Goal: Information Seeking & Learning: Learn about a topic

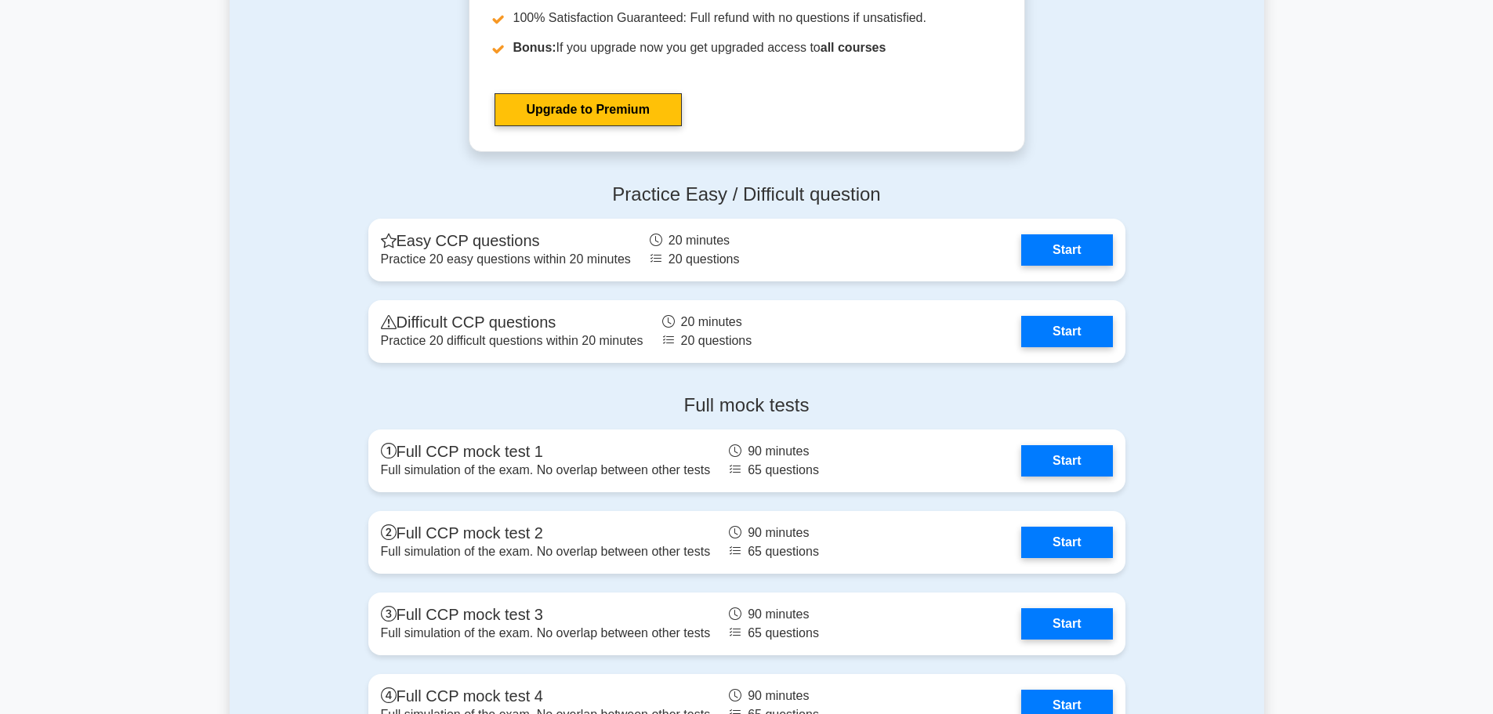
scroll to position [3448, 0]
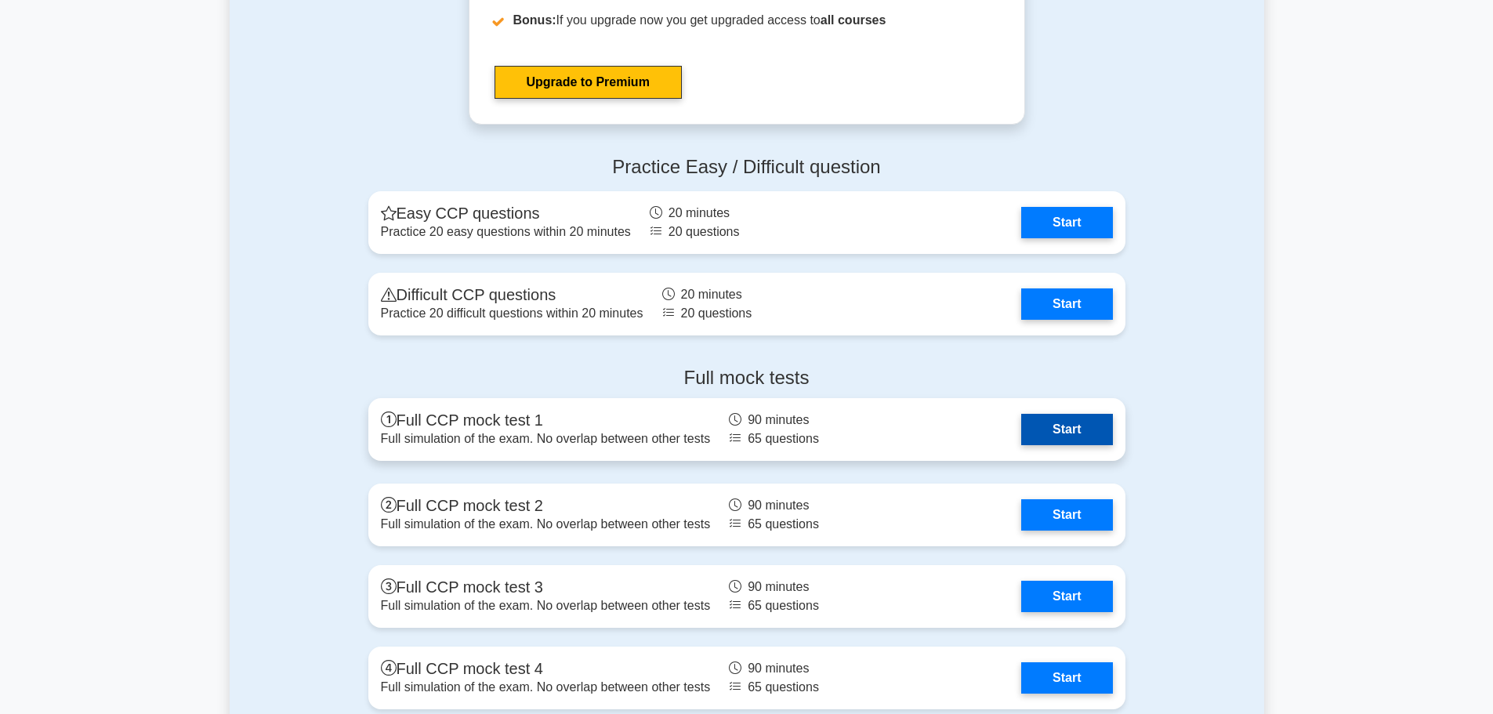
click at [1072, 427] on link "Start" at bounding box center [1066, 429] width 91 height 31
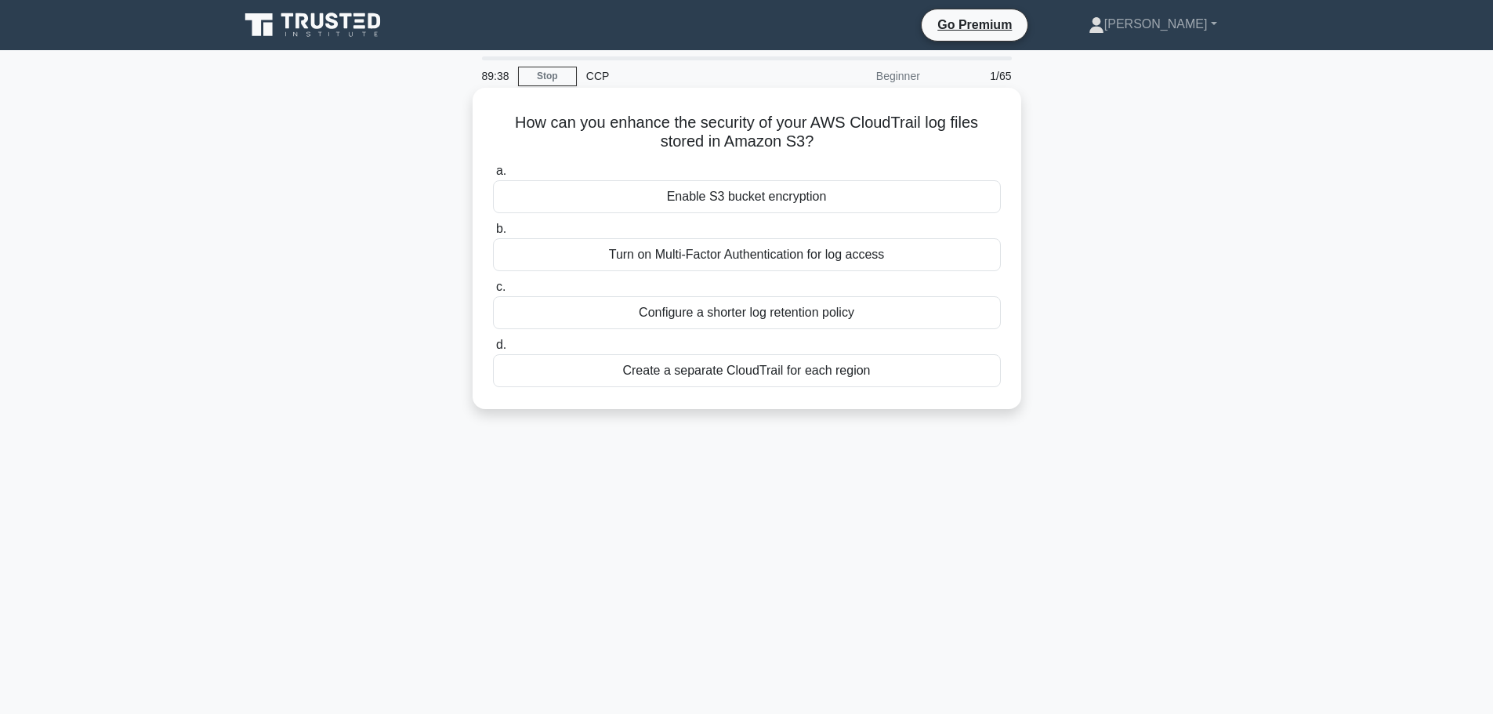
click at [890, 195] on div "Enable S3 bucket encryption" at bounding box center [747, 196] width 508 height 33
click at [493, 176] on input "a. Enable S3 bucket encryption" at bounding box center [493, 171] width 0 height 10
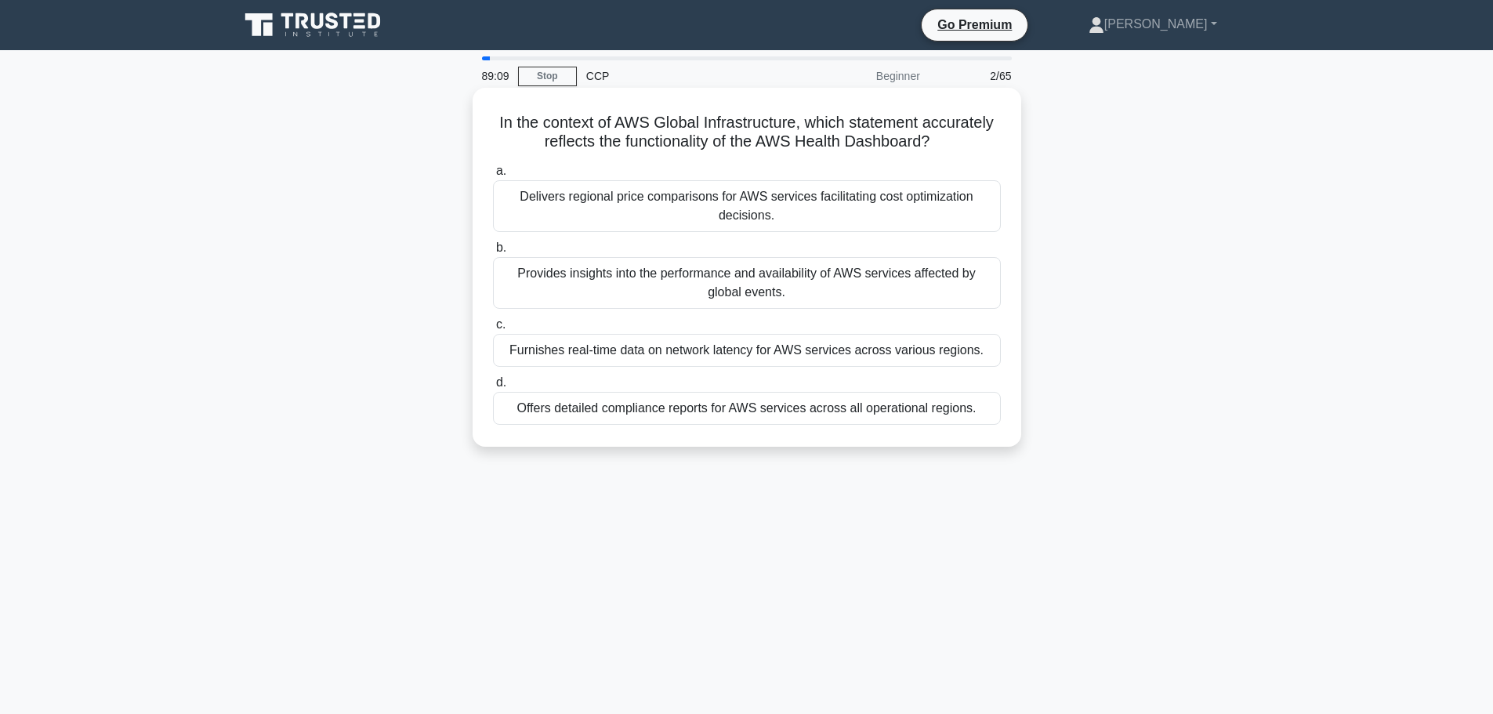
click at [838, 288] on div "Provides insights into the performance and availability of AWS services affecte…" at bounding box center [747, 283] width 508 height 52
click at [493, 253] on input "b. Provides insights into the performance and availability of AWS services affe…" at bounding box center [493, 248] width 0 height 10
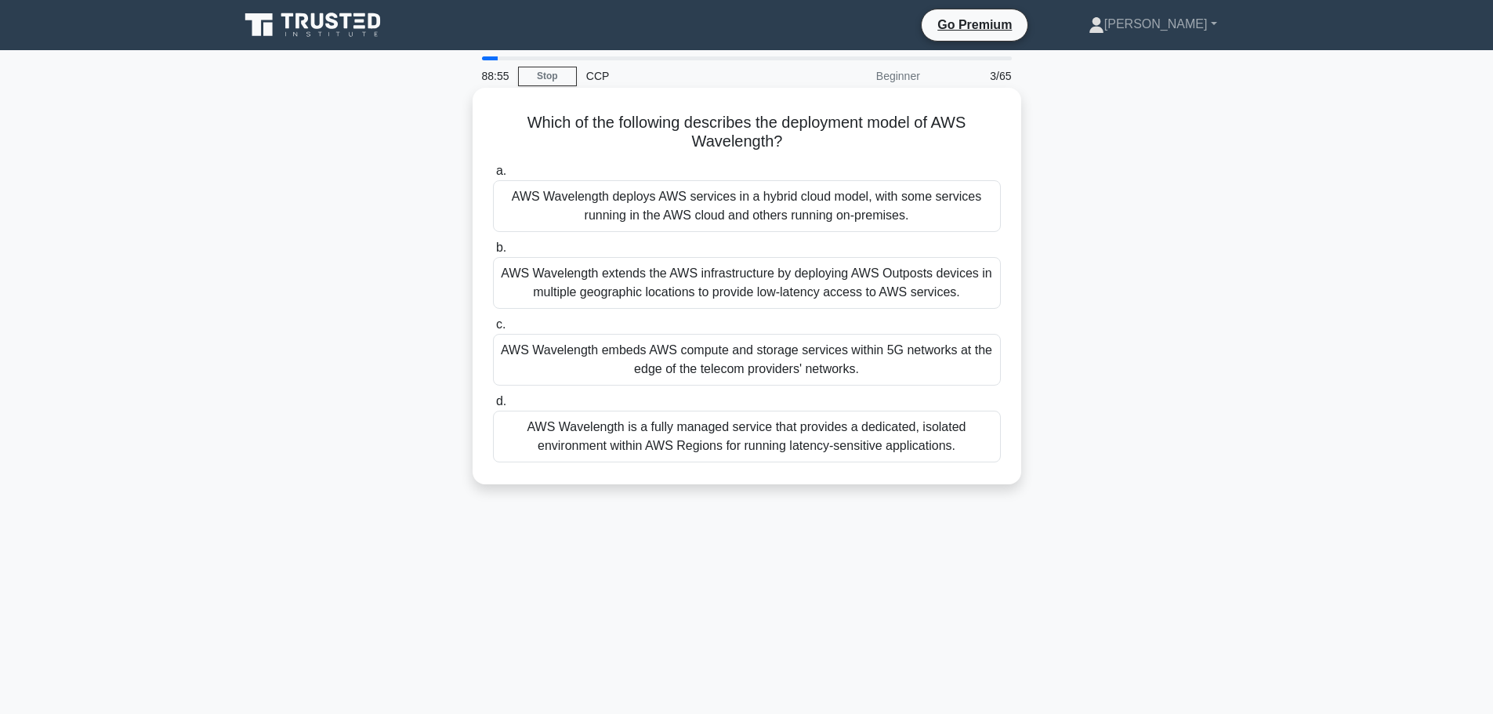
click at [895, 364] on div "AWS Wavelength embeds AWS compute and storage services within 5G networks at th…" at bounding box center [747, 360] width 508 height 52
click at [493, 330] on input "c. AWS Wavelength embeds AWS compute and storage services within 5G networks at…" at bounding box center [493, 325] width 0 height 10
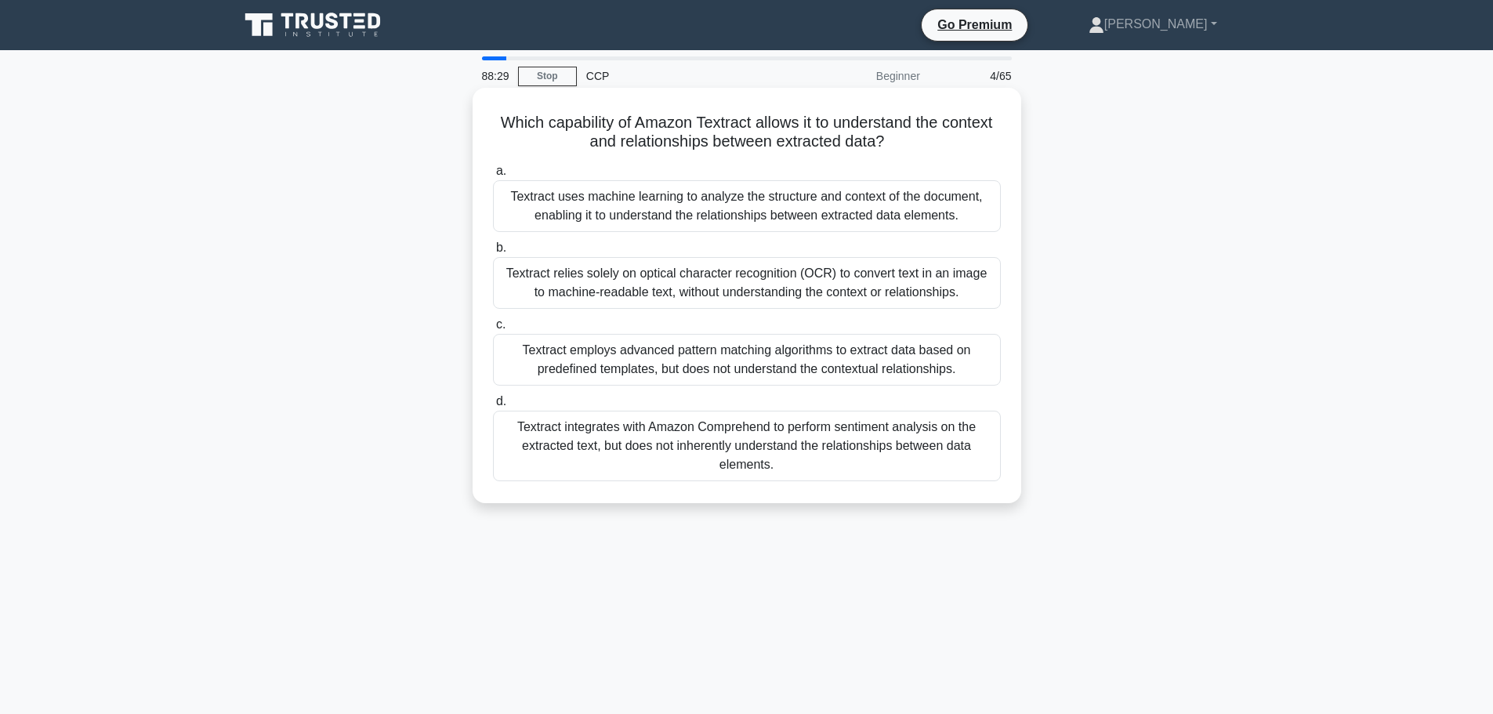
click at [912, 218] on div "Textract uses machine learning to analyze the structure and context of the docu…" at bounding box center [747, 206] width 508 height 52
click at [493, 176] on input "a. Textract uses machine learning to analyze the structure and context of the d…" at bounding box center [493, 171] width 0 height 10
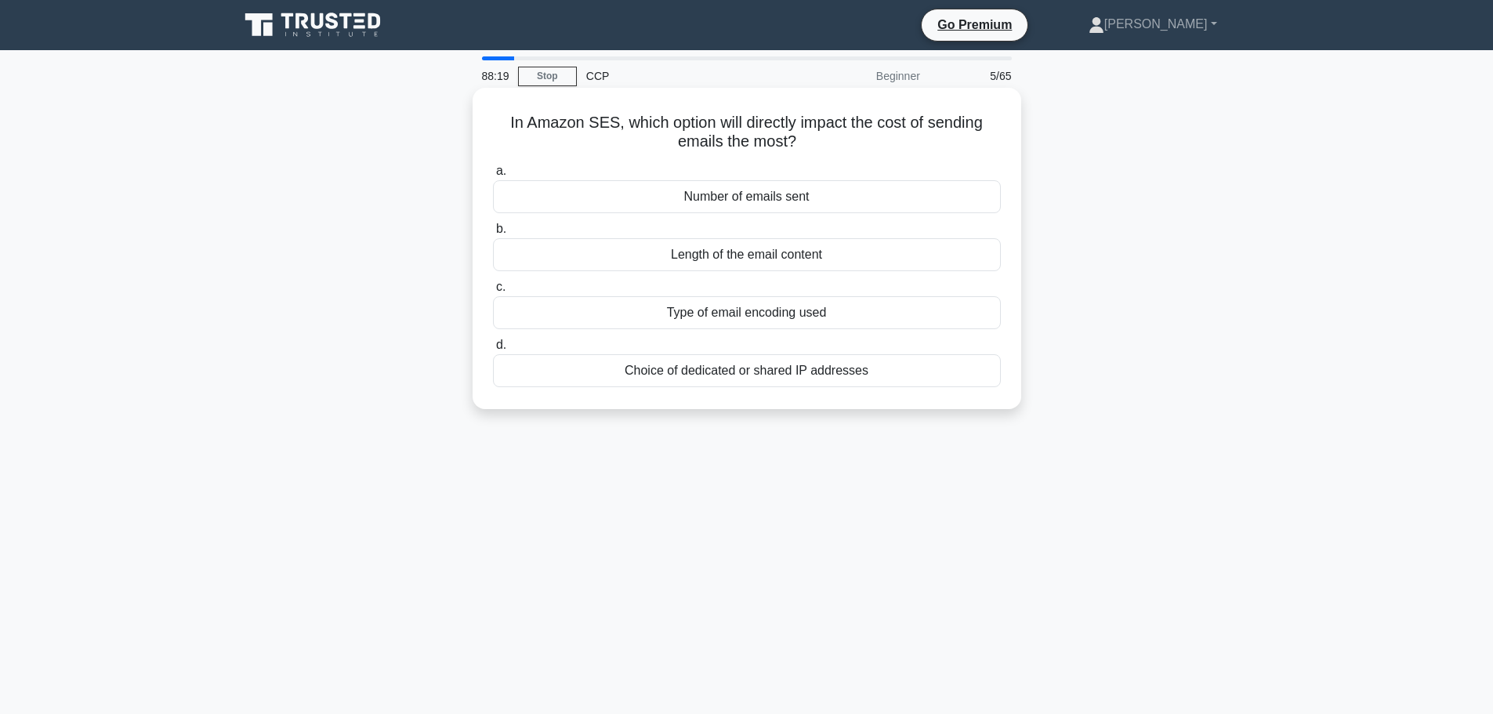
click at [838, 197] on div "Number of emails sent" at bounding box center [747, 196] width 508 height 33
click at [493, 176] on input "a. Number of emails sent" at bounding box center [493, 171] width 0 height 10
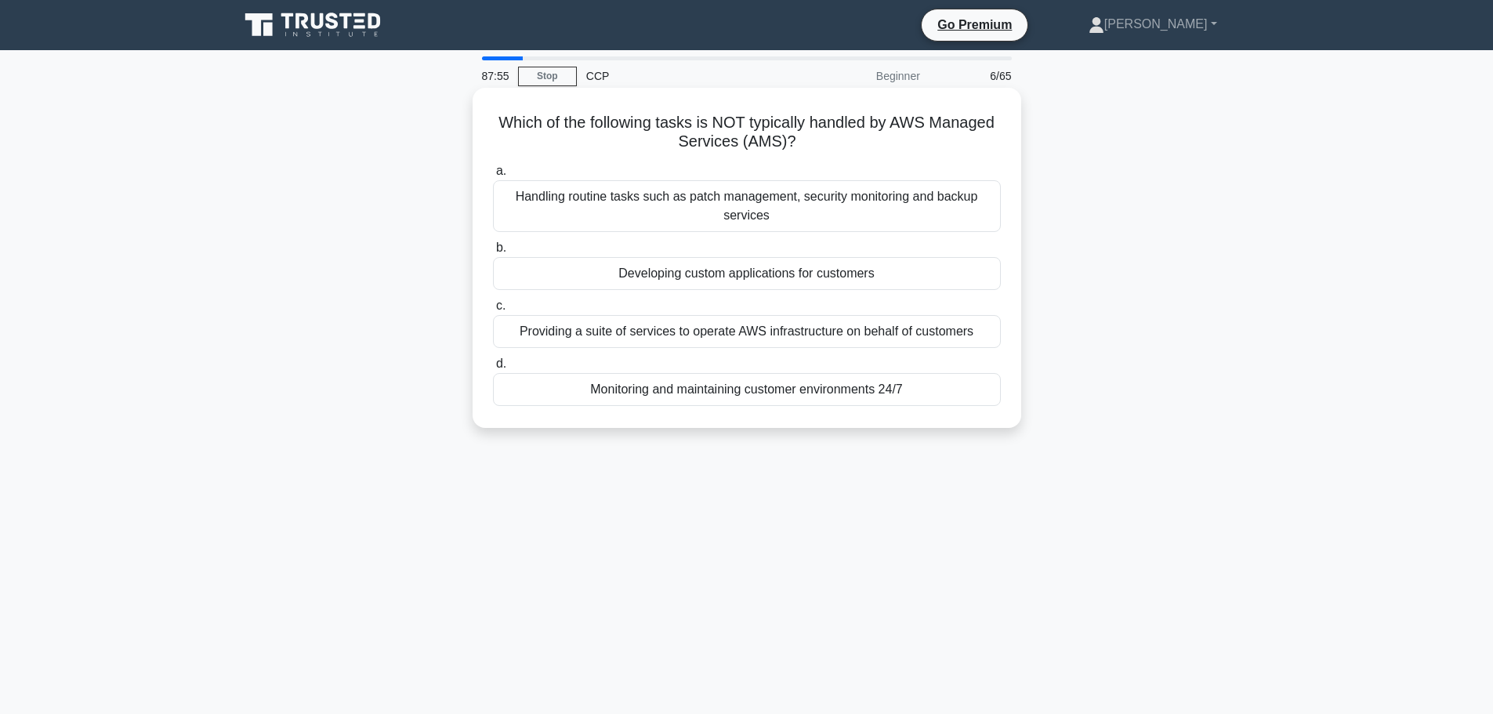
click at [915, 270] on div "Developing custom applications for customers" at bounding box center [747, 273] width 508 height 33
click at [493, 253] on input "b. Developing custom applications for customers" at bounding box center [493, 248] width 0 height 10
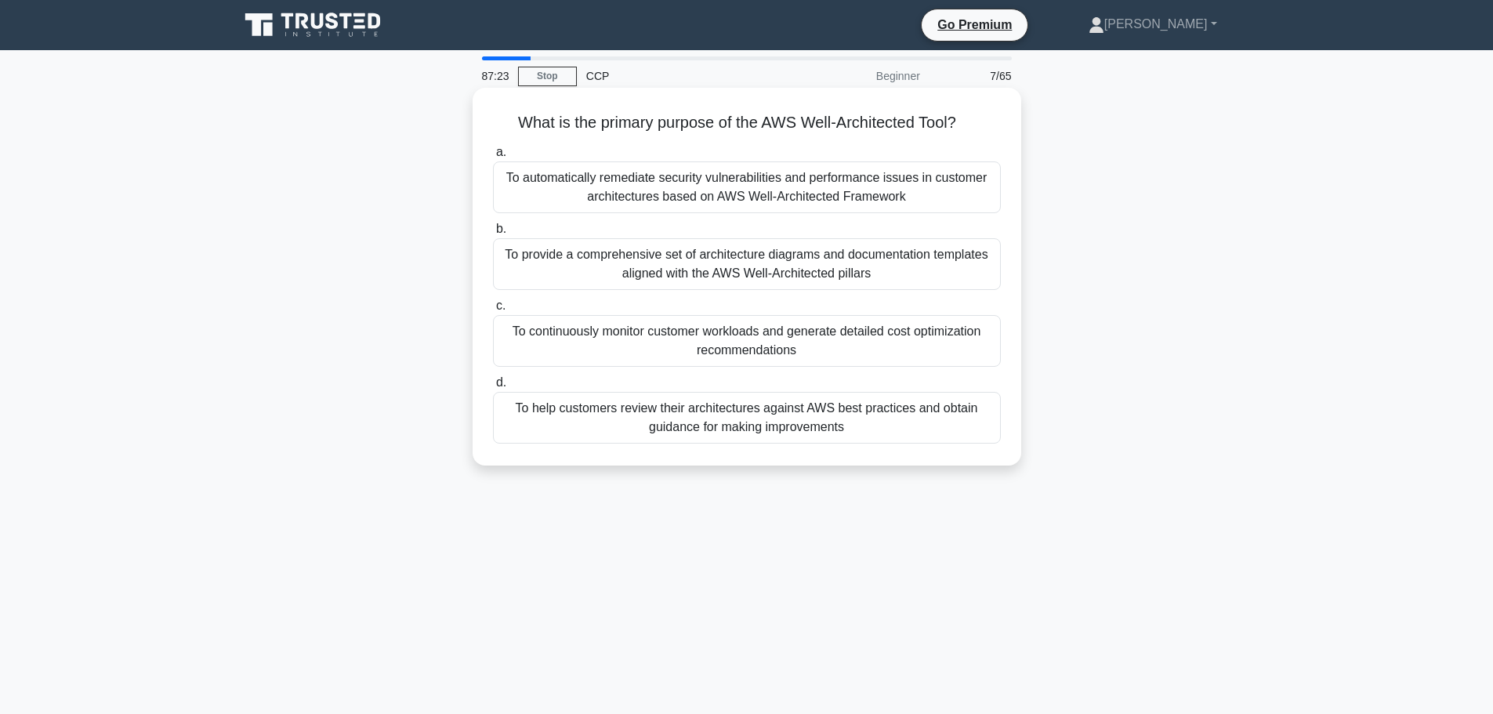
click at [963, 280] on div "To provide a comprehensive set of architecture diagrams and documentation templ…" at bounding box center [747, 264] width 508 height 52
click at [493, 234] on input "b. To provide a comprehensive set of architecture diagrams and documentation te…" at bounding box center [493, 229] width 0 height 10
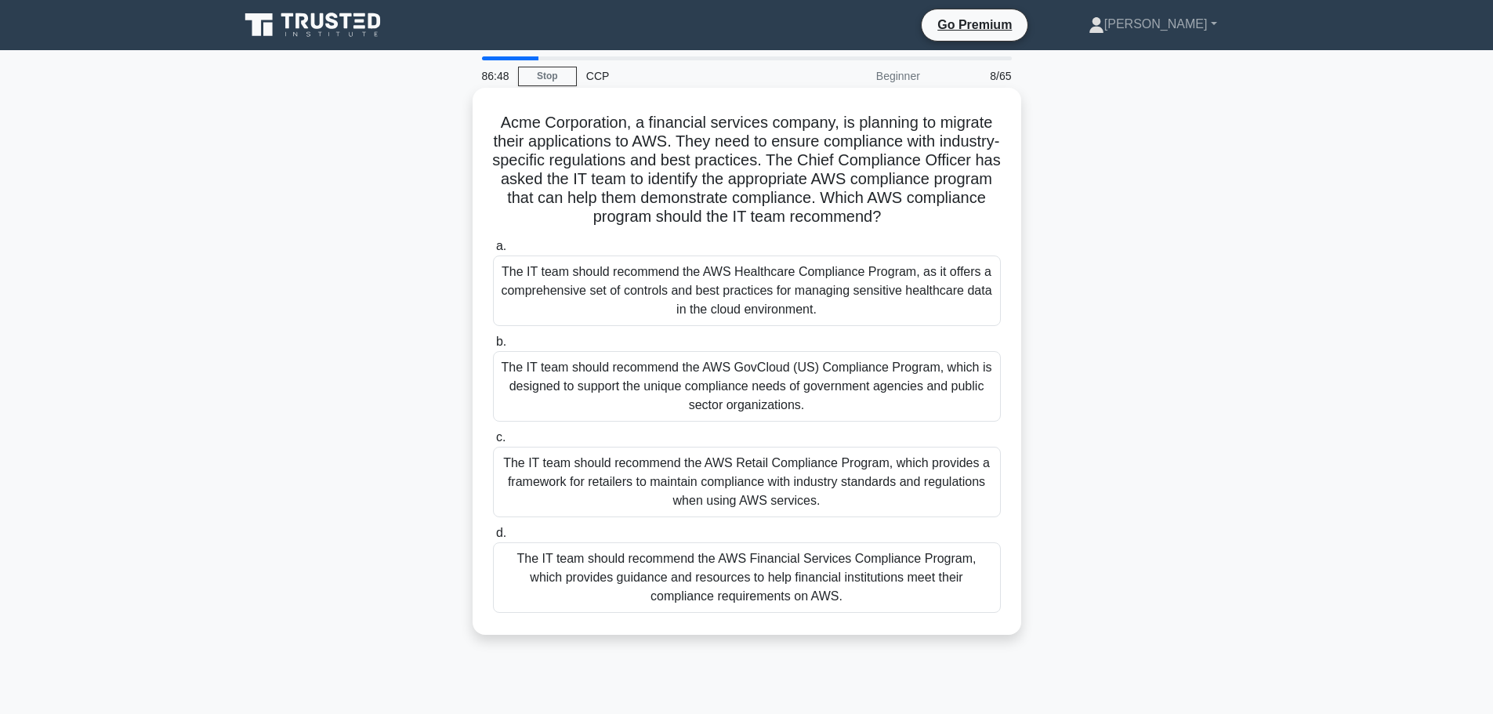
click at [859, 366] on div "The IT team should recommend the AWS GovCloud (US) Compliance Program, which is…" at bounding box center [747, 386] width 508 height 71
click at [493, 347] on input "b. The IT team should recommend the AWS GovCloud (US) Compliance Program, which…" at bounding box center [493, 342] width 0 height 10
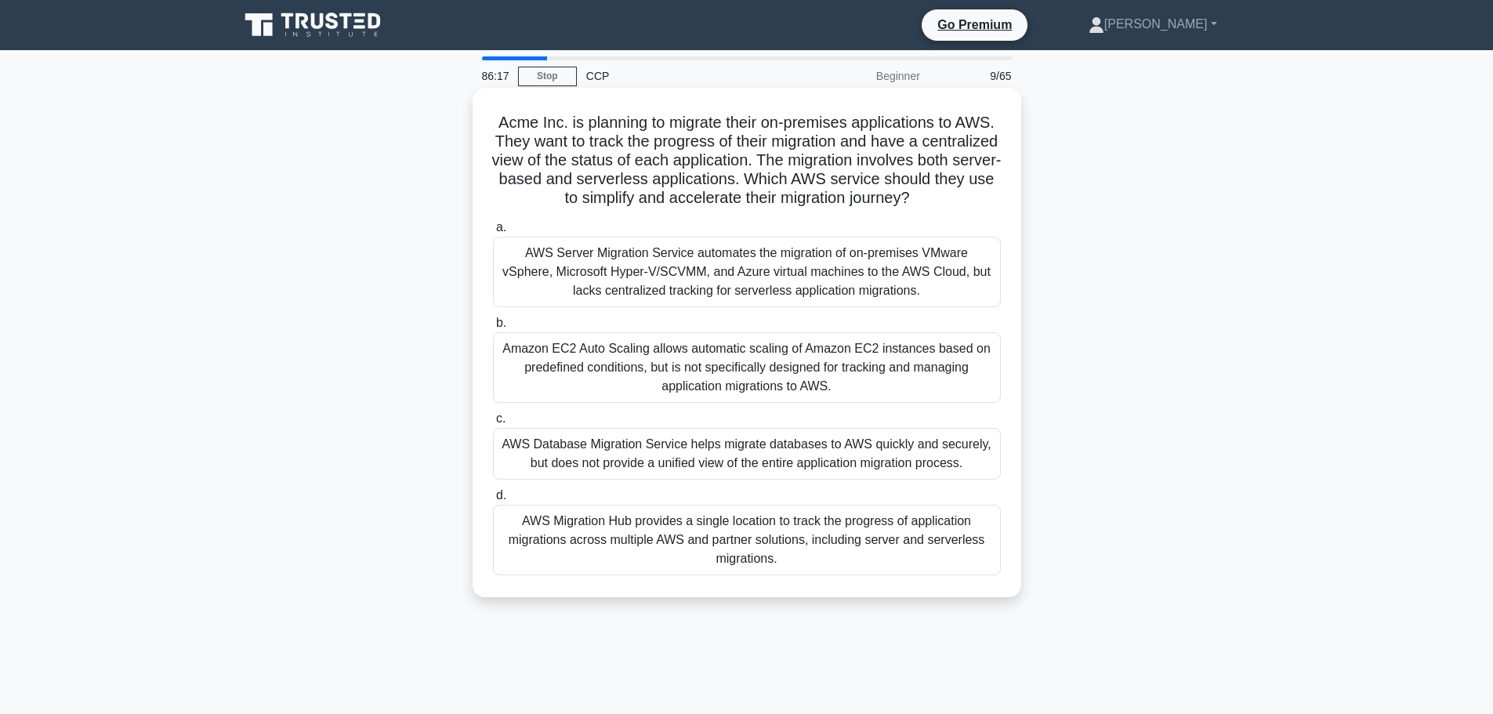
click at [911, 567] on div "AWS Migration Hub provides a single location to track the progress of applicati…" at bounding box center [747, 540] width 508 height 71
click at [493, 501] on input "d. AWS Migration Hub provides a single location to track the progress of applic…" at bounding box center [493, 496] width 0 height 10
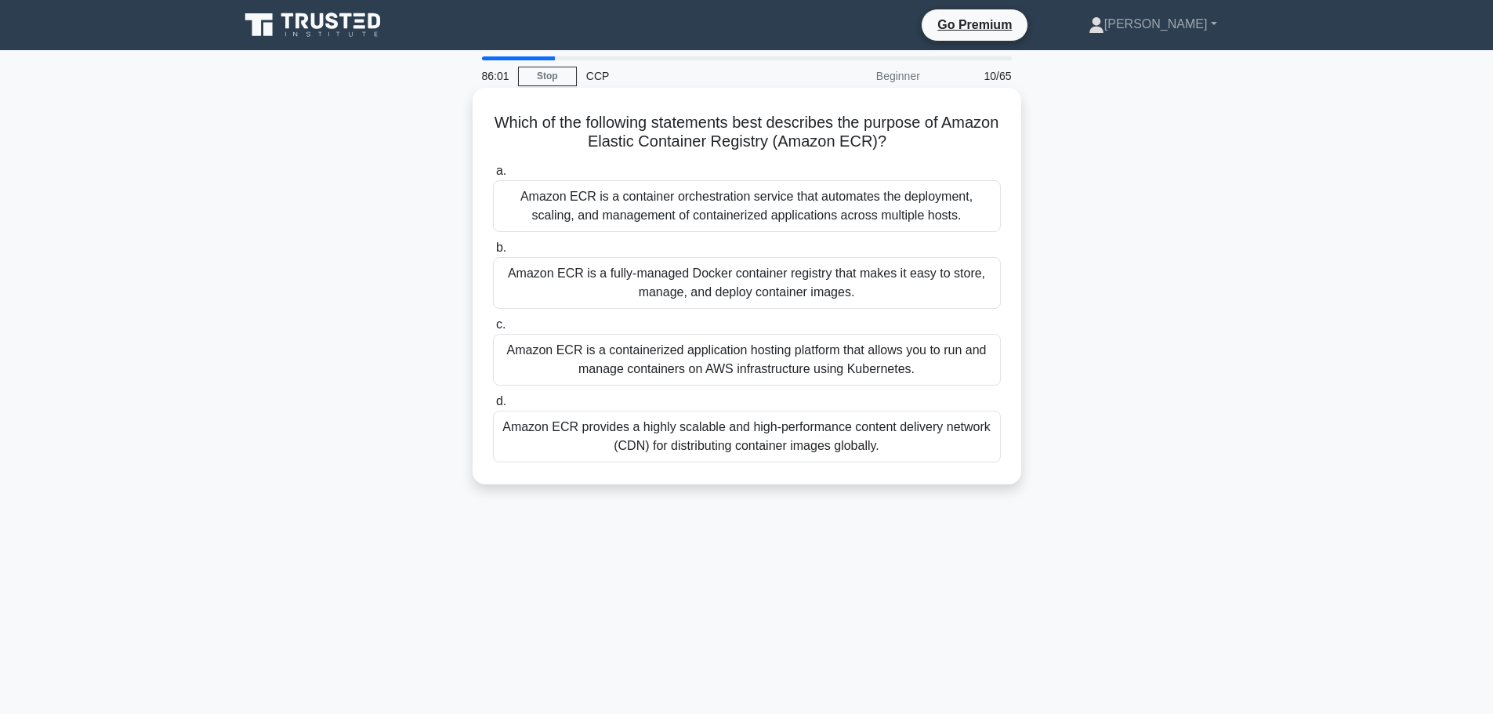
click at [768, 284] on div "Amazon ECR is a fully-managed Docker container registry that makes it easy to s…" at bounding box center [747, 283] width 508 height 52
click at [493, 253] on input "b. Amazon ECR is a fully-managed Docker container registry that makes it easy t…" at bounding box center [493, 248] width 0 height 10
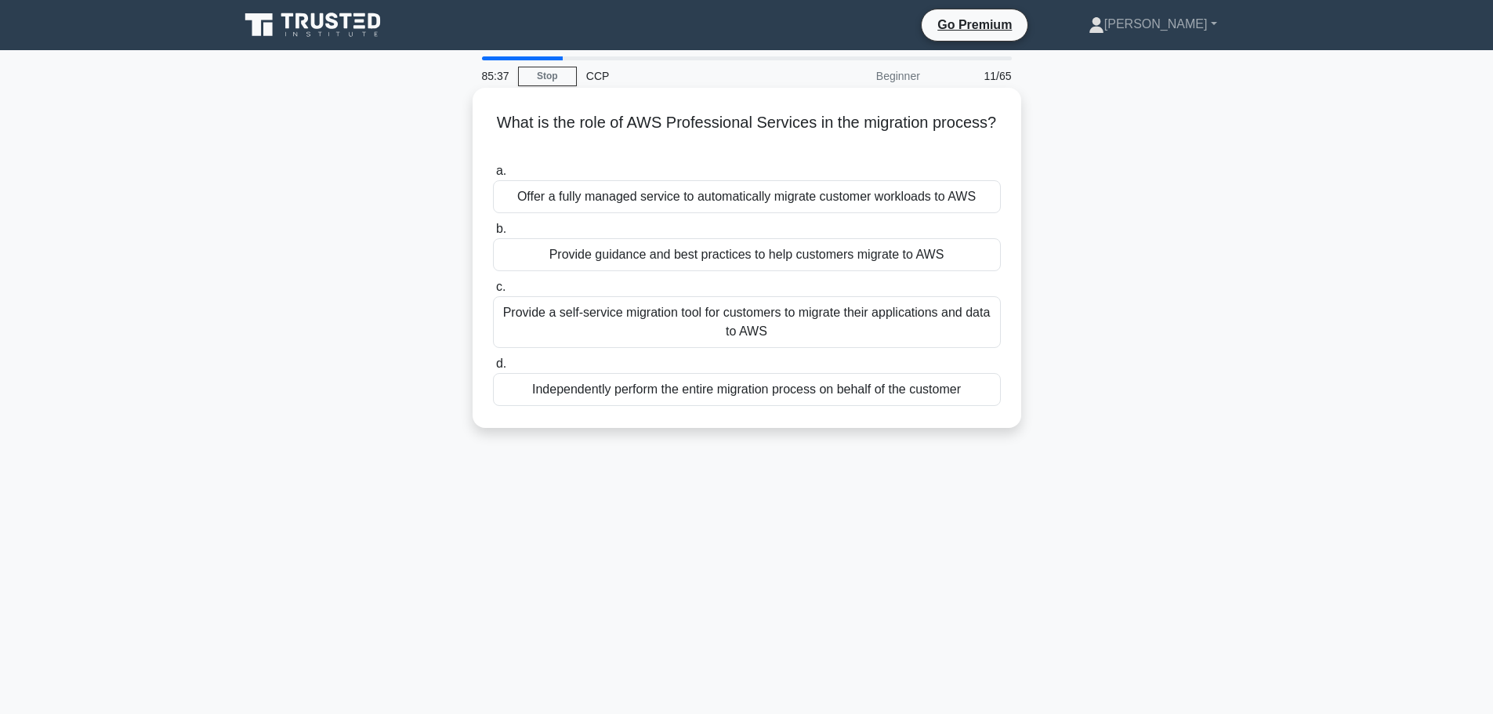
click at [753, 249] on div "Provide guidance and best practices to help customers migrate to AWS" at bounding box center [747, 254] width 508 height 33
click at [493, 234] on input "b. Provide guidance and best practices to help customers migrate to AWS" at bounding box center [493, 229] width 0 height 10
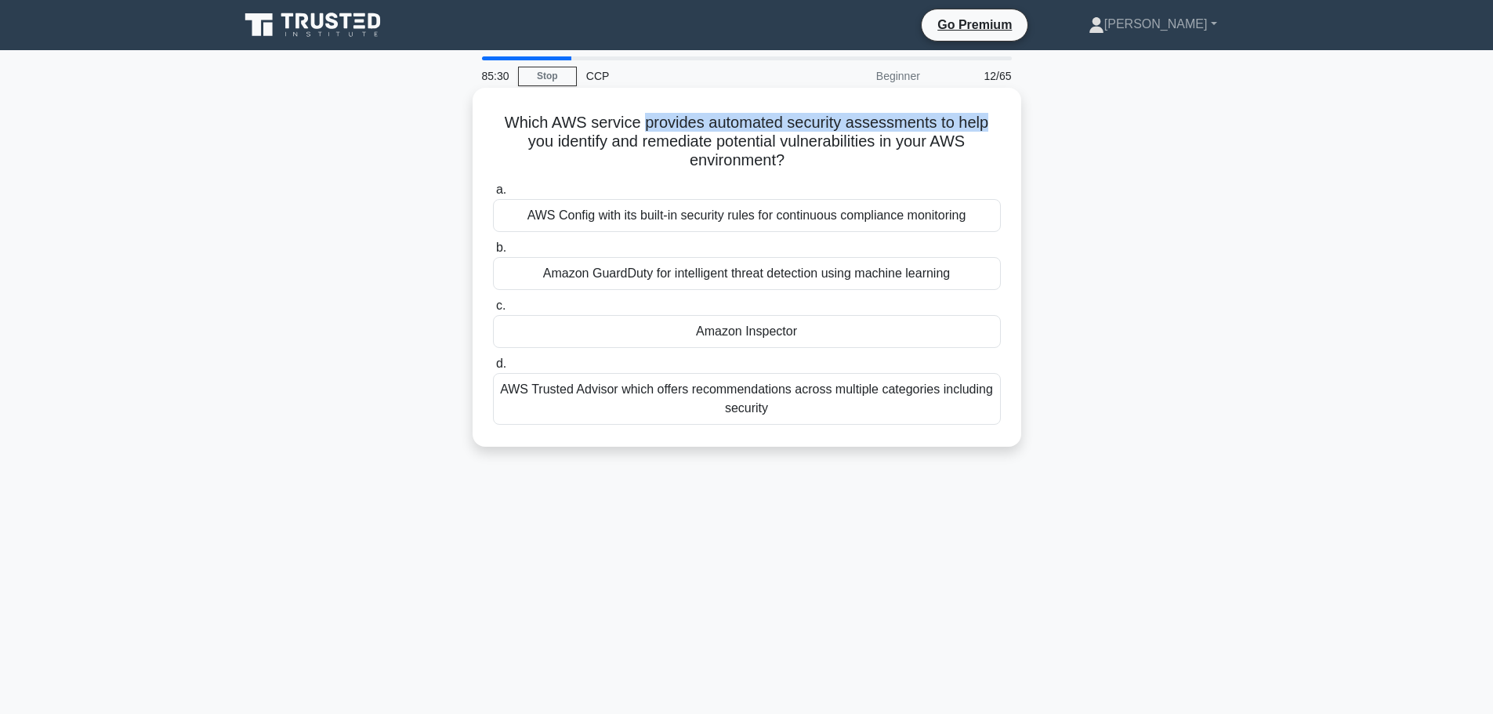
drag, startPoint x: 643, startPoint y: 121, endPoint x: 1005, endPoint y: 120, distance: 362.0
click at [1005, 120] on div "Which AWS service provides automated security assessments to help you identify …" at bounding box center [747, 267] width 536 height 346
drag, startPoint x: 635, startPoint y: 141, endPoint x: 708, endPoint y: 143, distance: 72.9
click at [708, 143] on h5 "Which AWS service provides automated security assessments to help you identify …" at bounding box center [746, 142] width 511 height 58
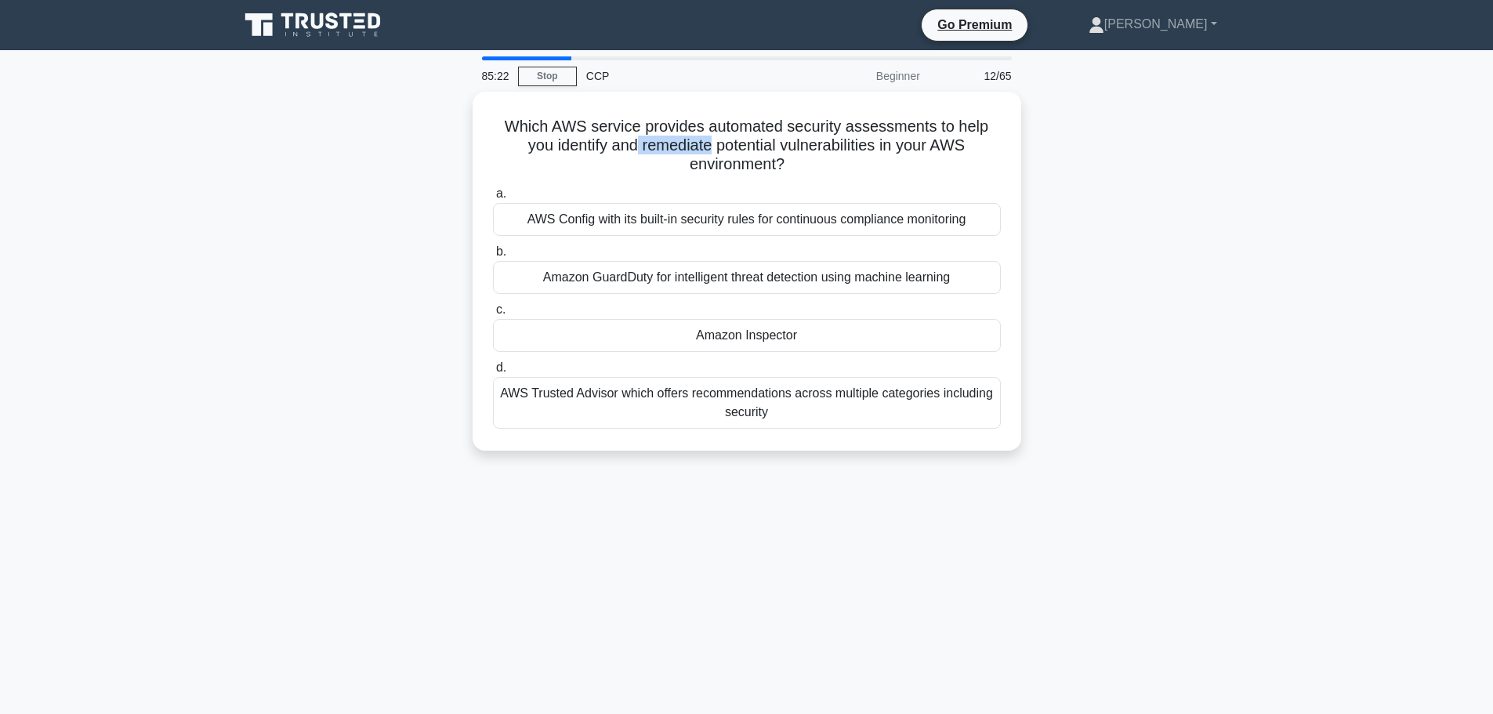
copy h5 "remediate"
click at [1301, 231] on main "85:14 Stop CCP Beginner 12/65 Which AWS service provides automated security ass…" at bounding box center [746, 448] width 1493 height 796
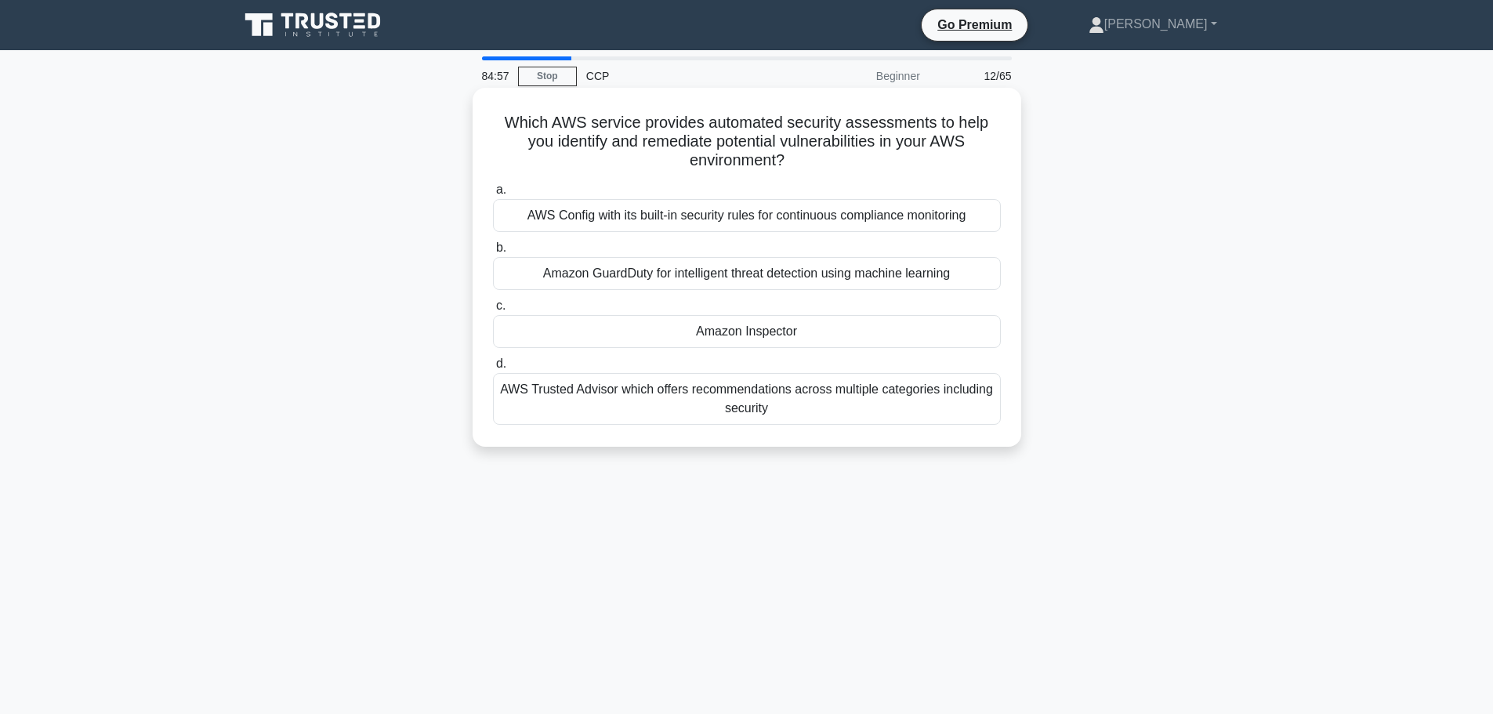
click at [882, 341] on div "Amazon Inspector" at bounding box center [747, 331] width 508 height 33
click at [493, 311] on input "c. Amazon Inspector" at bounding box center [493, 306] width 0 height 10
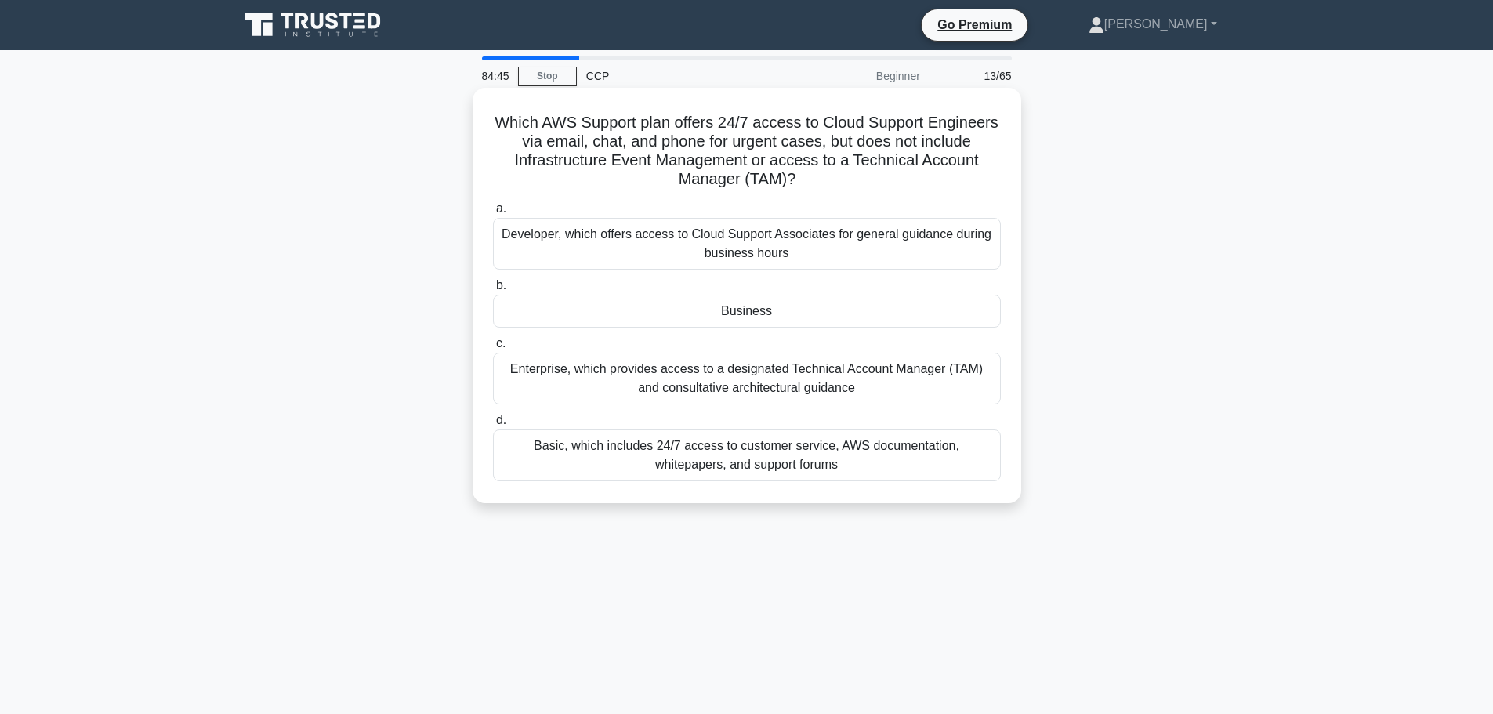
click at [784, 383] on div "Enterprise, which provides access to a designated Technical Account Manager (TA…" at bounding box center [747, 379] width 508 height 52
click at [493, 349] on input "c. Enterprise, which provides access to a designated Technical Account Manager …" at bounding box center [493, 344] width 0 height 10
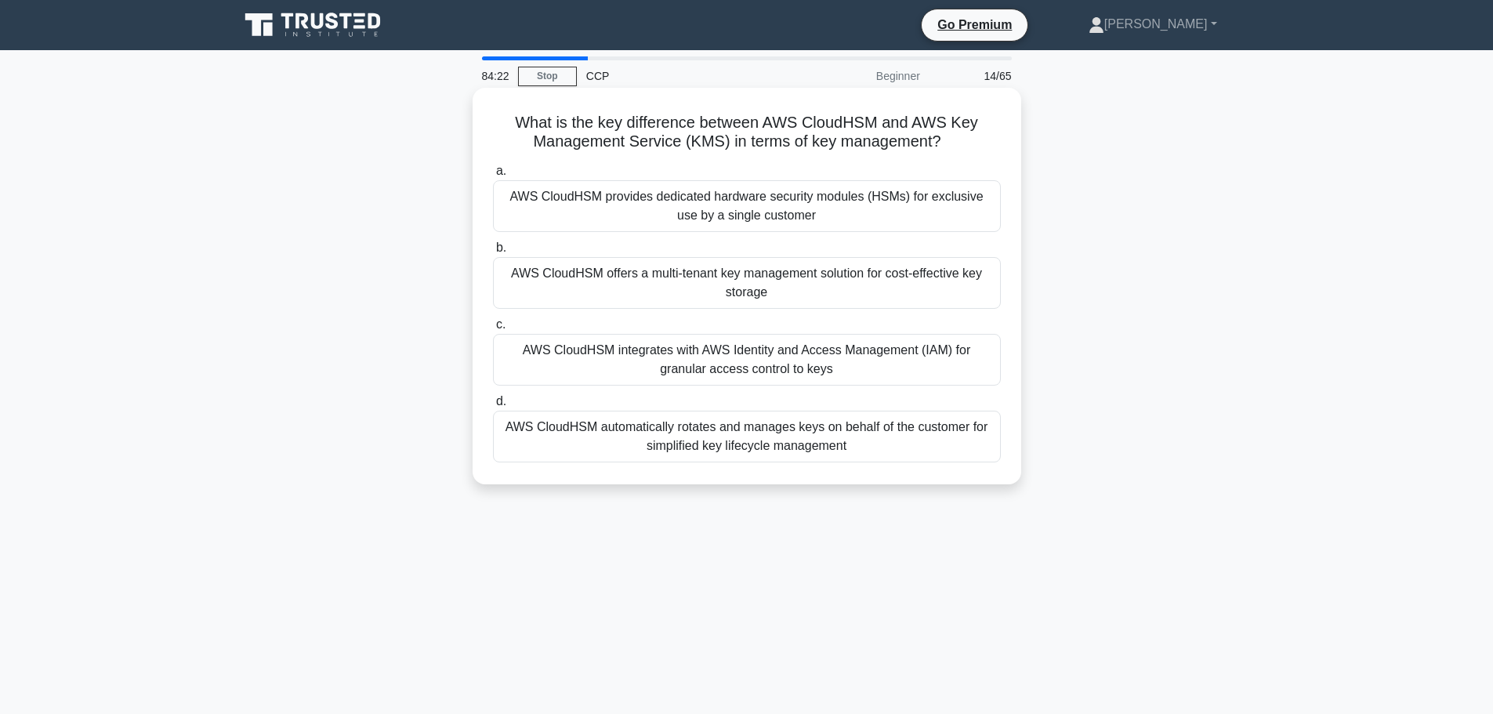
click at [823, 440] on div "AWS CloudHSM automatically rotates and manages keys on behalf of the customer f…" at bounding box center [747, 437] width 508 height 52
click at [493, 407] on input "d. AWS CloudHSM automatically rotates and manages keys on behalf of the custome…" at bounding box center [493, 401] width 0 height 10
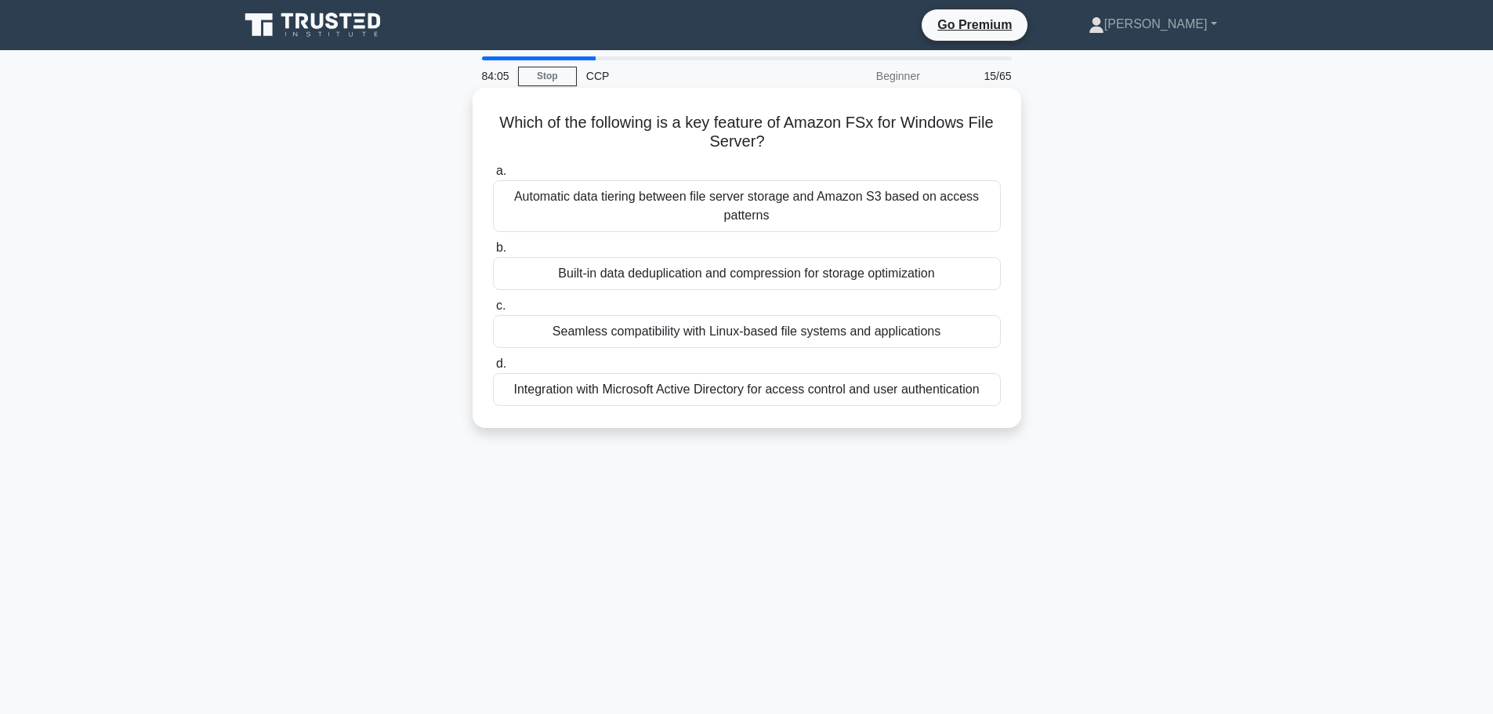
click at [825, 400] on div "Integration with Microsoft Active Directory for access control and user authent…" at bounding box center [747, 389] width 508 height 33
click at [493, 369] on input "d. Integration with Microsoft Active Directory for access control and user auth…" at bounding box center [493, 364] width 0 height 10
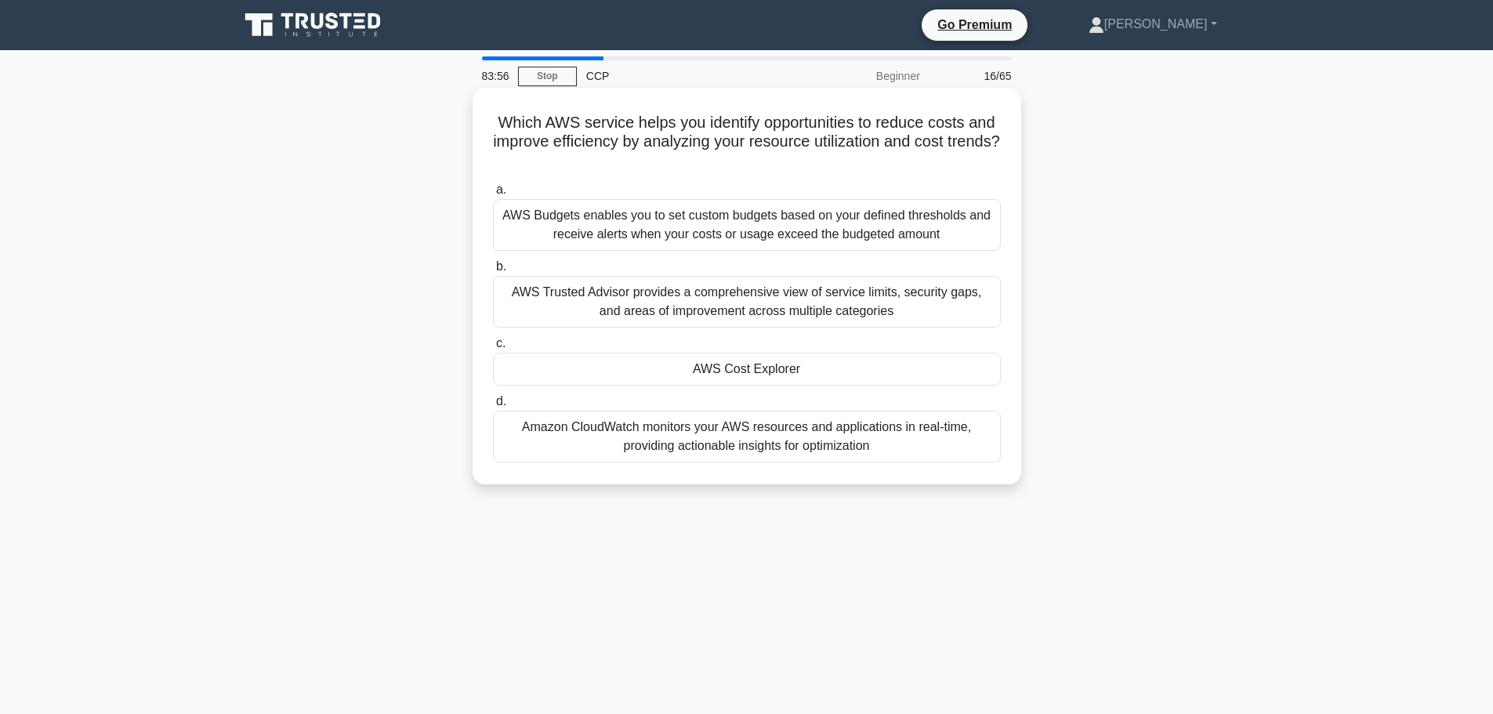
click at [820, 370] on div "AWS Cost Explorer" at bounding box center [747, 369] width 508 height 33
click at [493, 349] on input "c. AWS Cost Explorer" at bounding box center [493, 344] width 0 height 10
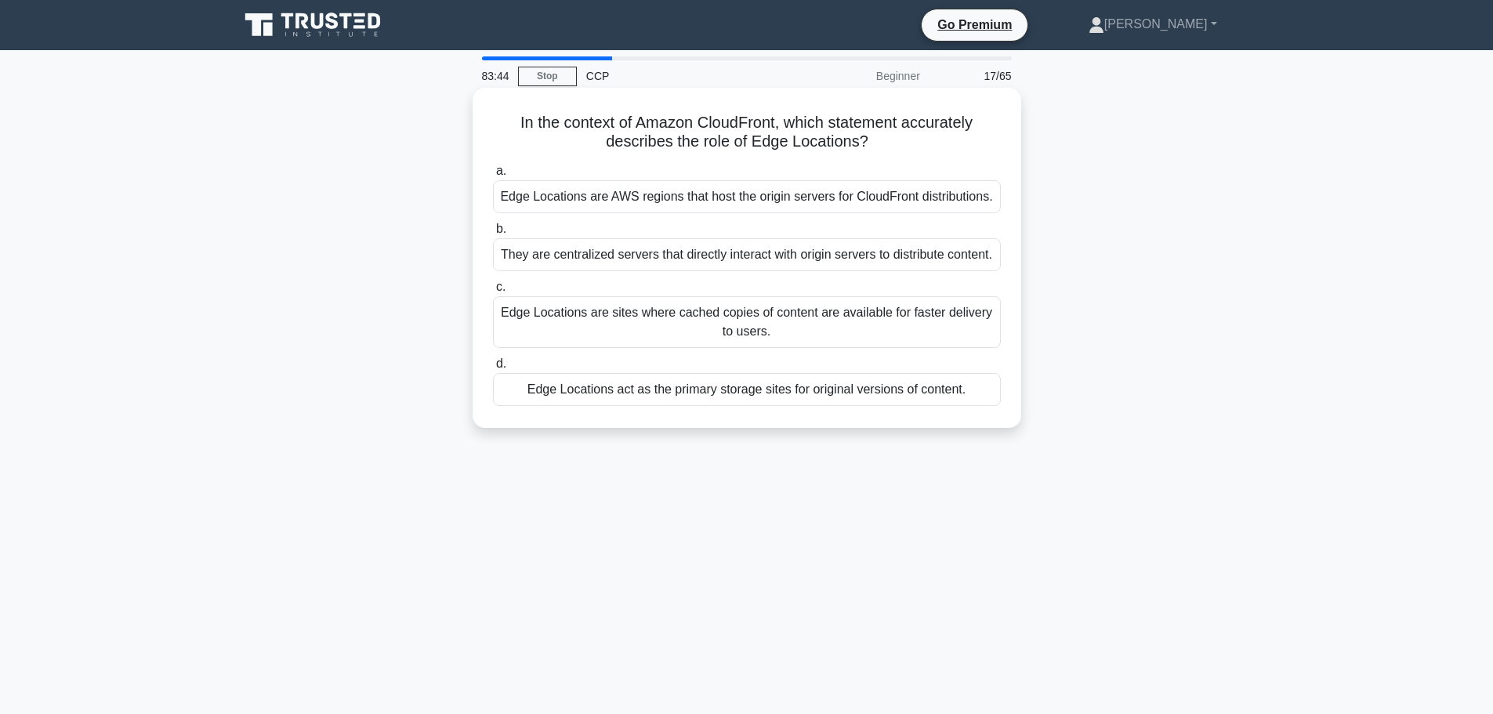
click at [811, 328] on div "Edge Locations are sites where cached copies of content are available for faste…" at bounding box center [747, 322] width 508 height 52
click at [493, 292] on input "c. Edge Locations are sites where cached copies of content are available for fa…" at bounding box center [493, 287] width 0 height 10
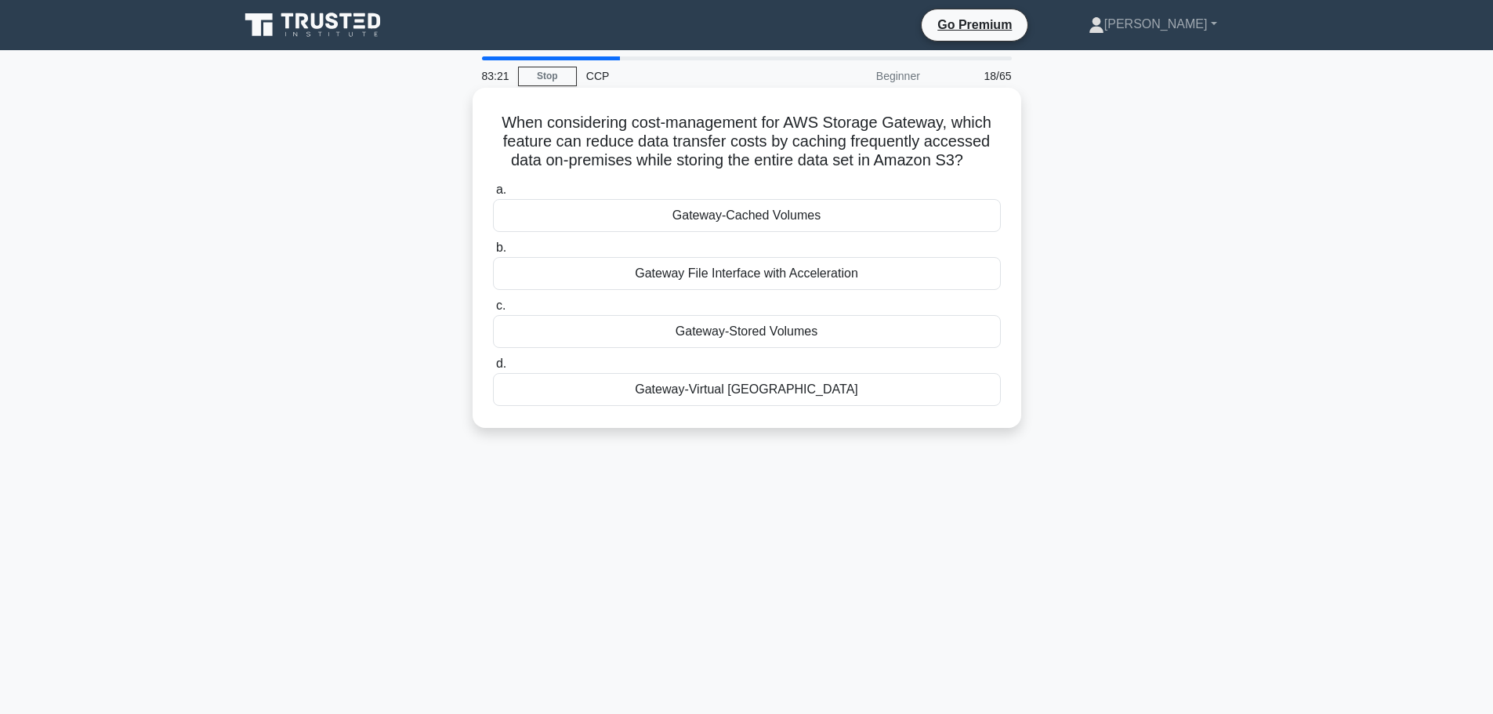
click at [830, 219] on div "Gateway-Cached Volumes" at bounding box center [747, 215] width 508 height 33
click at [493, 195] on input "a. Gateway-Cached Volumes" at bounding box center [493, 190] width 0 height 10
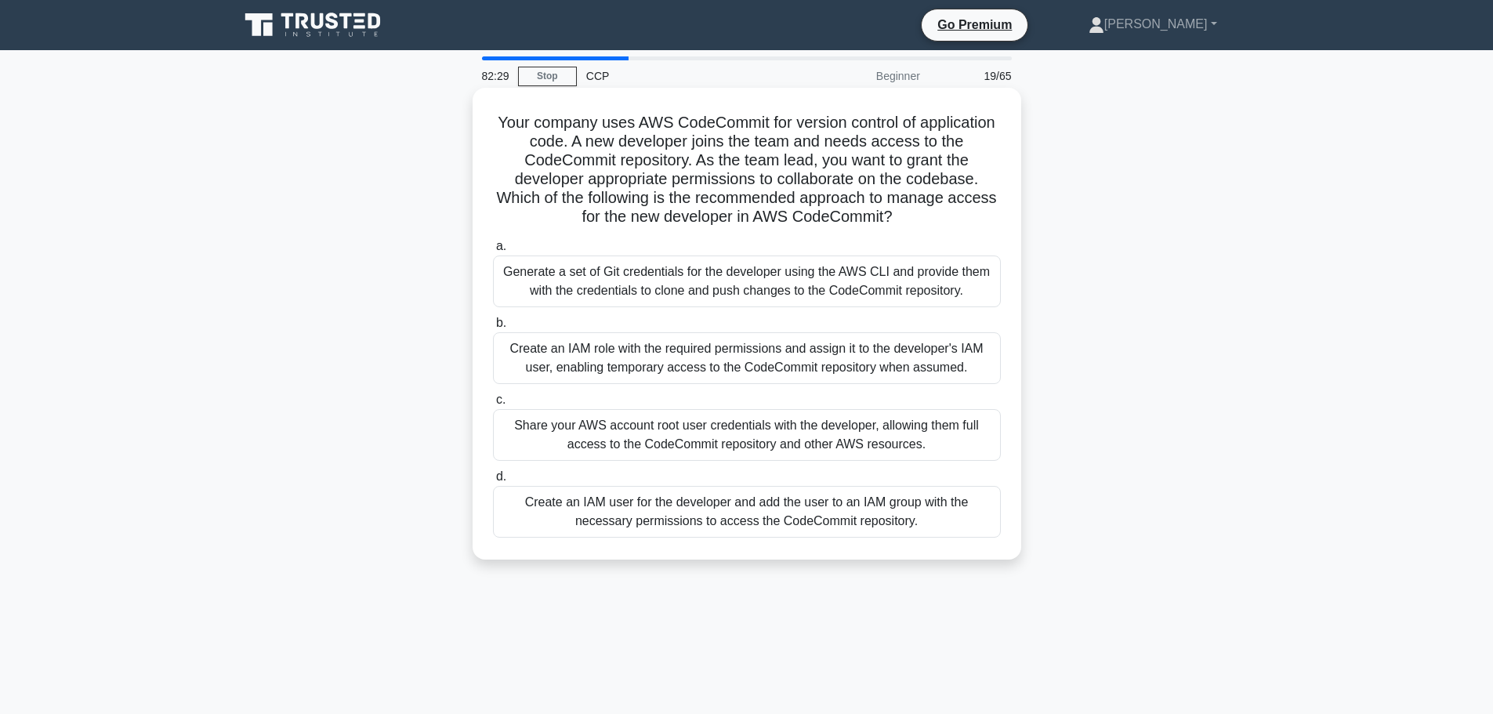
click at [861, 520] on div "Create an IAM user for the developer and add the user to an IAM group with the …" at bounding box center [747, 512] width 508 height 52
click at [493, 482] on input "d. Create an IAM user for the developer and add the user to an IAM group with t…" at bounding box center [493, 477] width 0 height 10
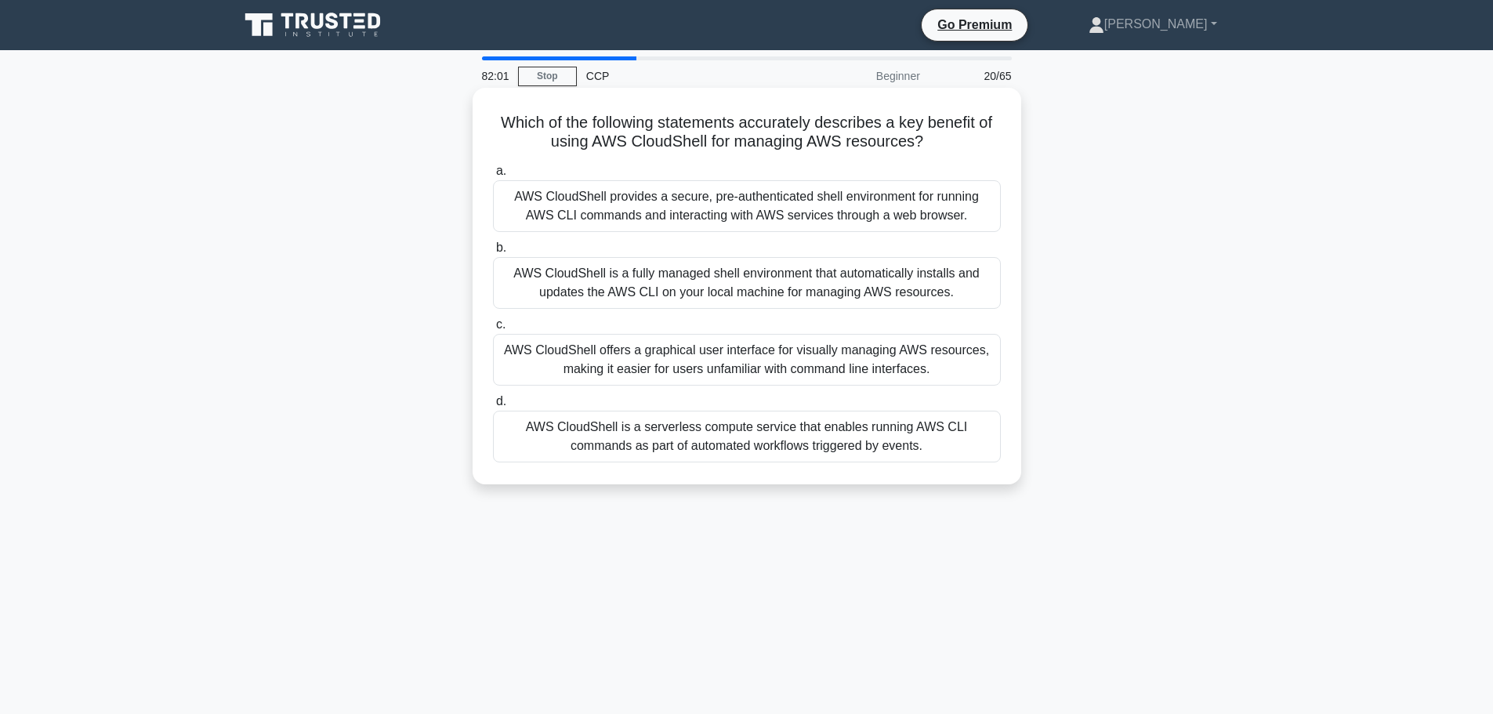
click at [810, 205] on div "AWS CloudShell provides a secure, pre-authenticated shell environment for runni…" at bounding box center [747, 206] width 508 height 52
click at [493, 176] on input "a. AWS CloudShell provides a secure, pre-authenticated shell environment for ru…" at bounding box center [493, 171] width 0 height 10
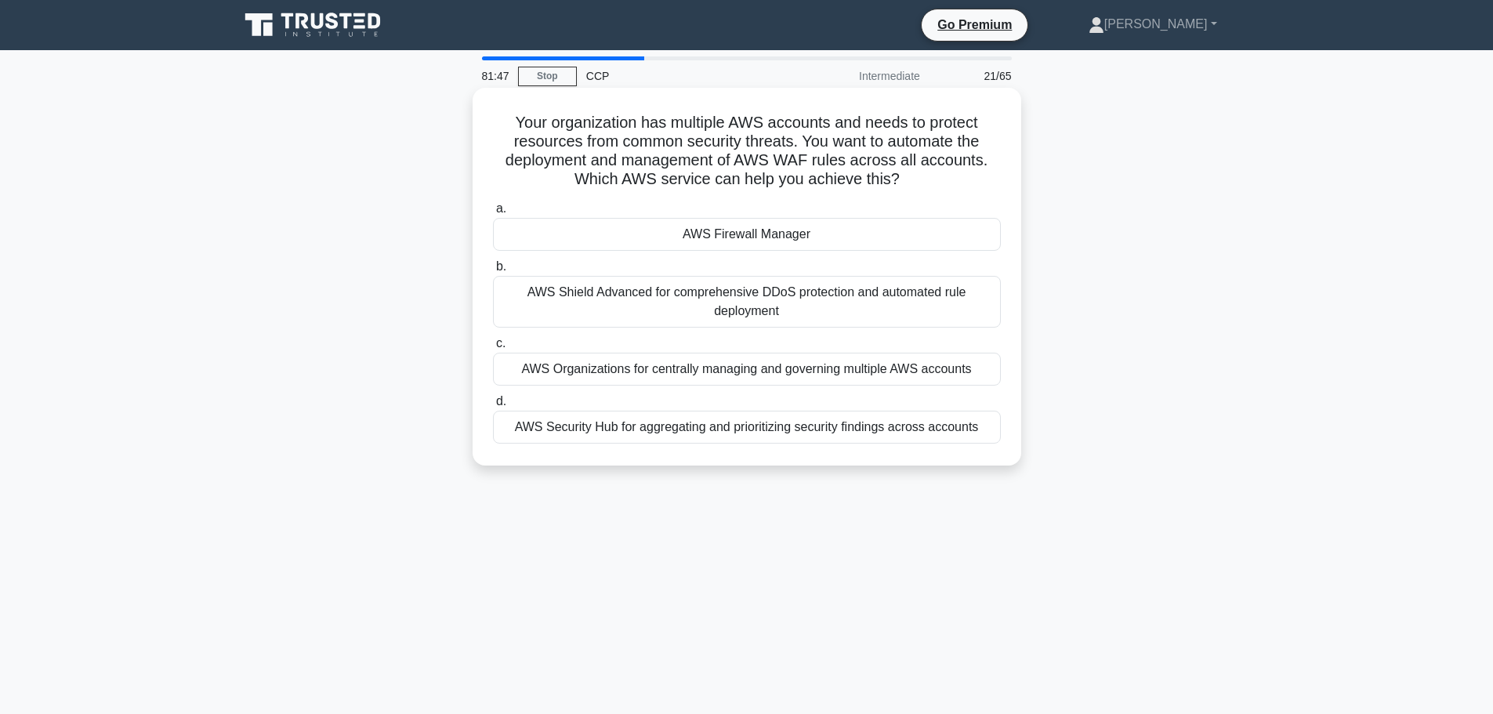
click at [784, 239] on div "AWS Firewall Manager" at bounding box center [747, 234] width 508 height 33
click at [493, 214] on input "a. AWS Firewall Manager" at bounding box center [493, 209] width 0 height 10
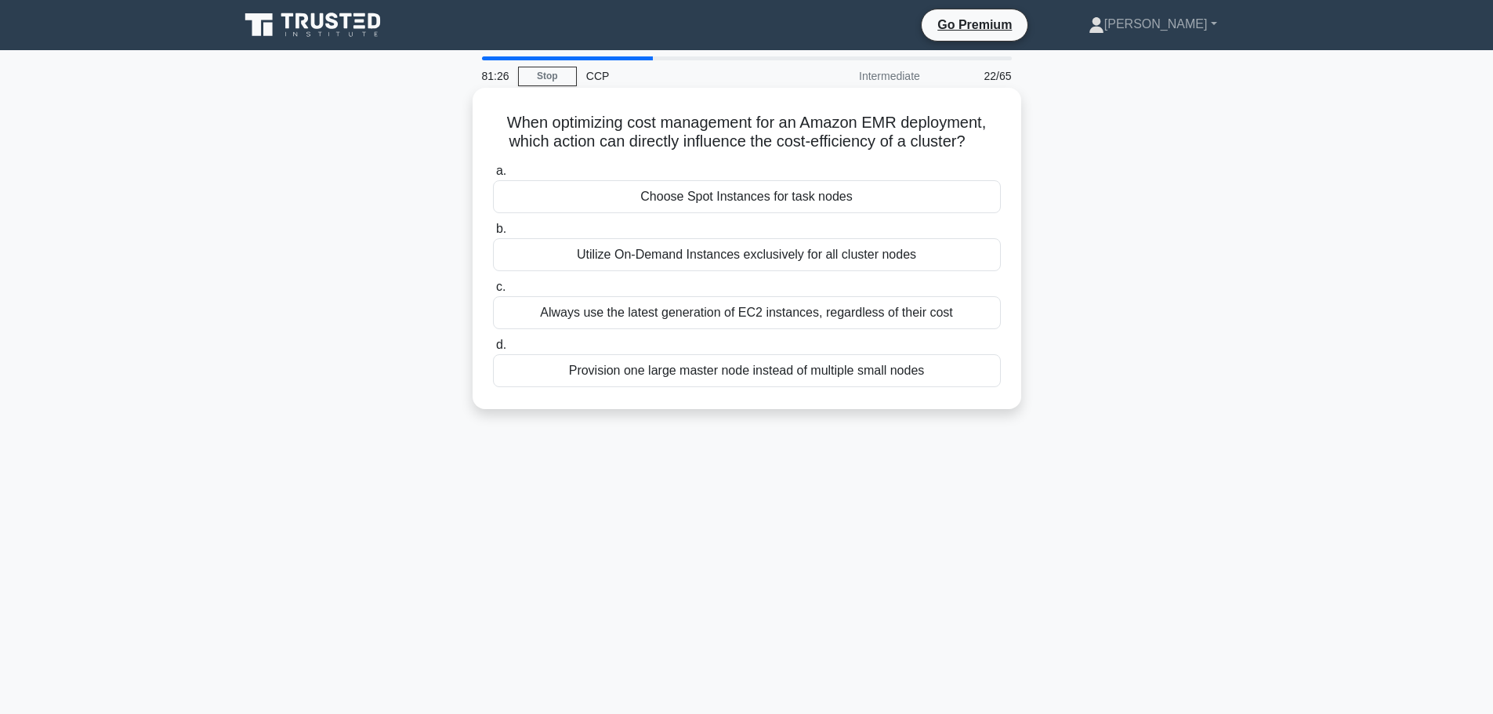
click at [992, 244] on div "Utilize On-Demand Instances exclusively for all cluster nodes" at bounding box center [747, 254] width 508 height 33
click at [493, 234] on input "b. Utilize On-Demand Instances exclusively for all cluster nodes" at bounding box center [493, 229] width 0 height 10
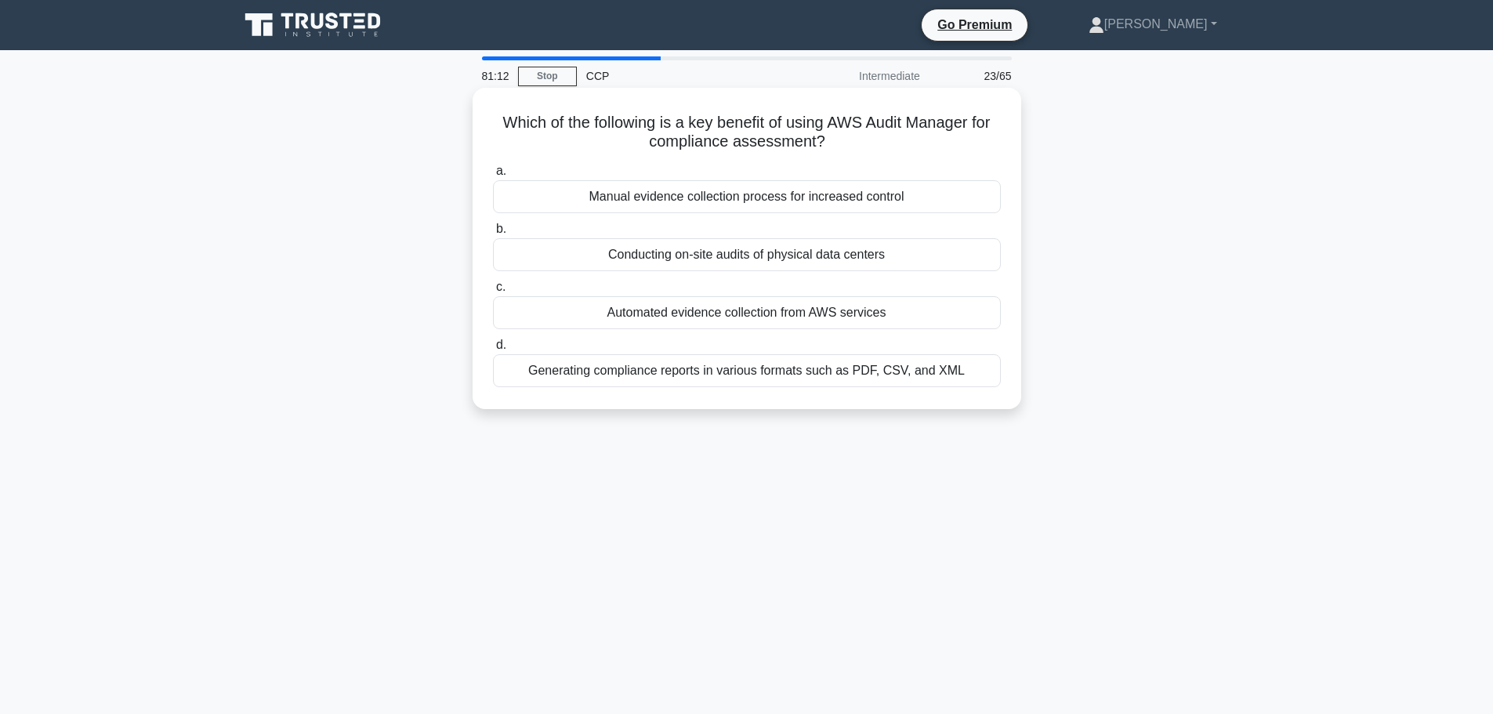
click at [821, 363] on div "Generating compliance reports in various formats such as PDF, CSV, and XML" at bounding box center [747, 370] width 508 height 33
click at [493, 350] on input "d. Generating compliance reports in various formats such as PDF, CSV, and XML" at bounding box center [493, 345] width 0 height 10
click at [822, 186] on div "Automated release pipelines" at bounding box center [747, 196] width 508 height 33
click at [493, 176] on input "a. Automated release pipelines" at bounding box center [493, 171] width 0 height 10
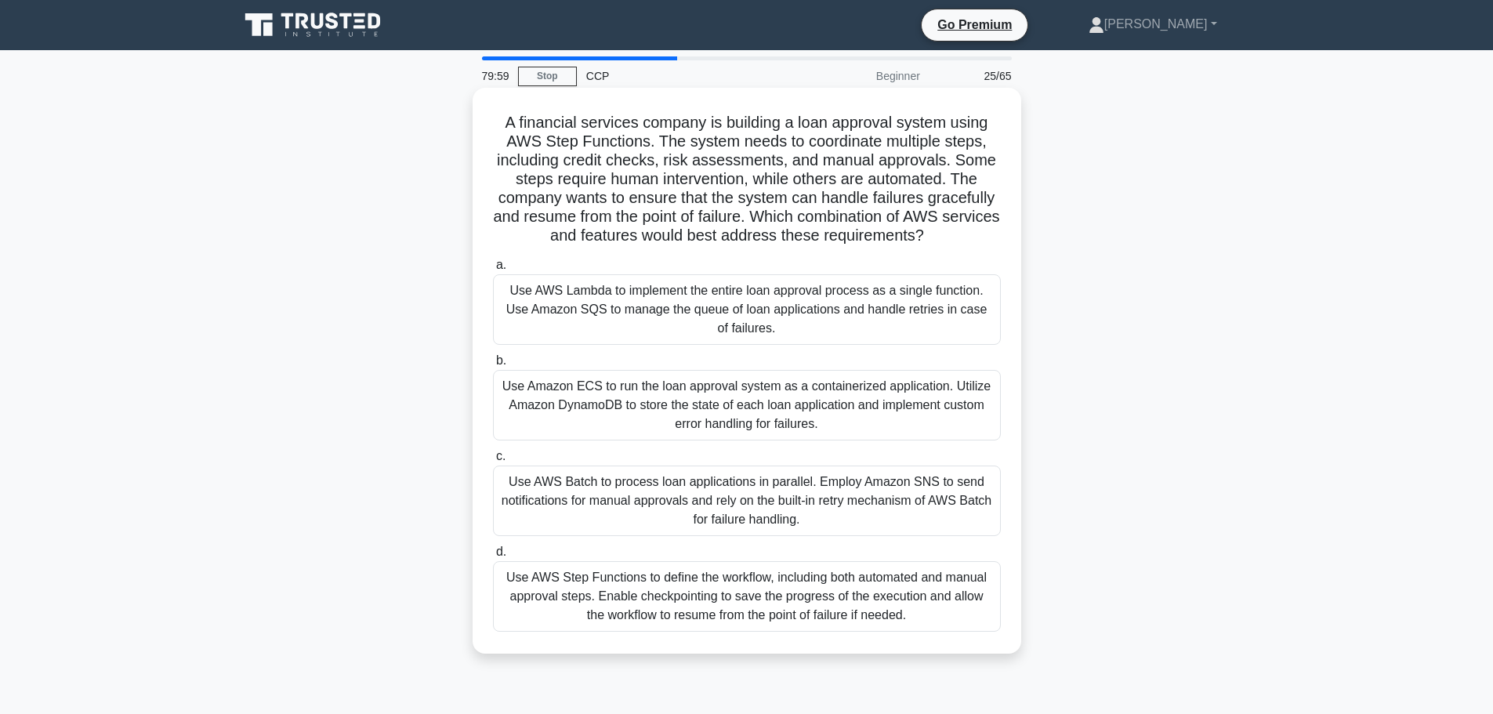
click at [862, 584] on div "Use AWS Step Functions to define the workflow, including both automated and man…" at bounding box center [747, 596] width 508 height 71
click at [493, 557] on input "d. Use AWS Step Functions to define the workflow, including both automated and …" at bounding box center [493, 552] width 0 height 10
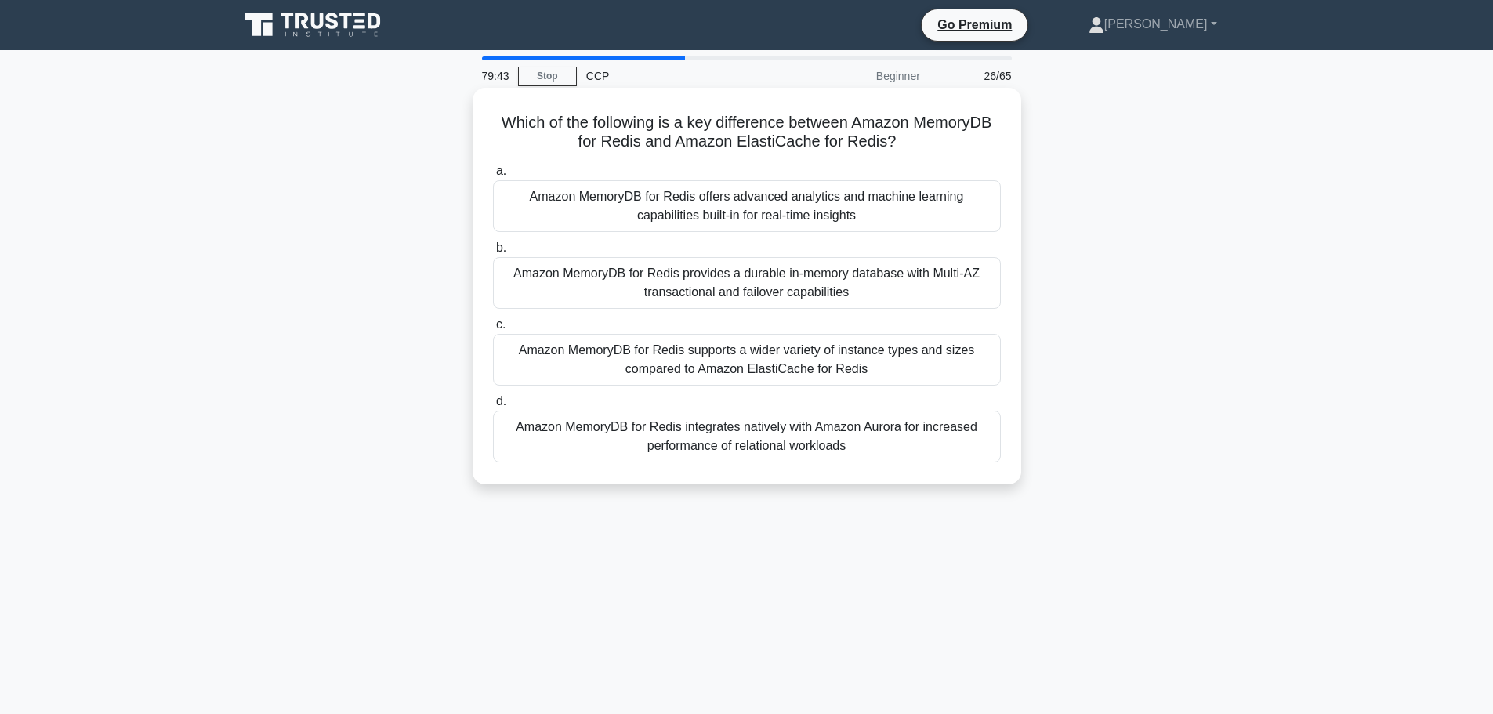
click at [925, 291] on div "Amazon MemoryDB for Redis provides a durable in-memory database with Multi-AZ t…" at bounding box center [747, 283] width 508 height 52
click at [493, 253] on input "b. Amazon MemoryDB for Redis provides a durable in-memory database with Multi-A…" at bounding box center [493, 248] width 0 height 10
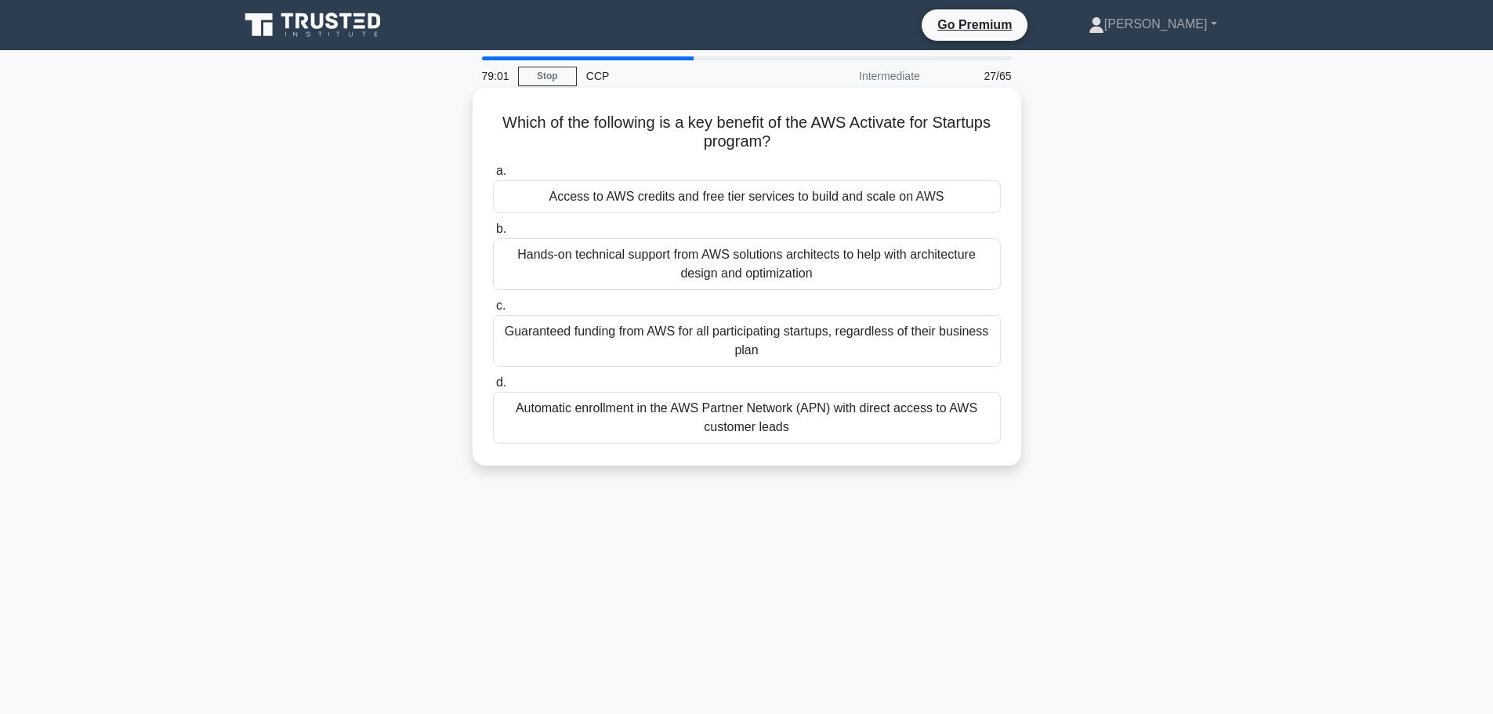
click at [890, 420] on div "Automatic enrollment in the AWS Partner Network (APN) with direct access to AWS…" at bounding box center [747, 418] width 508 height 52
click at [493, 388] on input "d. Automatic enrollment in the AWS Partner Network (APN) with direct access to …" at bounding box center [493, 383] width 0 height 10
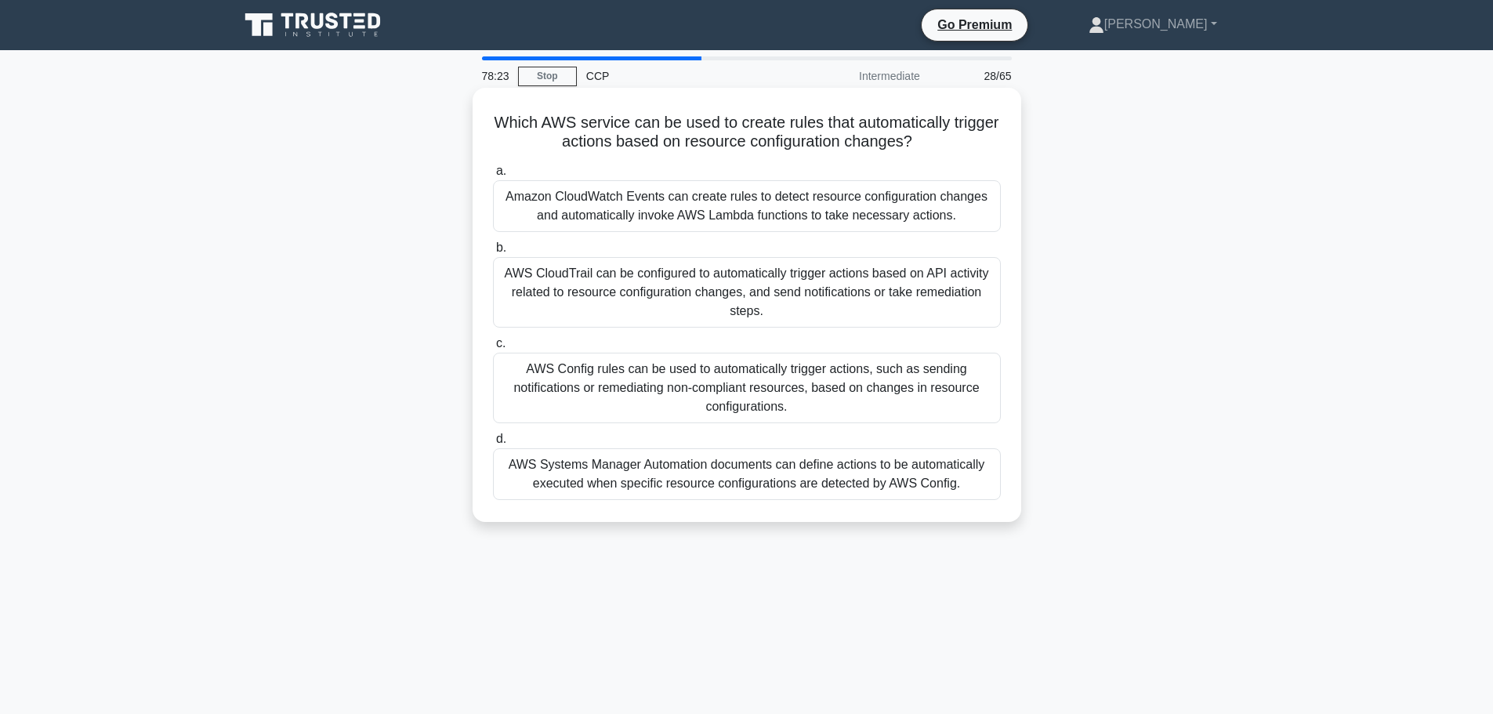
click at [913, 193] on div "Amazon CloudWatch Events can create rules to detect resource configuration chan…" at bounding box center [747, 206] width 508 height 52
click at [493, 176] on input "a. Amazon CloudWatch Events can create rules to detect resource configuration c…" at bounding box center [493, 171] width 0 height 10
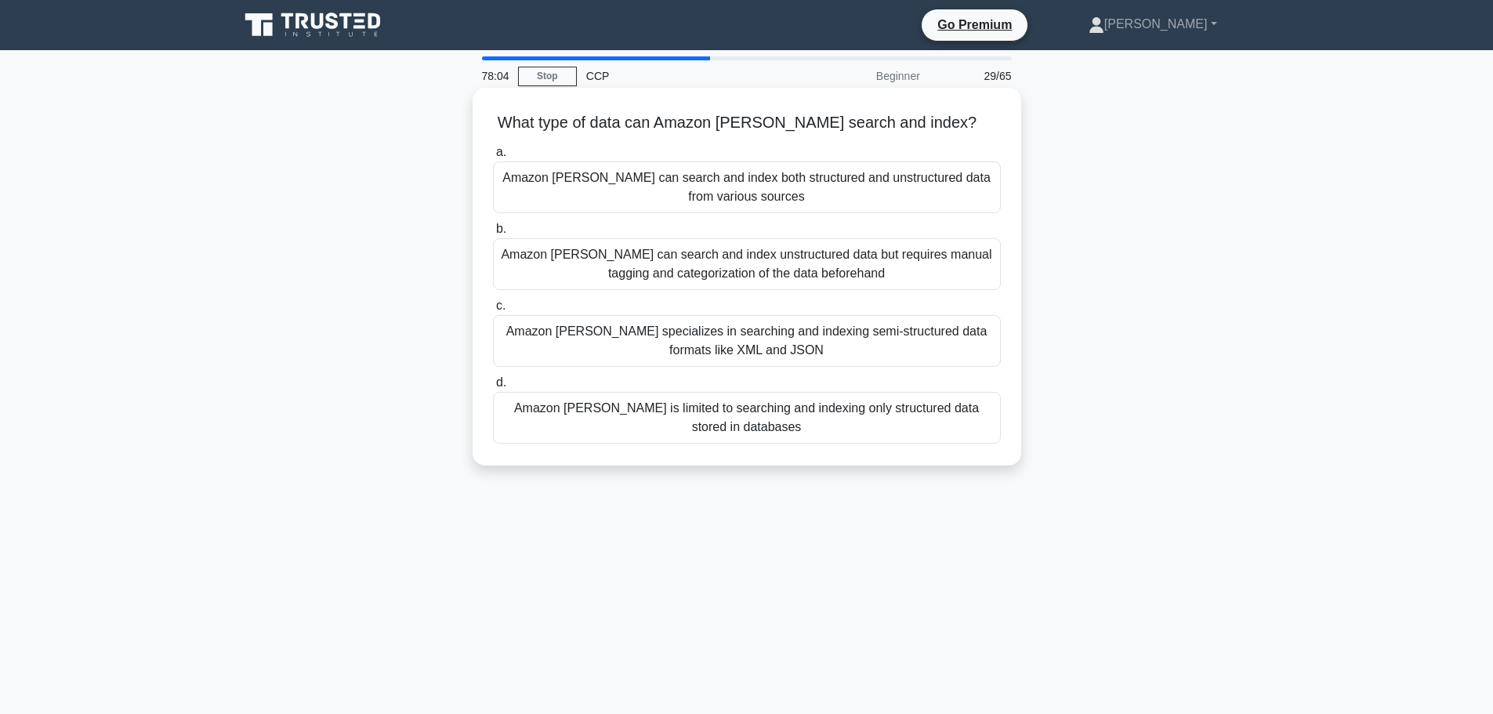
click at [857, 324] on div "Amazon Kendra specializes in searching and indexing semi-structured data format…" at bounding box center [747, 341] width 508 height 52
click at [493, 311] on input "c. Amazon Kendra specializes in searching and indexing semi-structured data for…" at bounding box center [493, 306] width 0 height 10
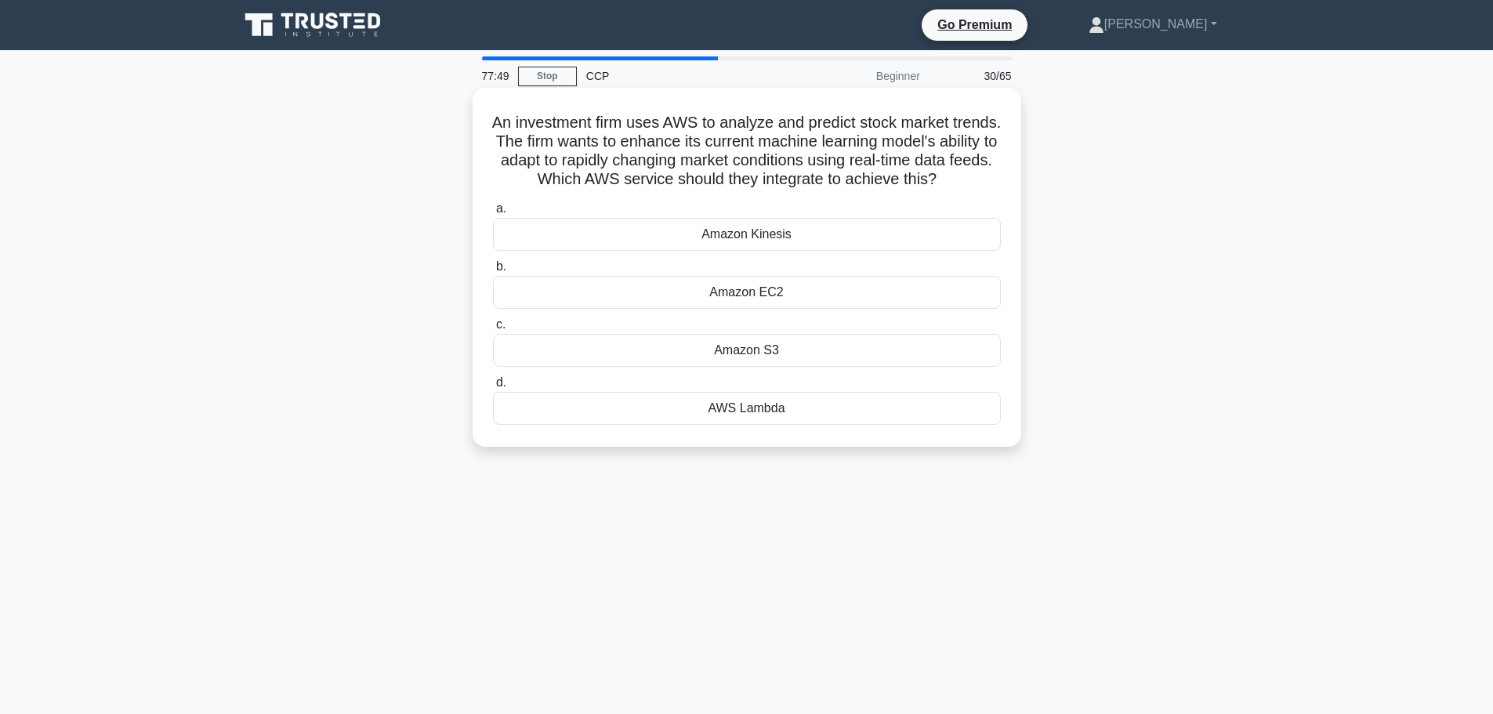
click at [692, 251] on div "Amazon Kinesis" at bounding box center [747, 234] width 508 height 33
click at [493, 214] on input "a. Amazon Kinesis" at bounding box center [493, 209] width 0 height 10
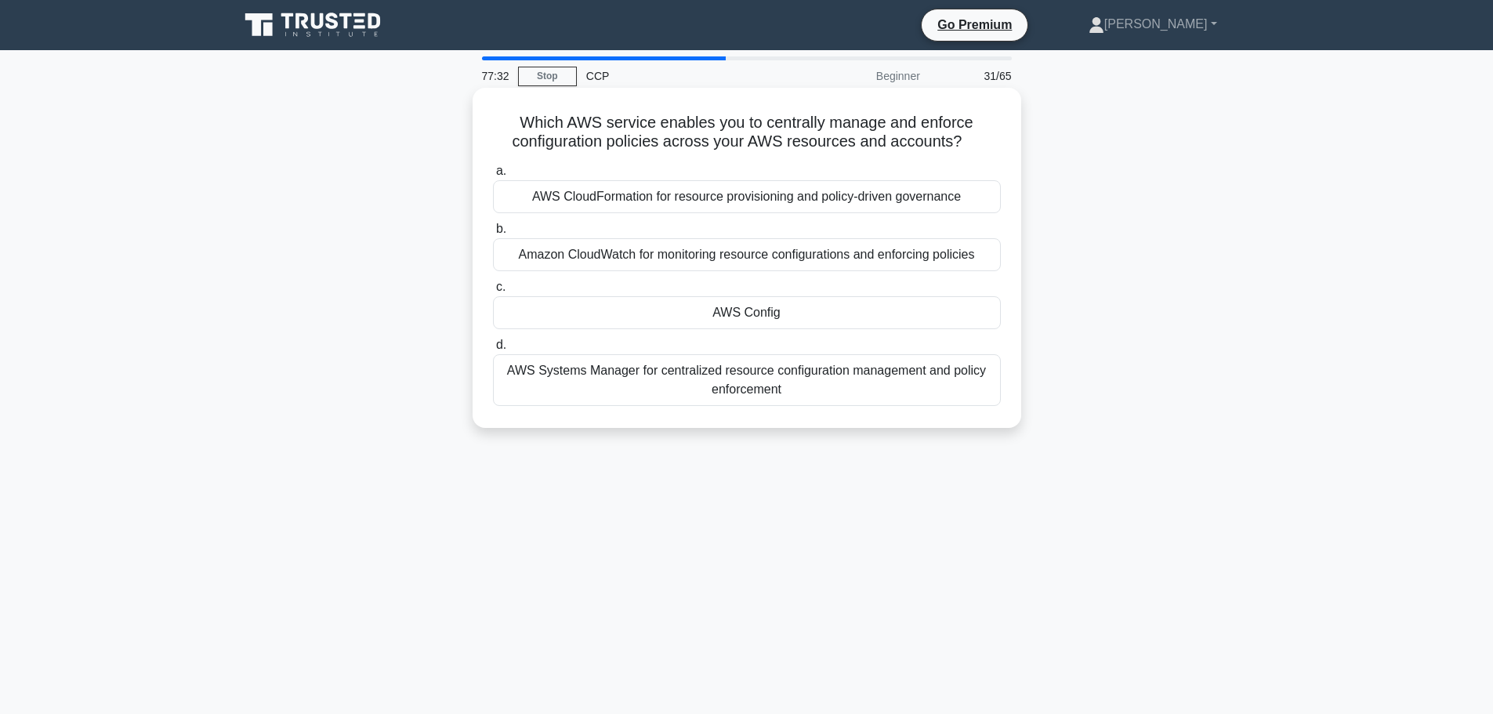
click at [719, 302] on div "AWS Config" at bounding box center [747, 312] width 508 height 33
click at [493, 292] on input "c. AWS Config" at bounding box center [493, 287] width 0 height 10
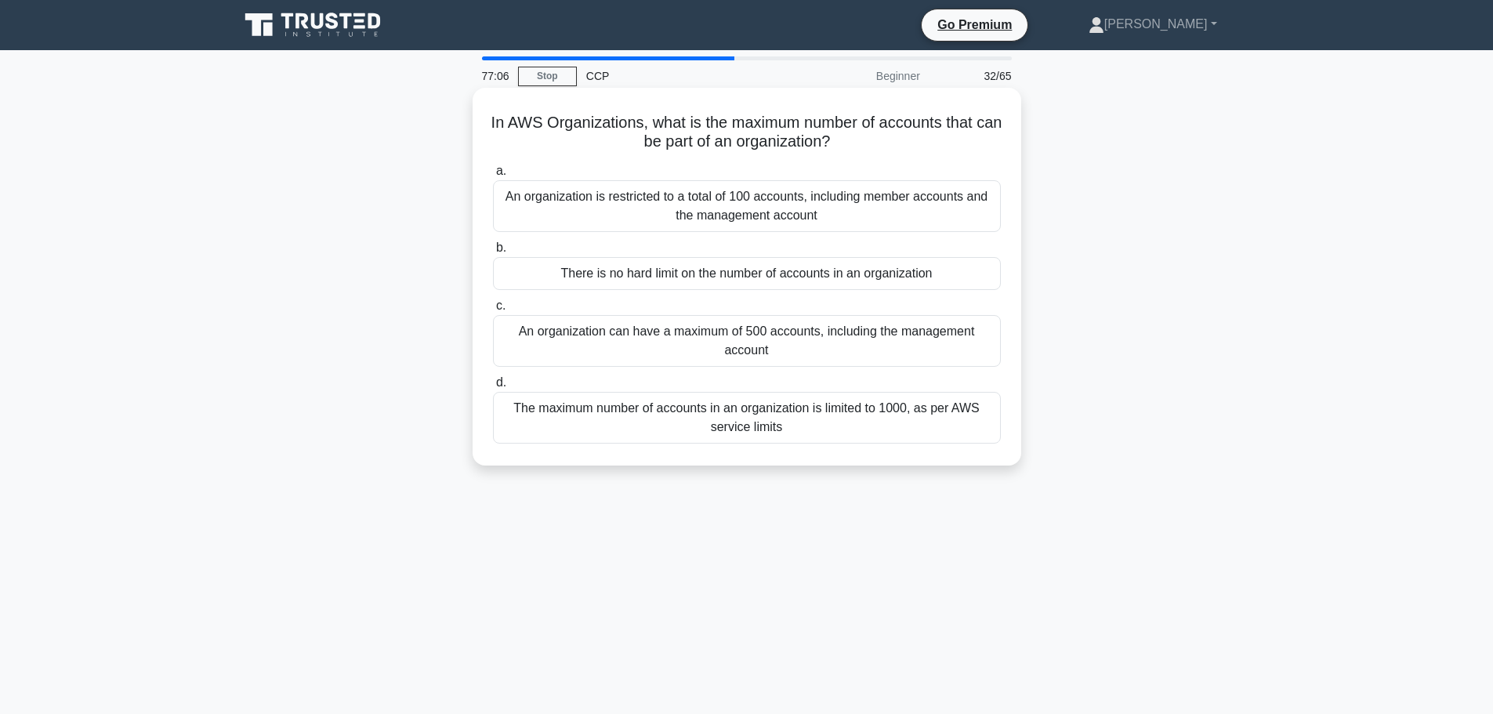
click at [864, 266] on div "There is no hard limit on the number of accounts in an organization" at bounding box center [747, 273] width 508 height 33
click at [493, 253] on input "b. There is no hard limit on the number of accounts in an organization" at bounding box center [493, 248] width 0 height 10
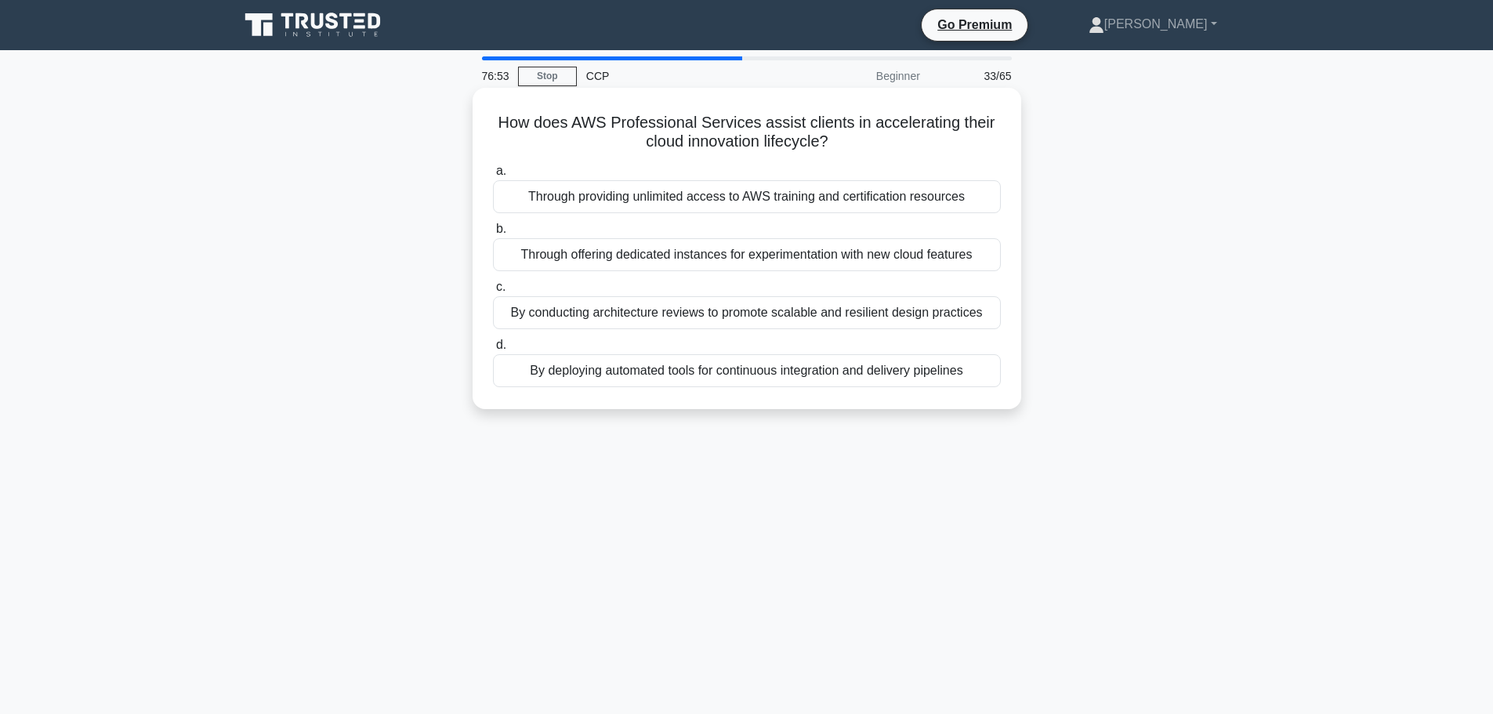
click at [743, 324] on div "By conducting architecture reviews to promote scalable and resilient design pra…" at bounding box center [747, 312] width 508 height 33
click at [493, 292] on input "c. By conducting architecture reviews to promote scalable and resilient design …" at bounding box center [493, 287] width 0 height 10
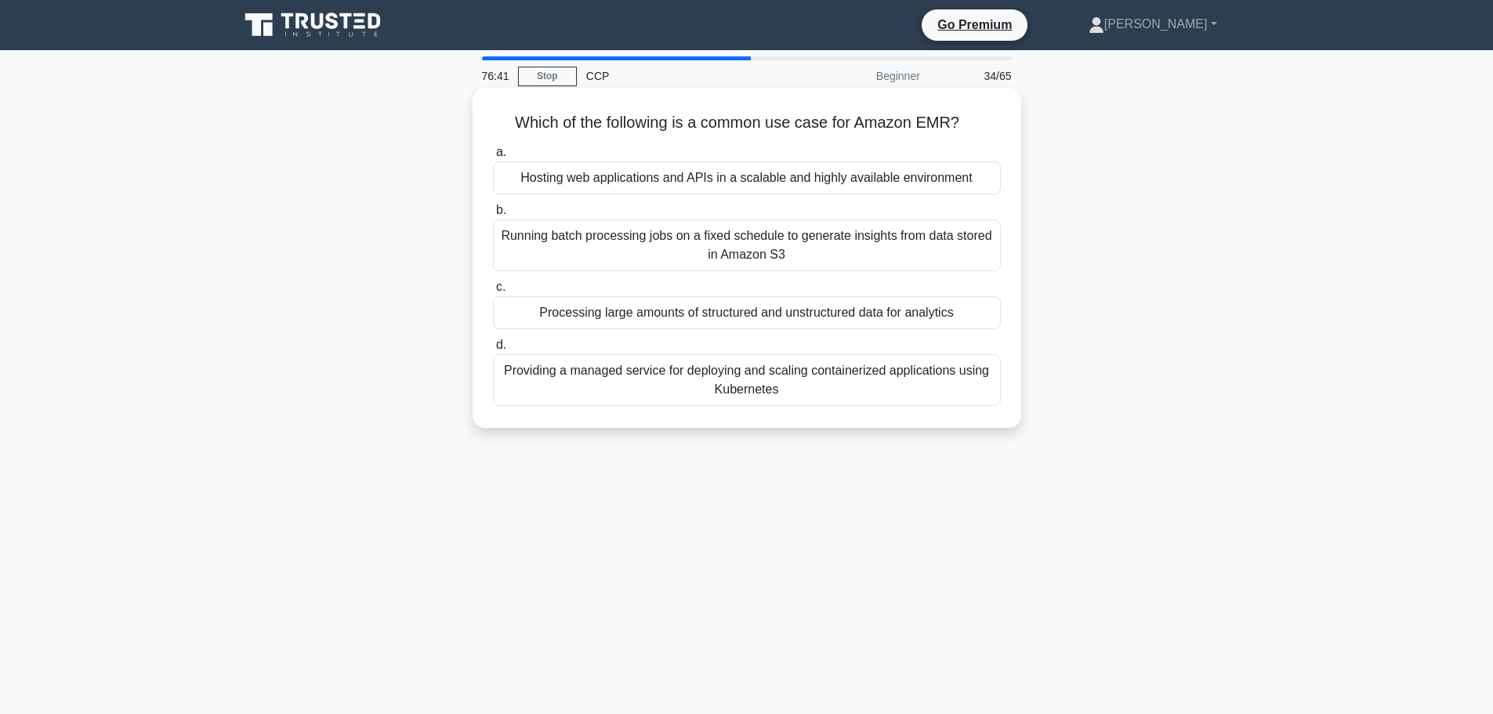
click at [741, 320] on div "Processing large amounts of structured and unstructured data for analytics" at bounding box center [747, 312] width 508 height 33
click at [493, 292] on input "c. Processing large amounts of structured and unstructured data for analytics" at bounding box center [493, 287] width 0 height 10
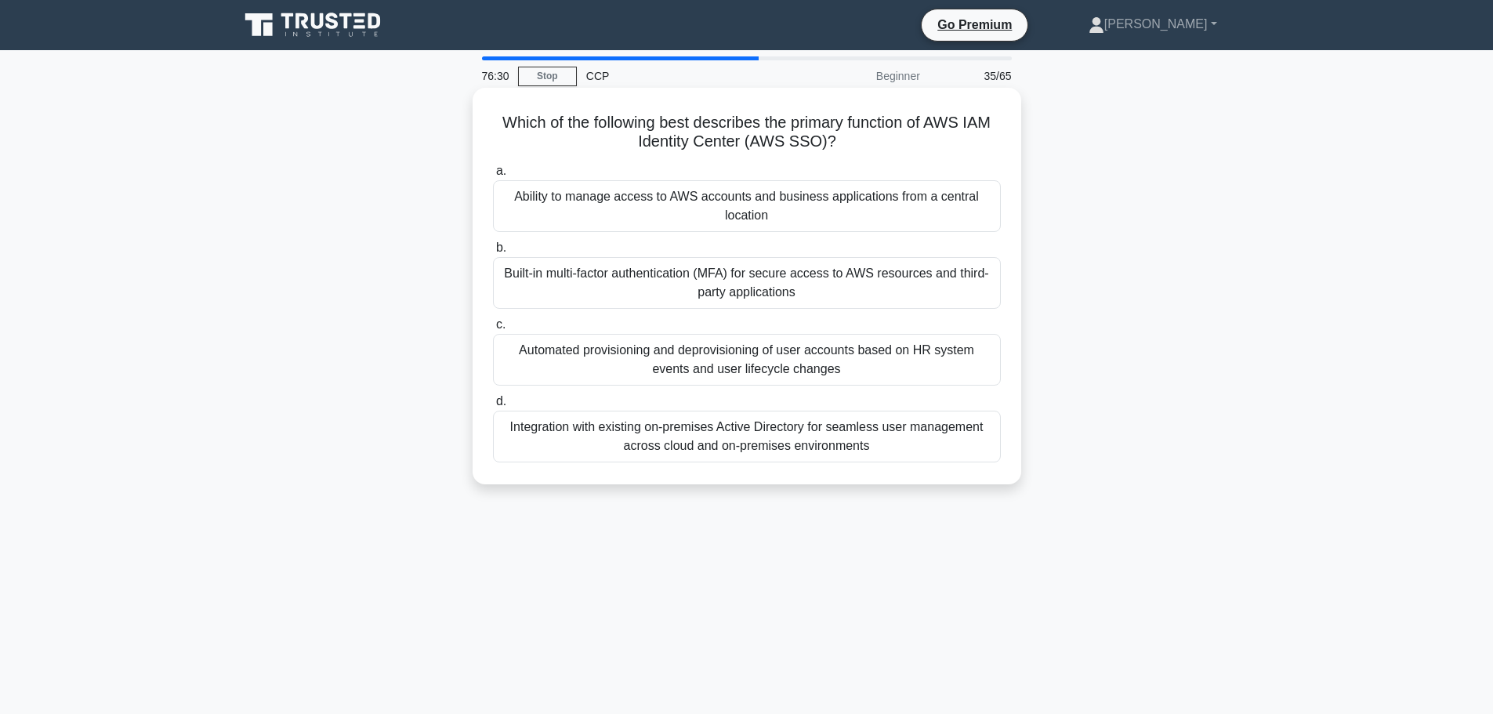
click at [732, 226] on div "Ability to manage access to AWS accounts and business applications from a centr…" at bounding box center [747, 206] width 508 height 52
click at [493, 176] on input "a. Ability to manage access to AWS accounts and business applications from a ce…" at bounding box center [493, 171] width 0 height 10
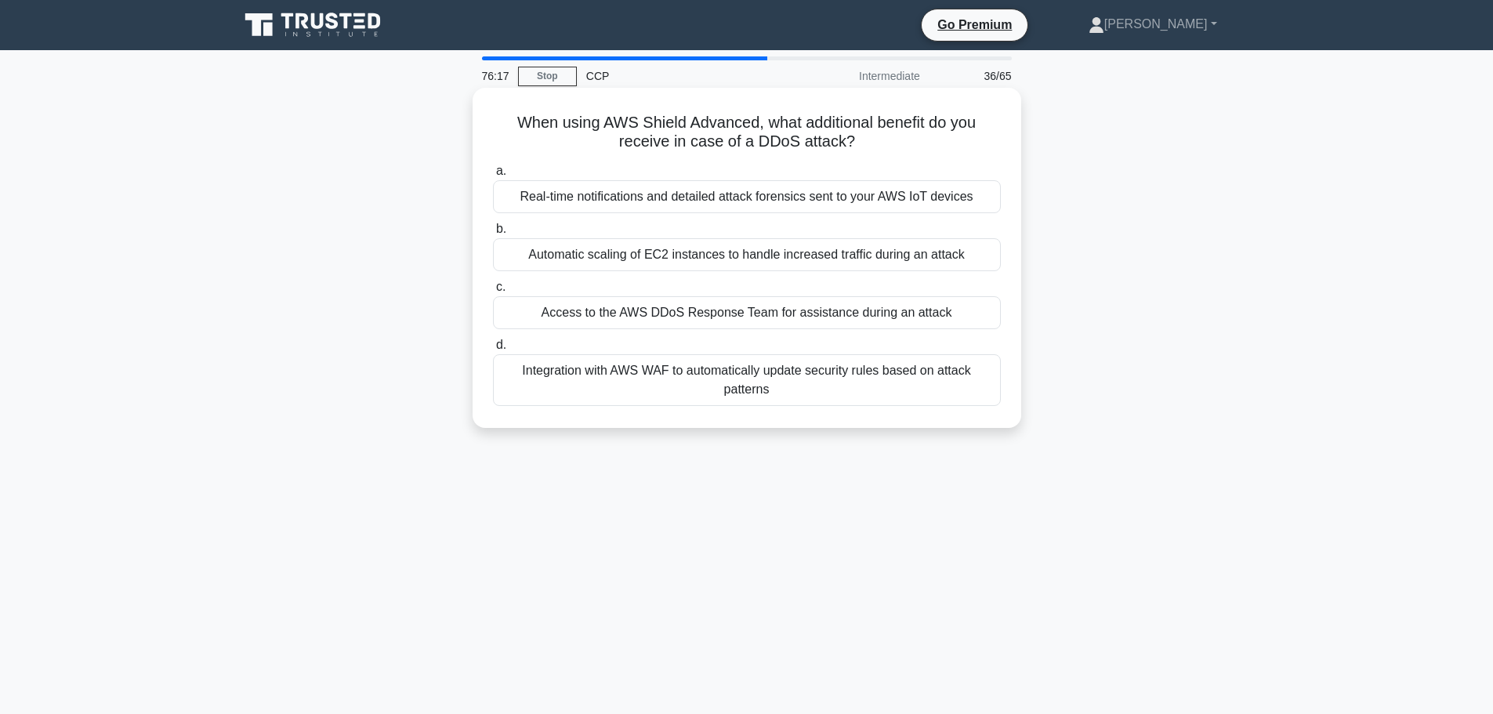
click at [920, 322] on div "Access to the AWS DDoS Response Team for assistance during an attack" at bounding box center [747, 312] width 508 height 33
click at [493, 292] on input "c. Access to the AWS DDoS Response Team for assistance during an attack" at bounding box center [493, 287] width 0 height 10
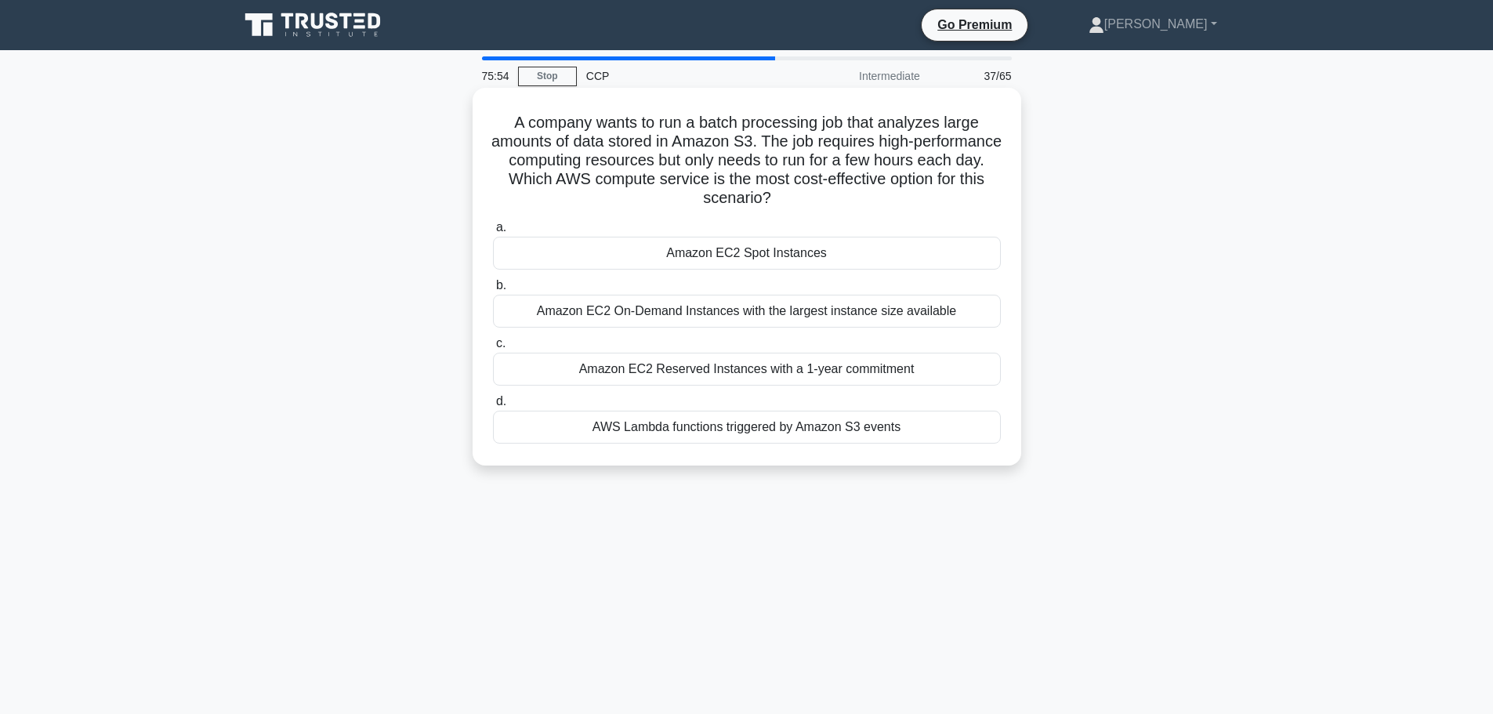
click at [930, 433] on div "AWS Lambda functions triggered by Amazon S3 events" at bounding box center [747, 427] width 508 height 33
click at [493, 407] on input "d. AWS Lambda functions triggered by Amazon S3 events" at bounding box center [493, 401] width 0 height 10
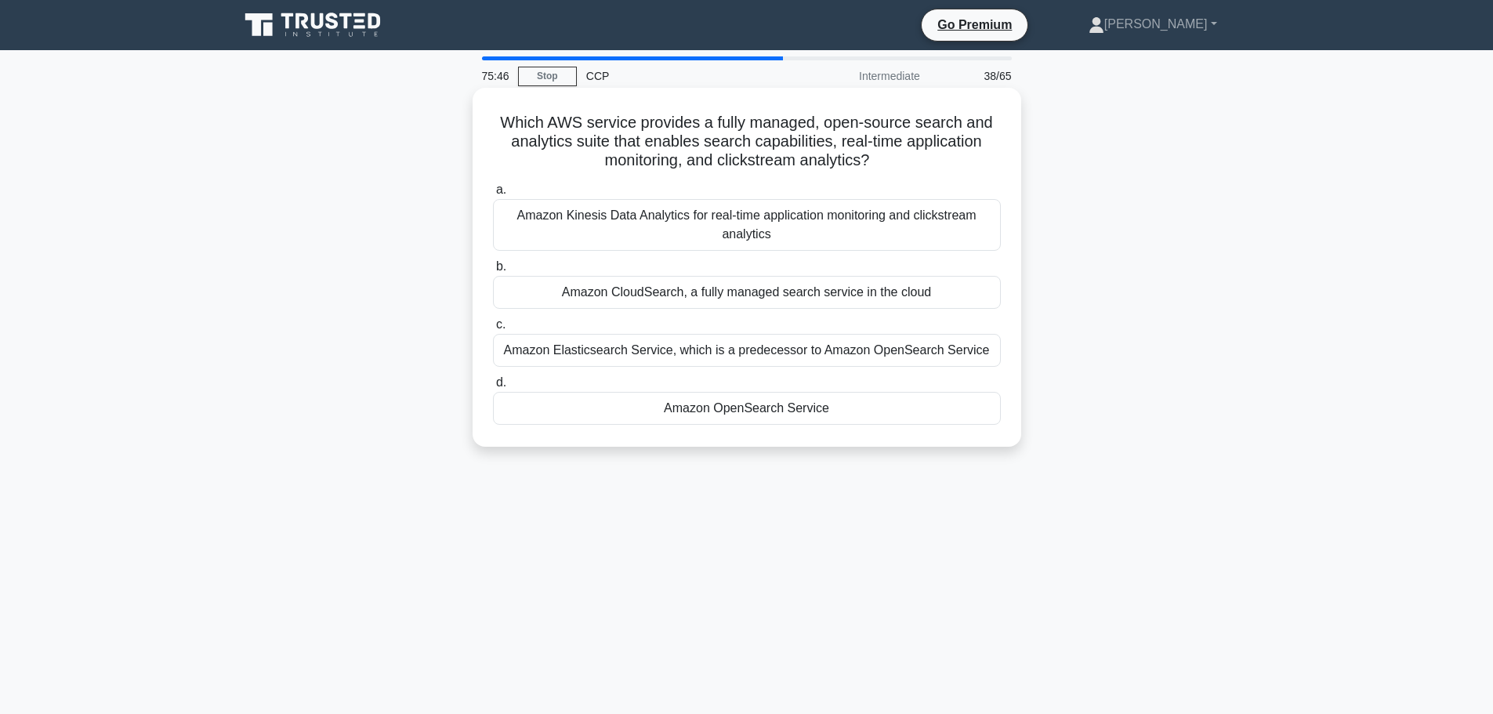
click at [750, 413] on div "Amazon OpenSearch Service" at bounding box center [747, 408] width 508 height 33
click at [493, 388] on input "d. Amazon OpenSearch Service" at bounding box center [493, 383] width 0 height 10
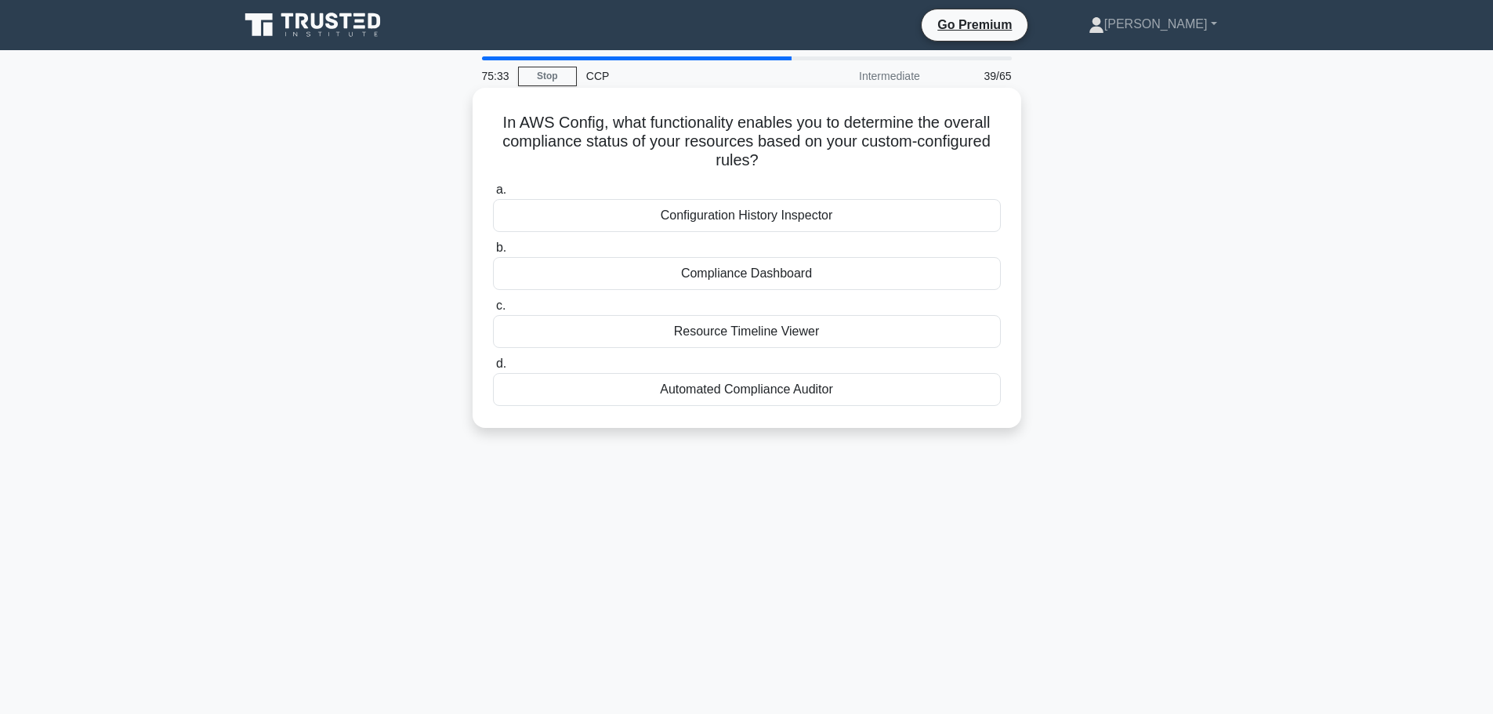
click at [867, 273] on div "Compliance Dashboard" at bounding box center [747, 273] width 508 height 33
click at [493, 253] on input "b. Compliance Dashboard" at bounding box center [493, 248] width 0 height 10
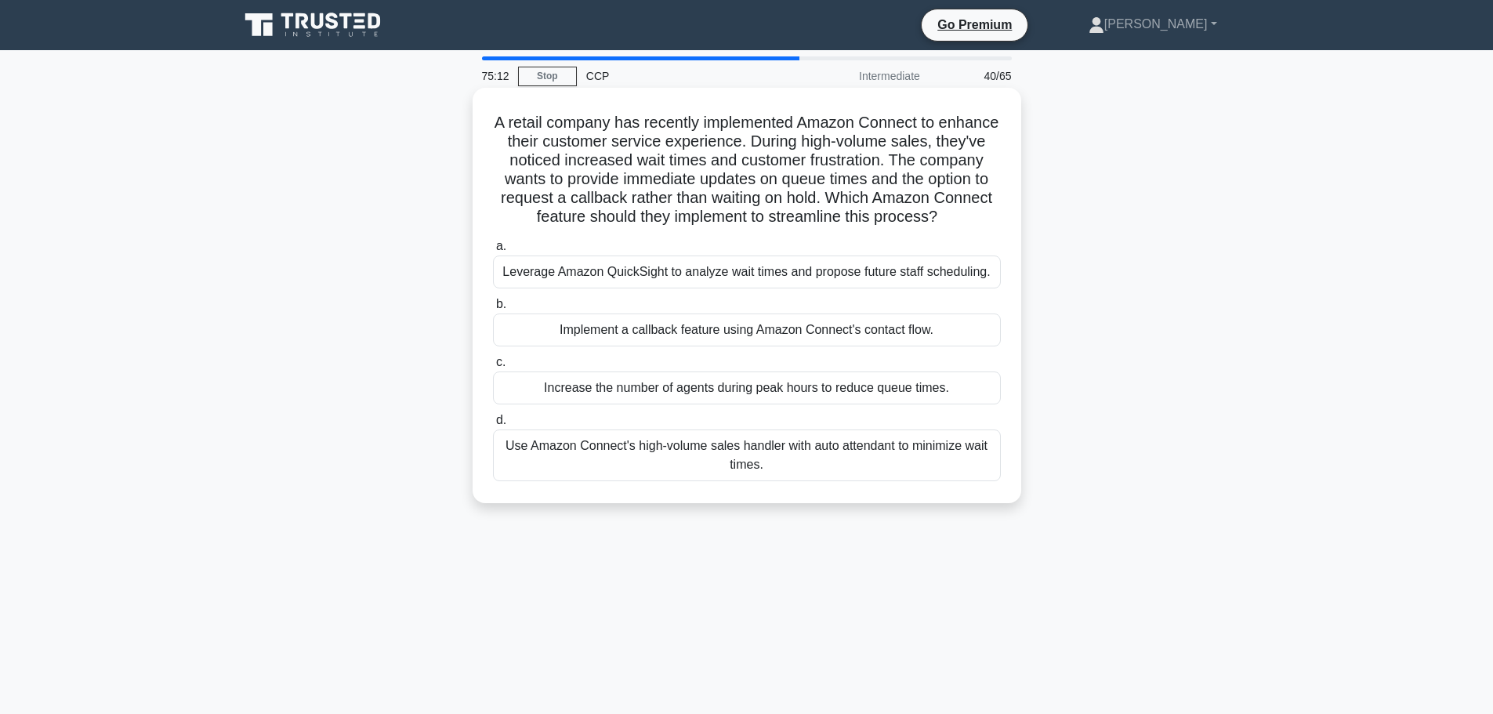
click at [873, 346] on div "Implement a callback feature using Amazon Connect's contact flow." at bounding box center [747, 329] width 508 height 33
click at [493, 310] on input "b. Implement a callback feature using Amazon Connect's contact flow." at bounding box center [493, 304] width 0 height 10
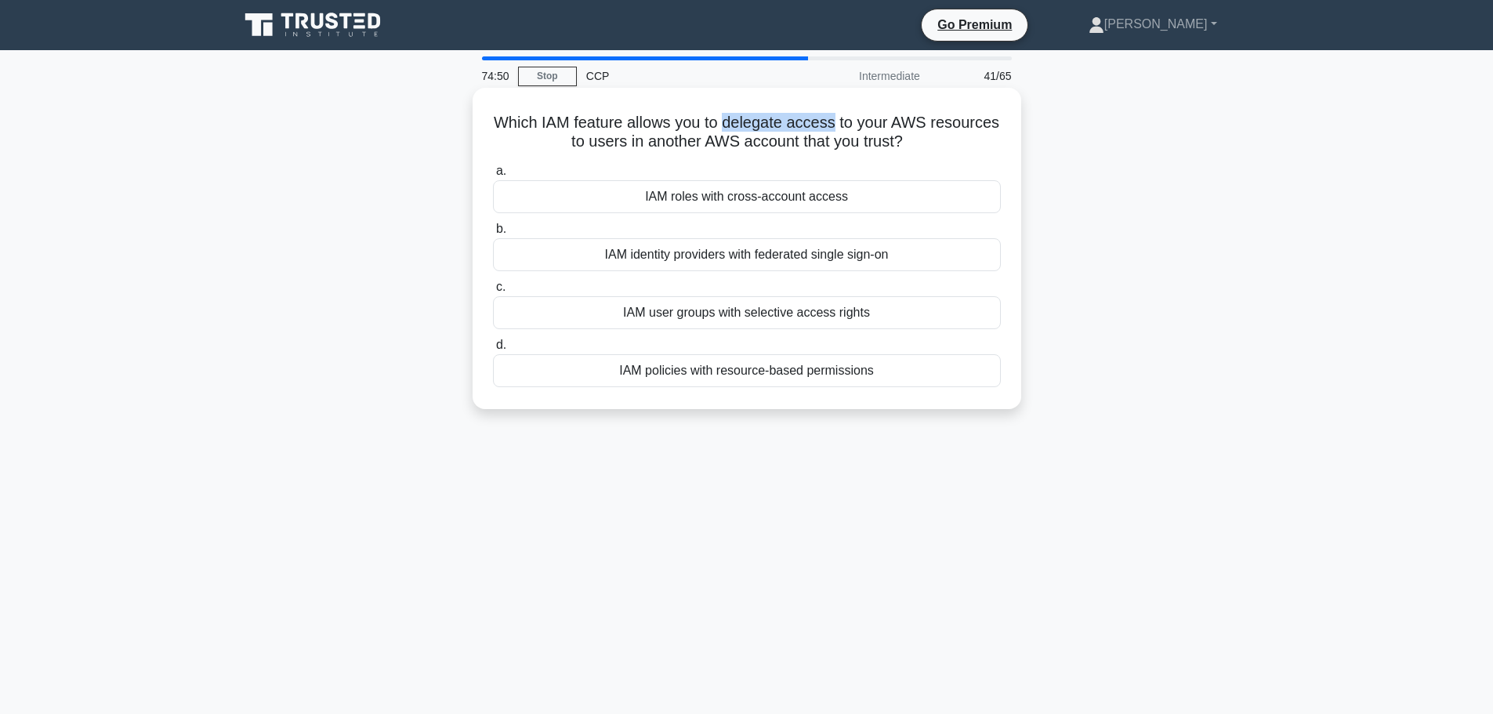
drag, startPoint x: 762, startPoint y: 120, endPoint x: 874, endPoint y: 126, distance: 112.2
click at [874, 126] on h5 "Which IAM feature allows you to delegate access to your AWS resources to users …" at bounding box center [746, 132] width 511 height 39
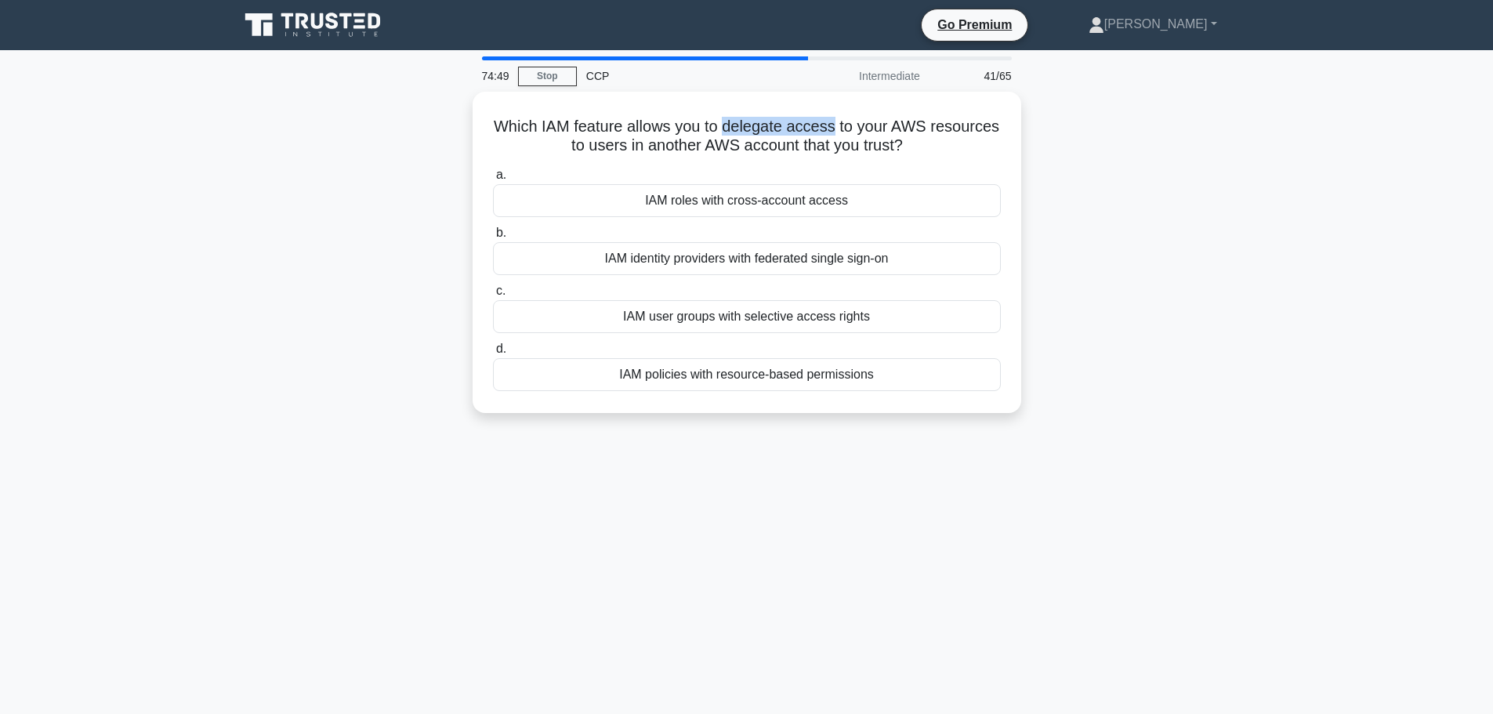
copy h5 "delegate access"
click at [1260, 145] on div "Which IAM feature allows you to delegate access to your AWS resources to users …" at bounding box center [747, 262] width 1034 height 340
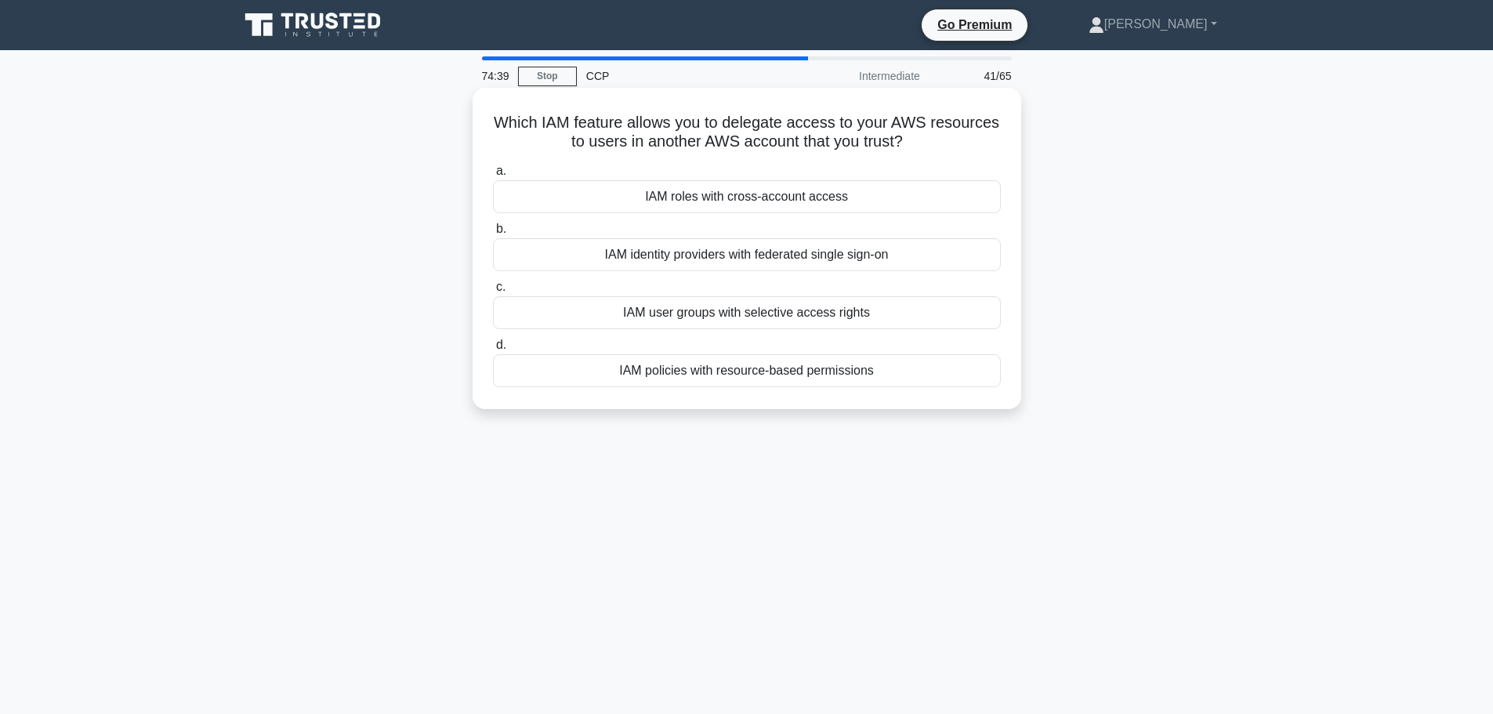
click at [856, 312] on div "IAM user groups with selective access rights" at bounding box center [747, 312] width 508 height 33
click at [493, 292] on input "c. IAM user groups with selective access rights" at bounding box center [493, 287] width 0 height 10
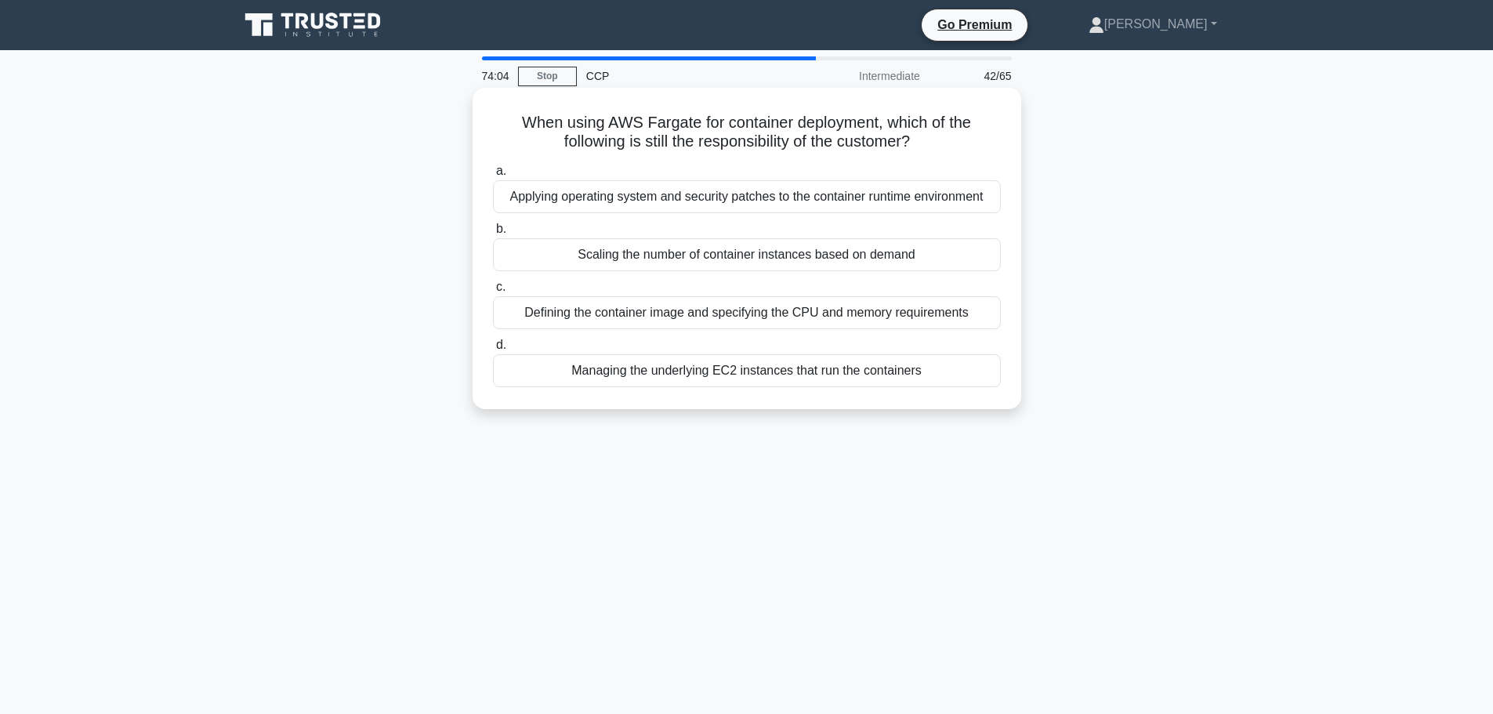
click at [700, 192] on div "Applying operating system and security patches to the container runtime environ…" at bounding box center [747, 196] width 508 height 33
click at [493, 176] on input "a. Applying operating system and security patches to the container runtime envi…" at bounding box center [493, 171] width 0 height 10
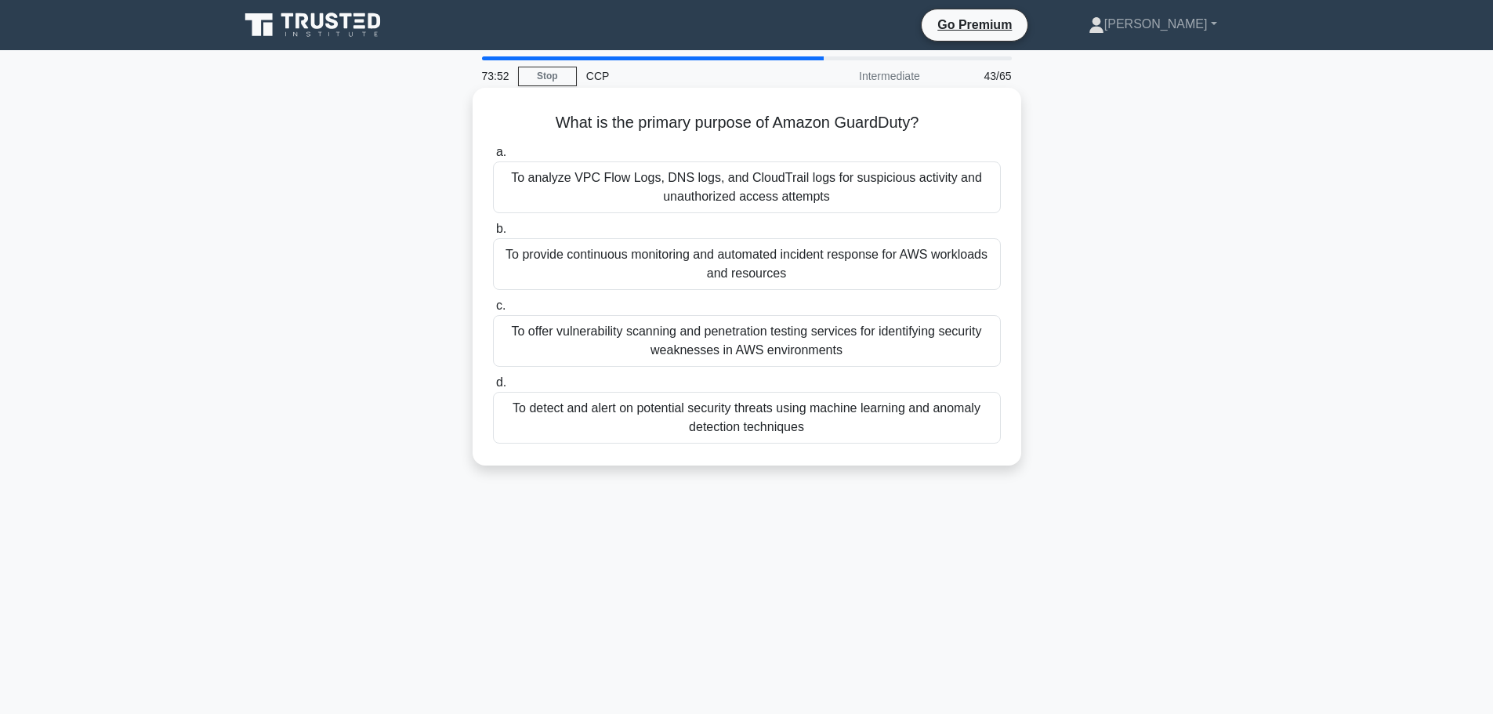
click at [786, 429] on div "To detect and alert on potential security threats using machine learning and an…" at bounding box center [747, 418] width 508 height 52
click at [493, 388] on input "d. To detect and alert on potential security threats using machine learning and…" at bounding box center [493, 383] width 0 height 10
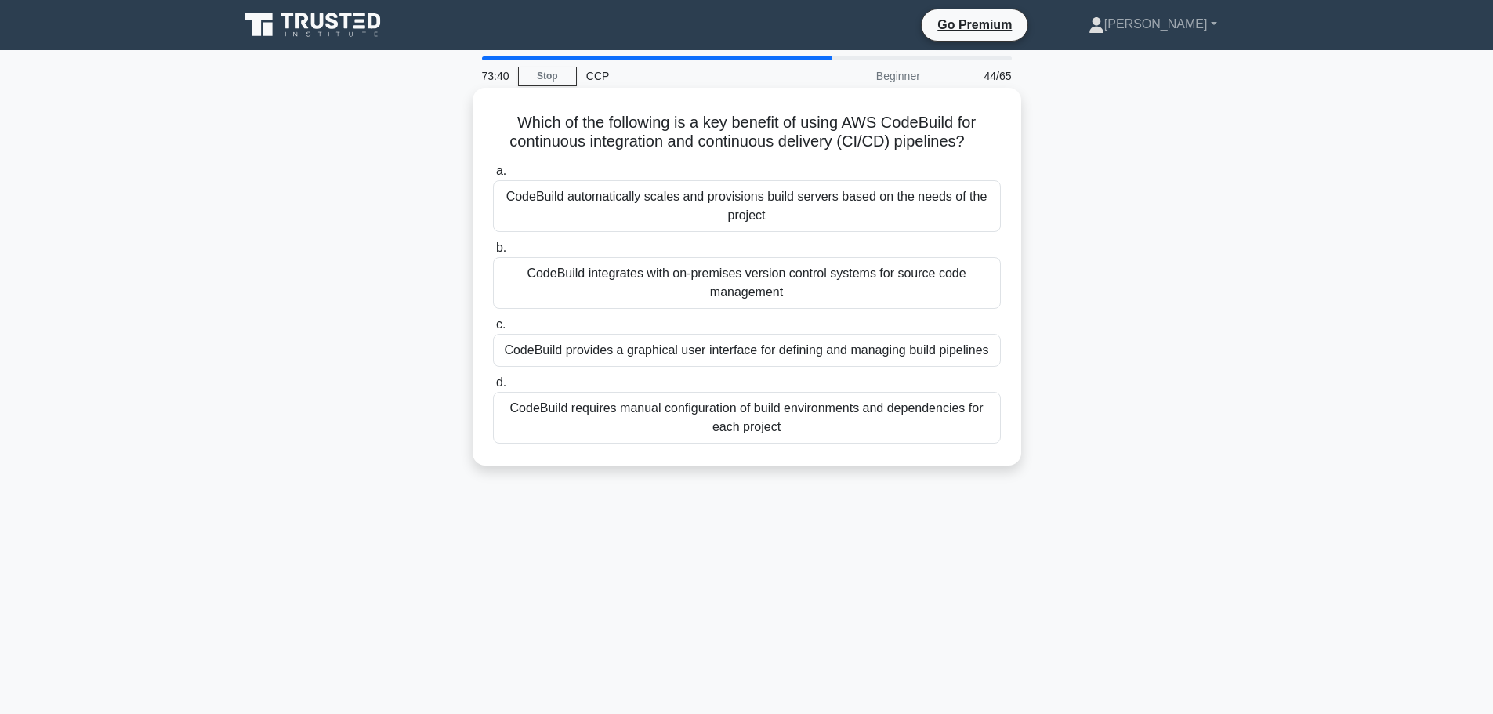
click at [821, 219] on div "CodeBuild automatically scales and provisions build servers based on the needs …" at bounding box center [747, 206] width 508 height 52
click at [493, 176] on input "a. CodeBuild automatically scales and provisions build servers based on the nee…" at bounding box center [493, 171] width 0 height 10
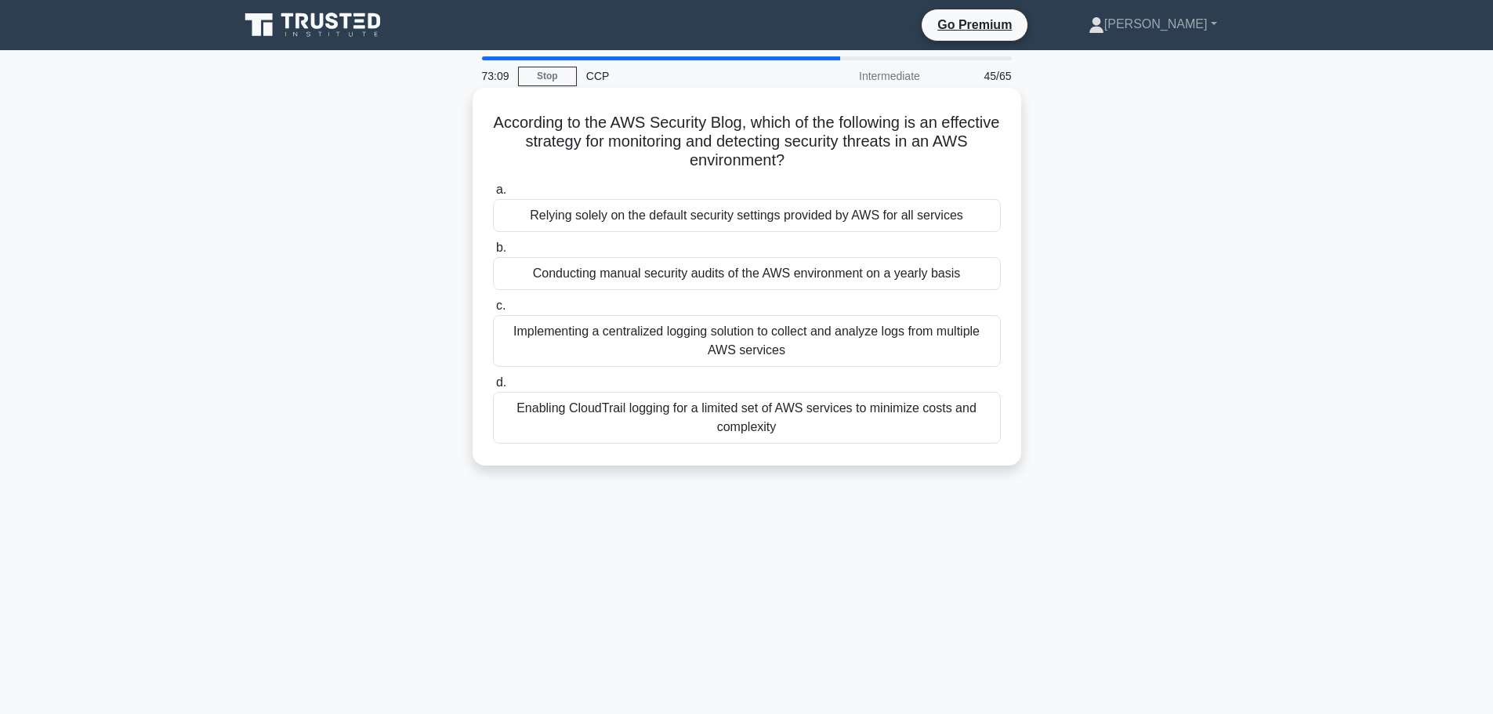
click at [856, 346] on div "Implementing a centralized logging solution to collect and analyze logs from mu…" at bounding box center [747, 341] width 508 height 52
click at [493, 311] on input "c. Implementing a centralized logging solution to collect and analyze logs from…" at bounding box center [493, 306] width 0 height 10
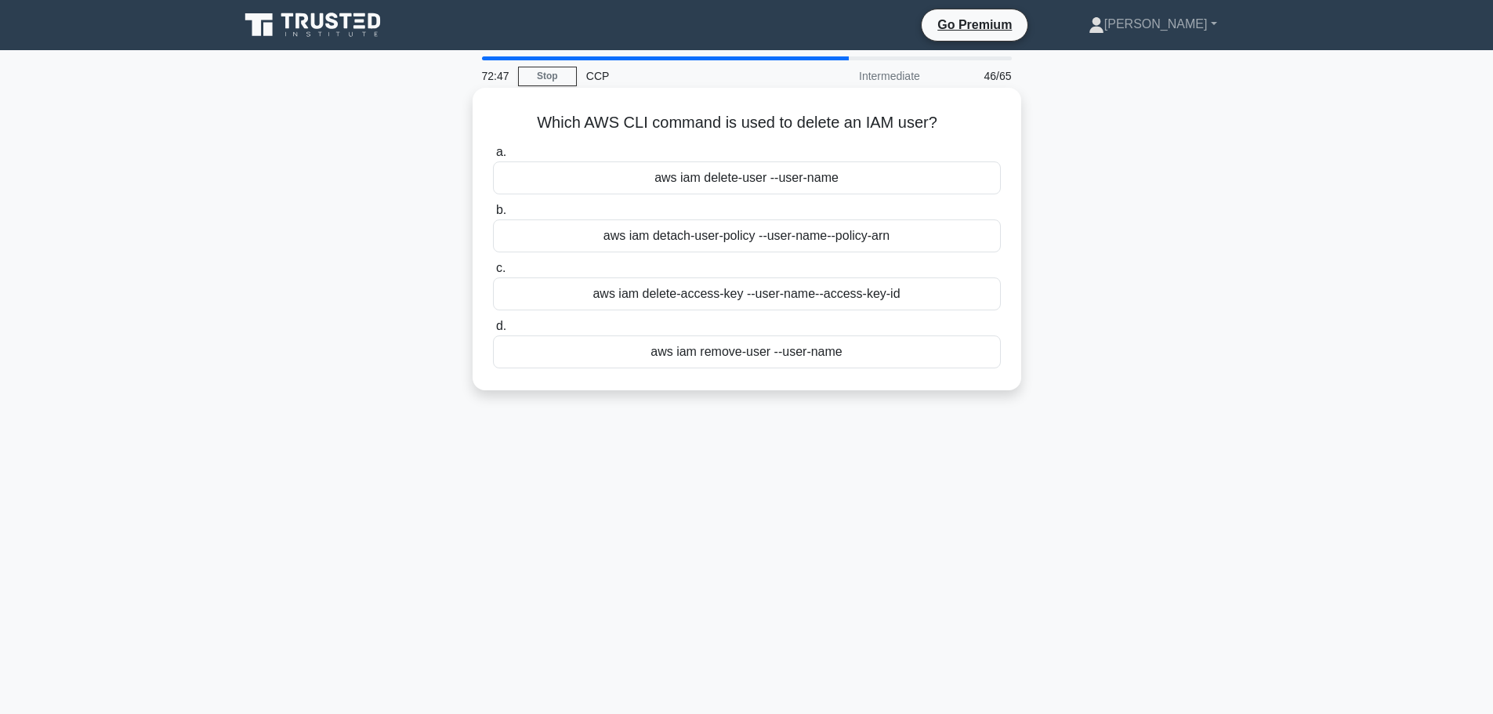
click at [821, 180] on div "aws iam delete-user --user-name" at bounding box center [747, 177] width 508 height 33
click at [493, 157] on input "a. aws iam delete-user --user-name" at bounding box center [493, 152] width 0 height 10
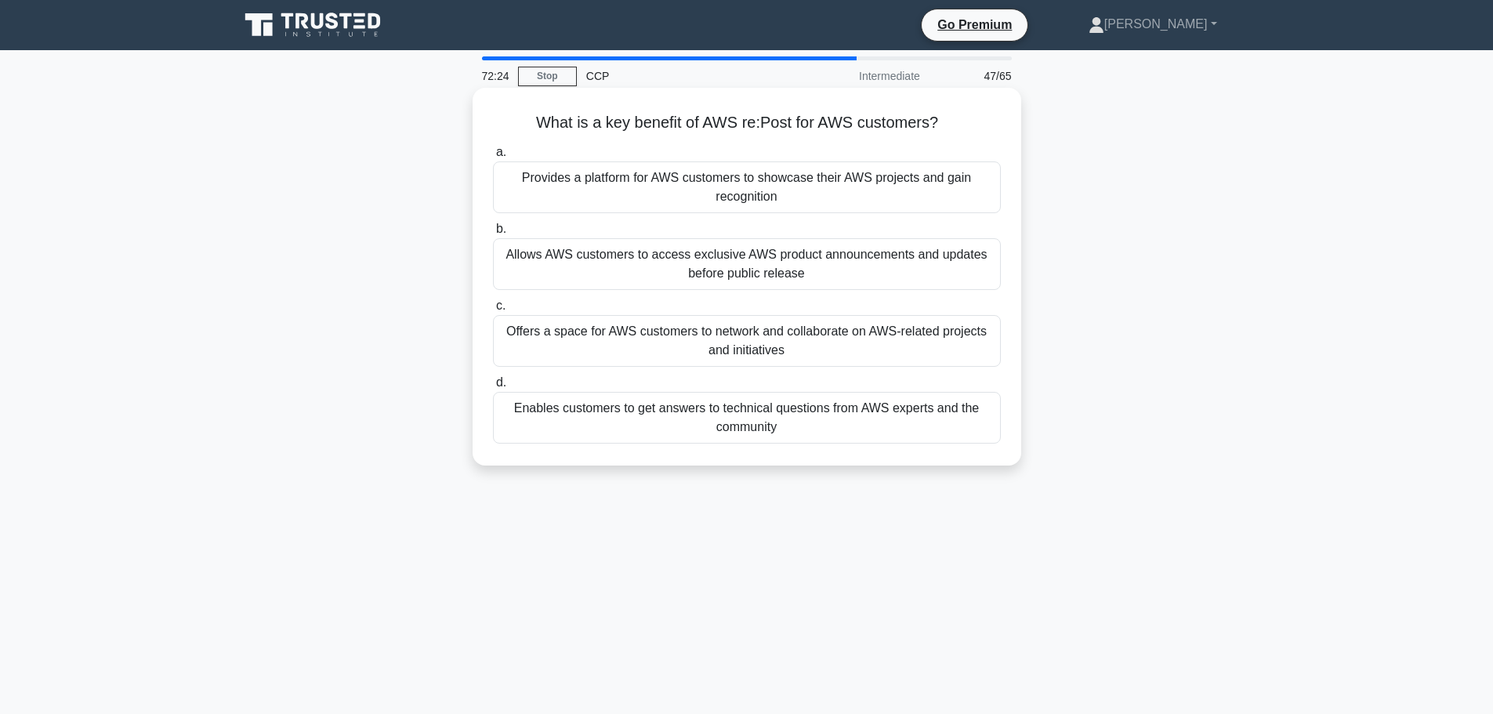
click at [791, 282] on div "Allows AWS customers to access exclusive AWS product announcements and updates …" at bounding box center [747, 264] width 508 height 52
click at [493, 234] on input "b. Allows AWS customers to access exclusive AWS product announcements and updat…" at bounding box center [493, 229] width 0 height 10
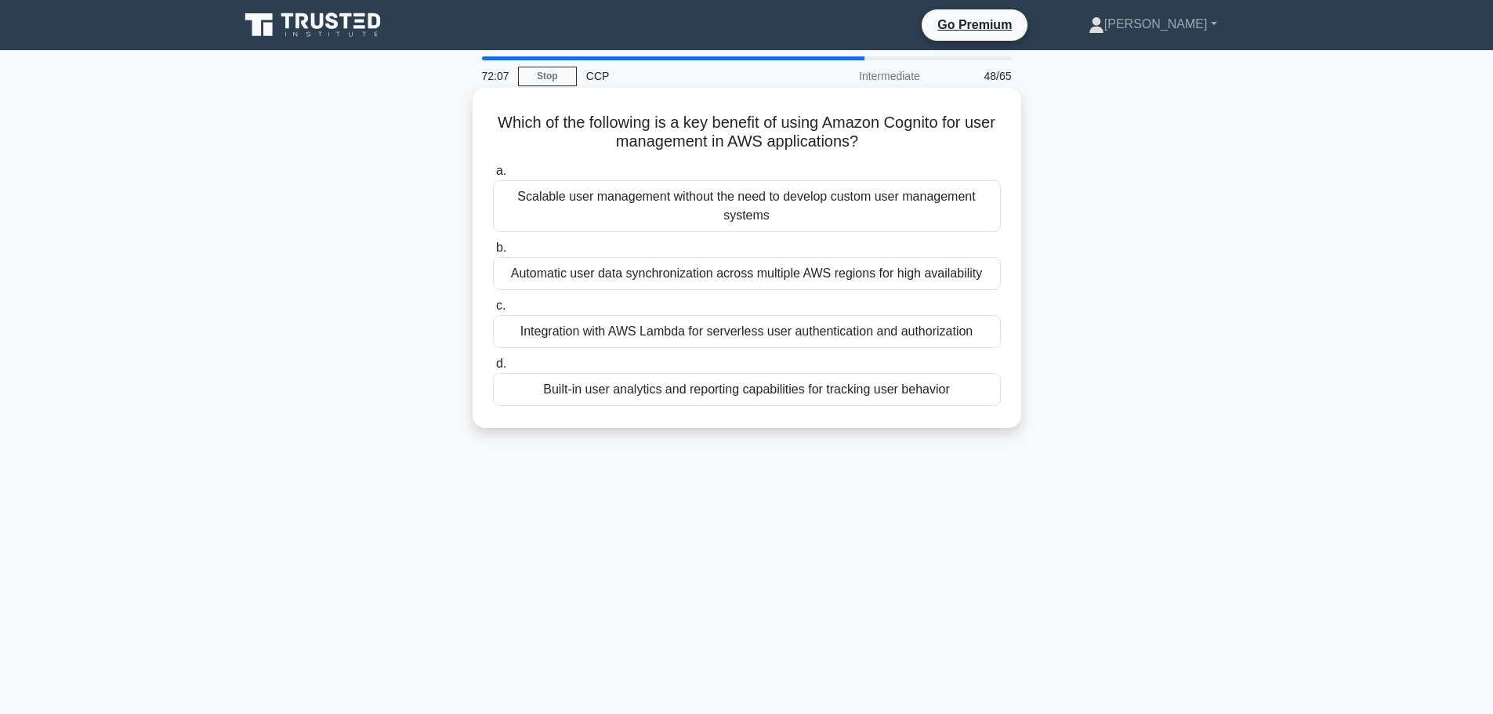
click at [784, 273] on div "Automatic user data synchronization across multiple AWS regions for high availa…" at bounding box center [747, 273] width 508 height 33
click at [493, 253] on input "b. Automatic user data synchronization across multiple AWS regions for high ava…" at bounding box center [493, 248] width 0 height 10
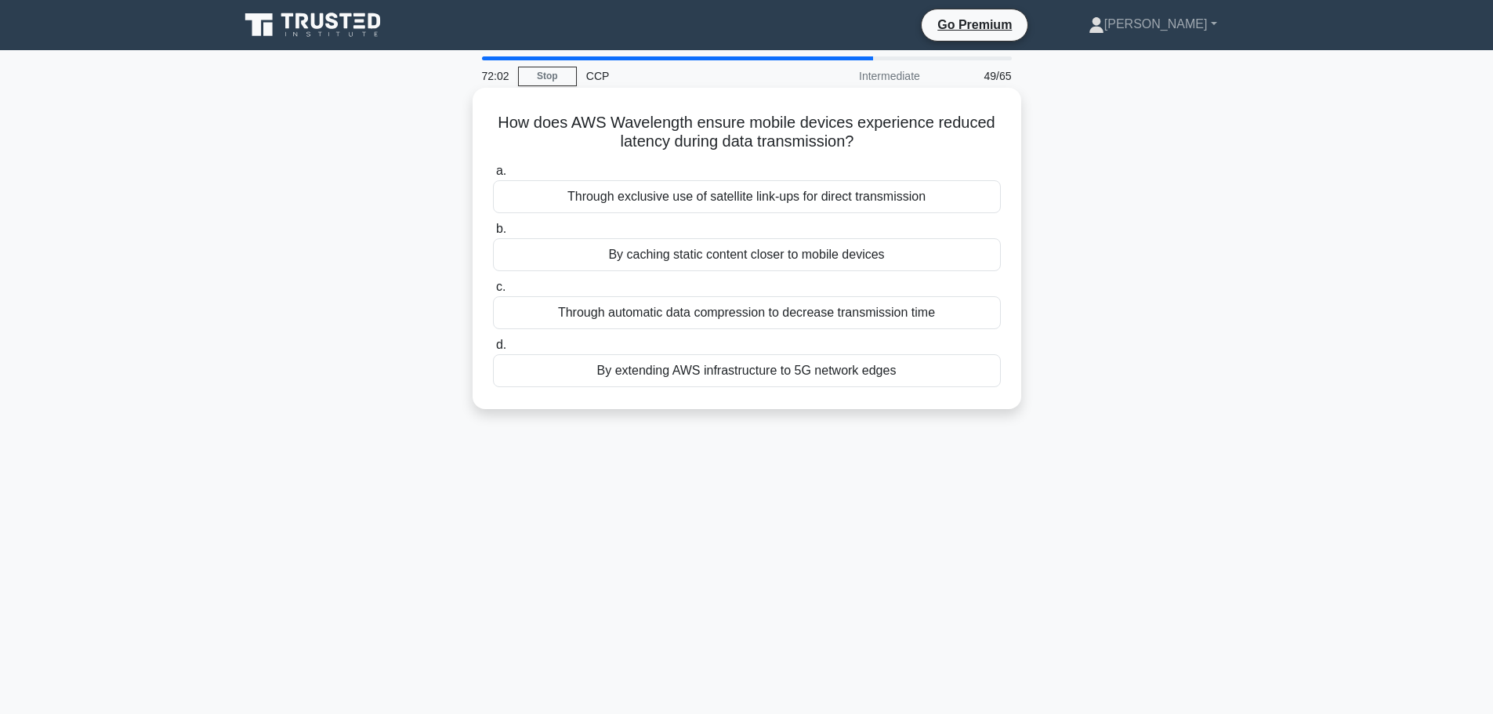
click at [766, 373] on div "By extending AWS infrastructure to 5G network edges" at bounding box center [747, 370] width 508 height 33
click at [493, 350] on input "d. By extending AWS infrastructure to 5G network edges" at bounding box center [493, 345] width 0 height 10
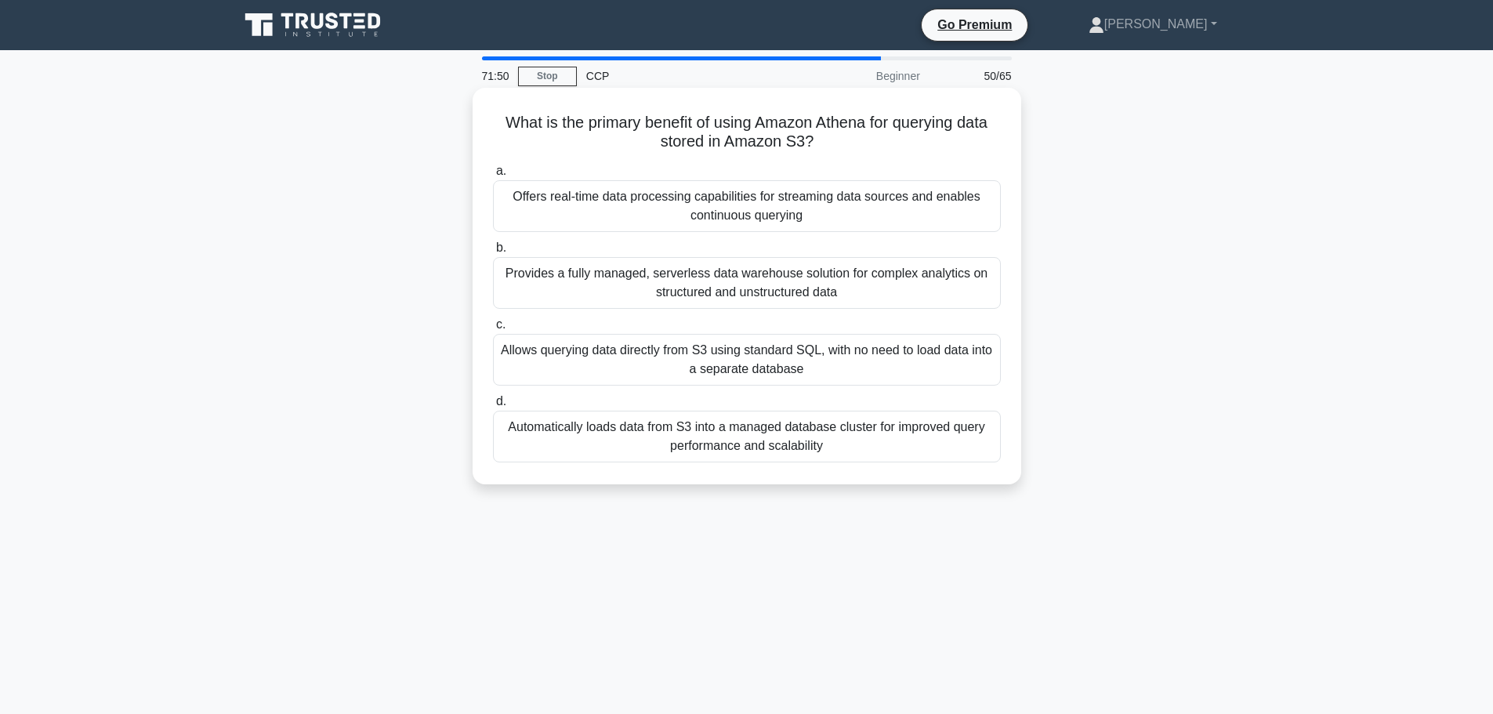
click at [900, 220] on div "Offers real-time data processing capabilities for streaming data sources and en…" at bounding box center [747, 206] width 508 height 52
click at [493, 176] on input "a. Offers real-time data processing capabilities for streaming data sources and…" at bounding box center [493, 171] width 0 height 10
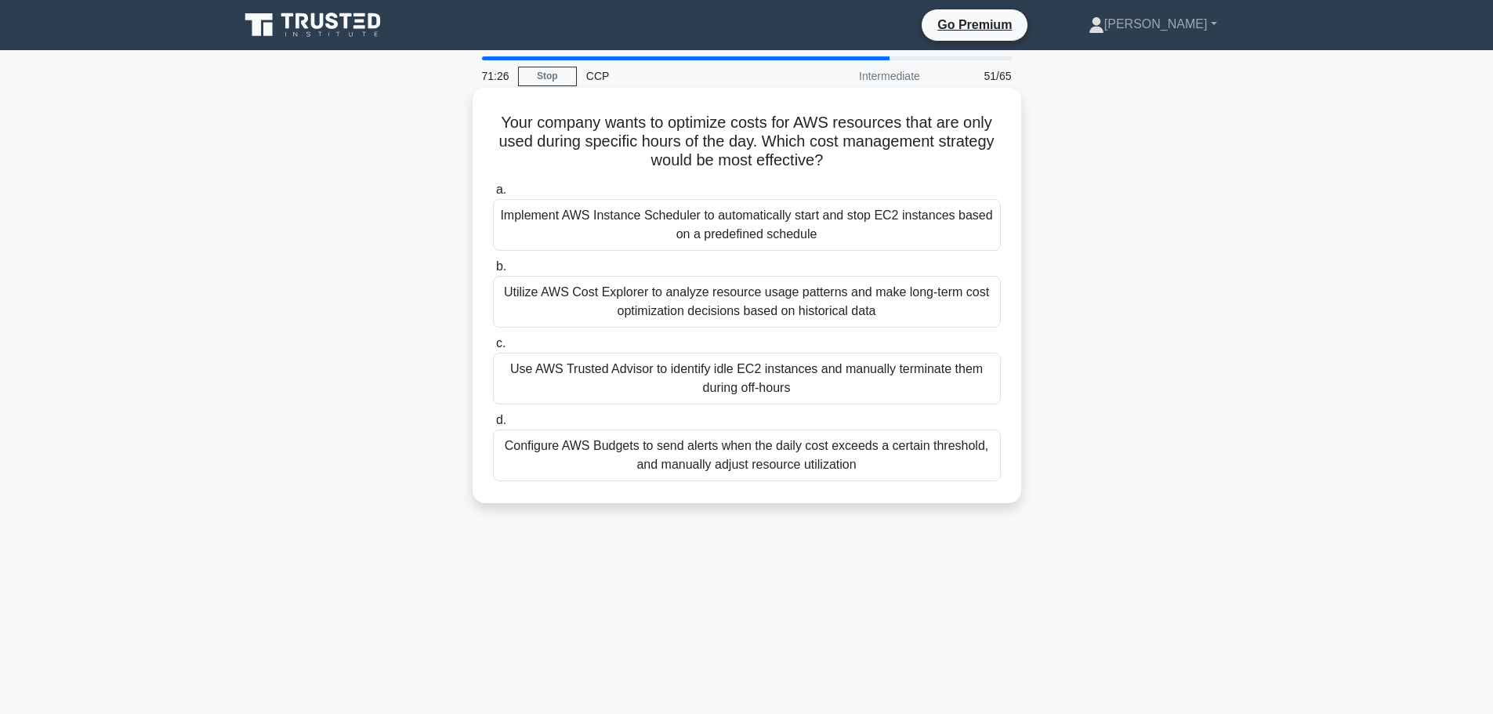
click at [623, 220] on div "Implement AWS Instance Scheduler to automatically start and stop EC2 instances …" at bounding box center [747, 225] width 508 height 52
click at [493, 195] on input "a. Implement AWS Instance Scheduler to automatically start and stop EC2 instanc…" at bounding box center [493, 190] width 0 height 10
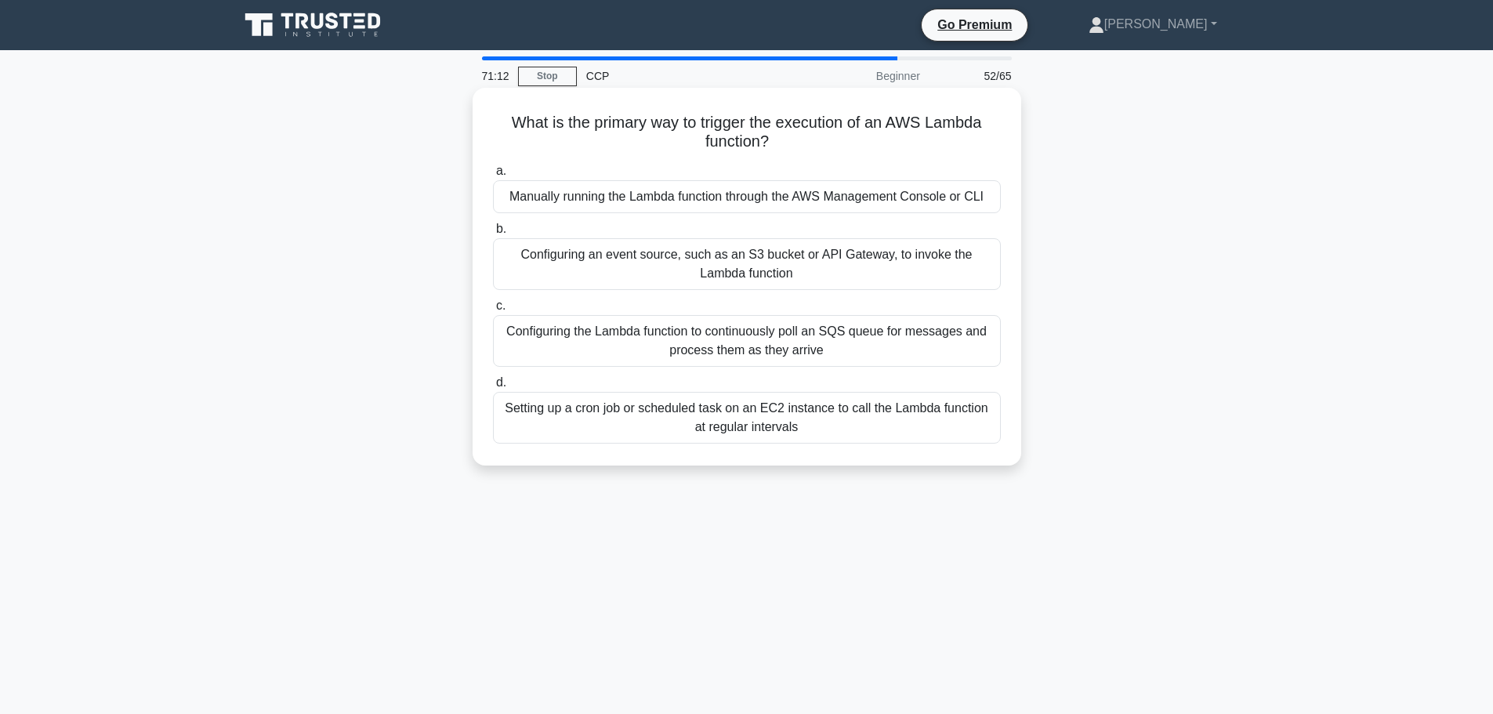
click at [690, 265] on div "Configuring an event source, such as an S3 bucket or API Gateway, to invoke the…" at bounding box center [747, 264] width 508 height 52
click at [493, 234] on input "b. Configuring an event source, such as an S3 bucket or API Gateway, to invoke …" at bounding box center [493, 229] width 0 height 10
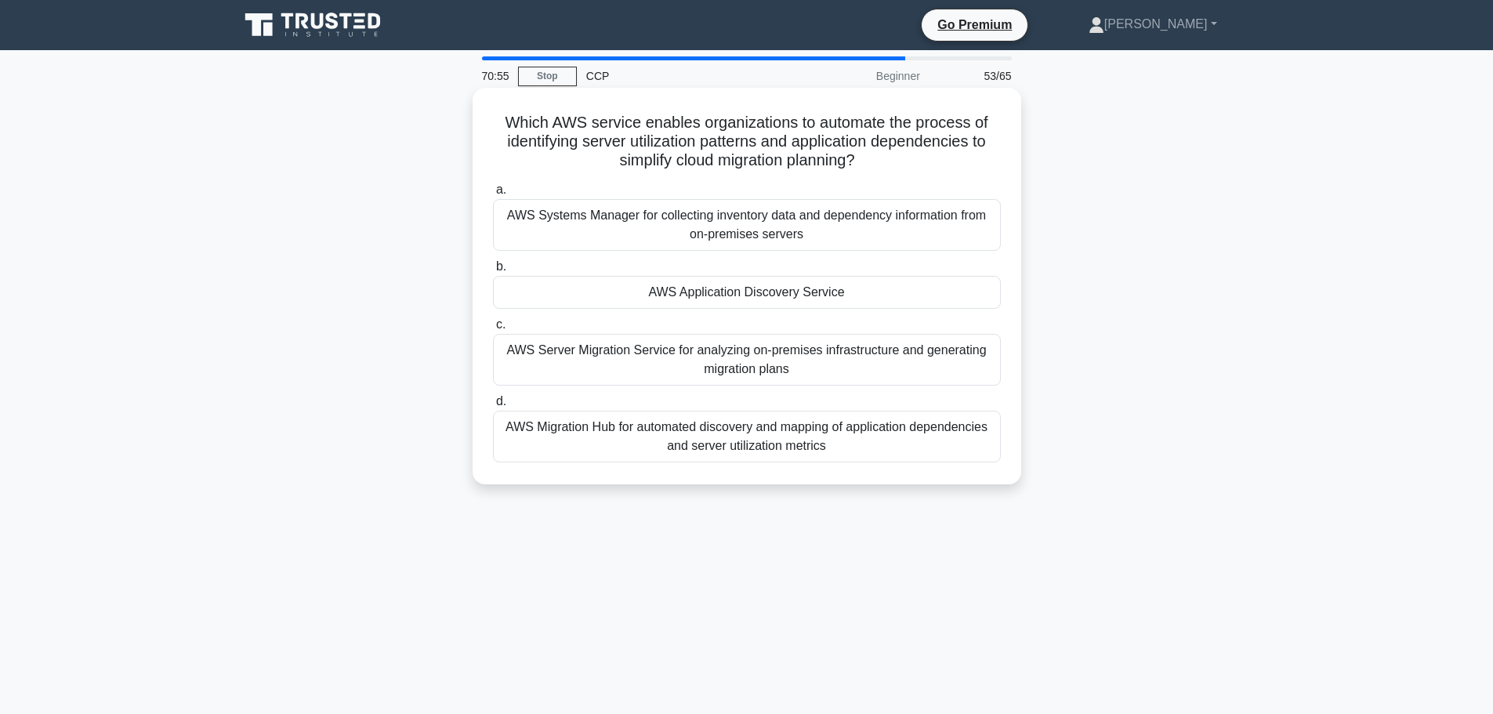
click at [853, 298] on div "AWS Application Discovery Service" at bounding box center [747, 292] width 508 height 33
click at [493, 272] on input "b. AWS Application Discovery Service" at bounding box center [493, 267] width 0 height 10
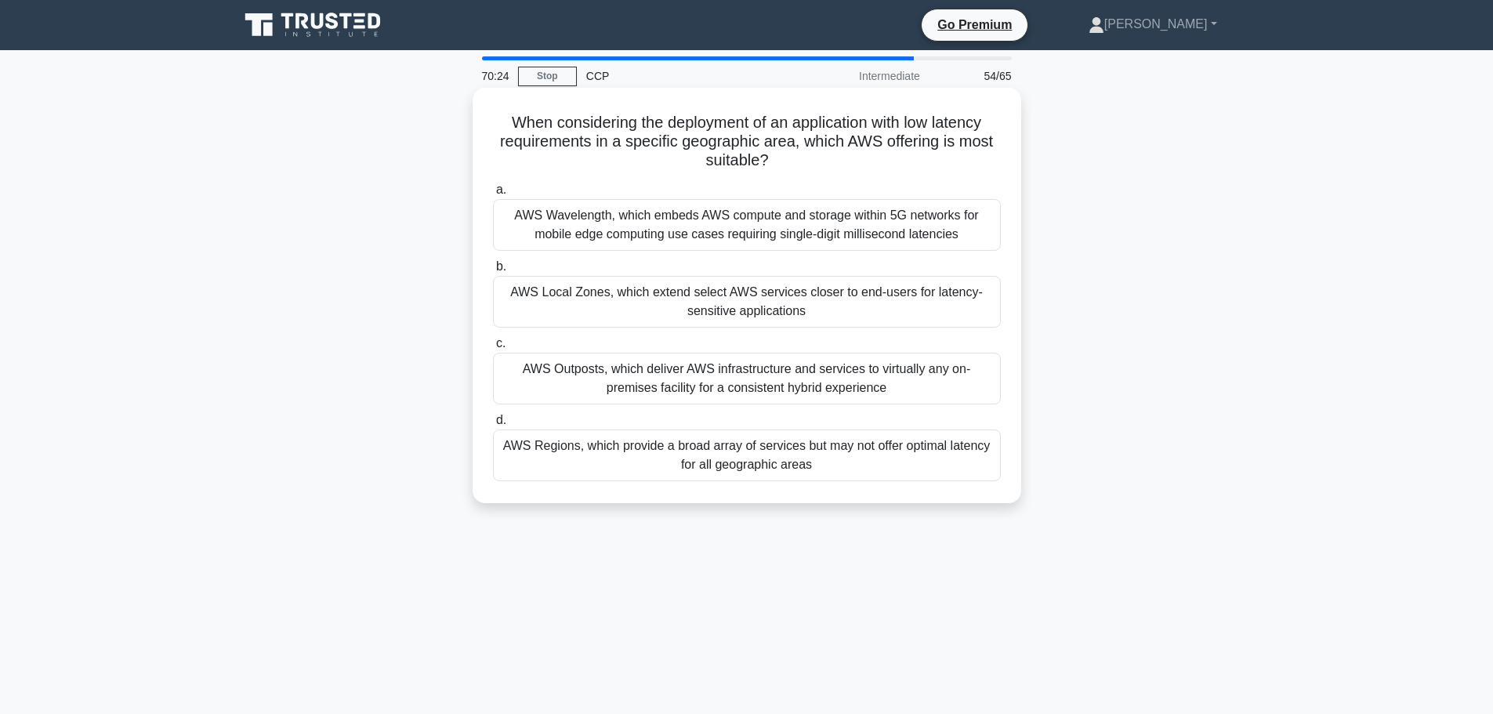
click at [837, 284] on div "AWS Local Zones, which extend select AWS services closer to end-users for laten…" at bounding box center [747, 302] width 508 height 52
click at [493, 272] on input "b. AWS Local Zones, which extend select AWS services closer to end-users for la…" at bounding box center [493, 267] width 0 height 10
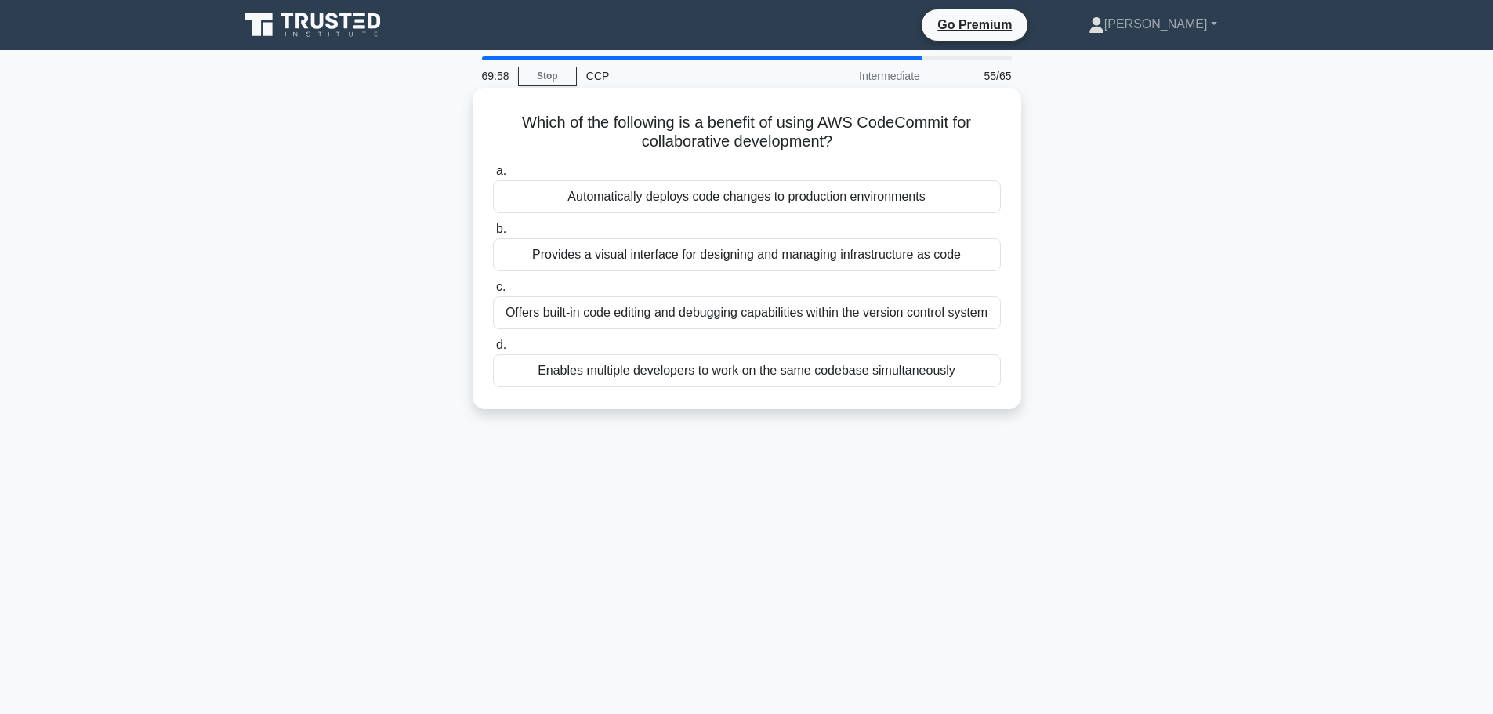
click at [768, 364] on div "Enables multiple developers to work on the same codebase simultaneously" at bounding box center [747, 370] width 508 height 33
click at [493, 350] on input "d. Enables multiple developers to work on the same codebase simultaneously" at bounding box center [493, 345] width 0 height 10
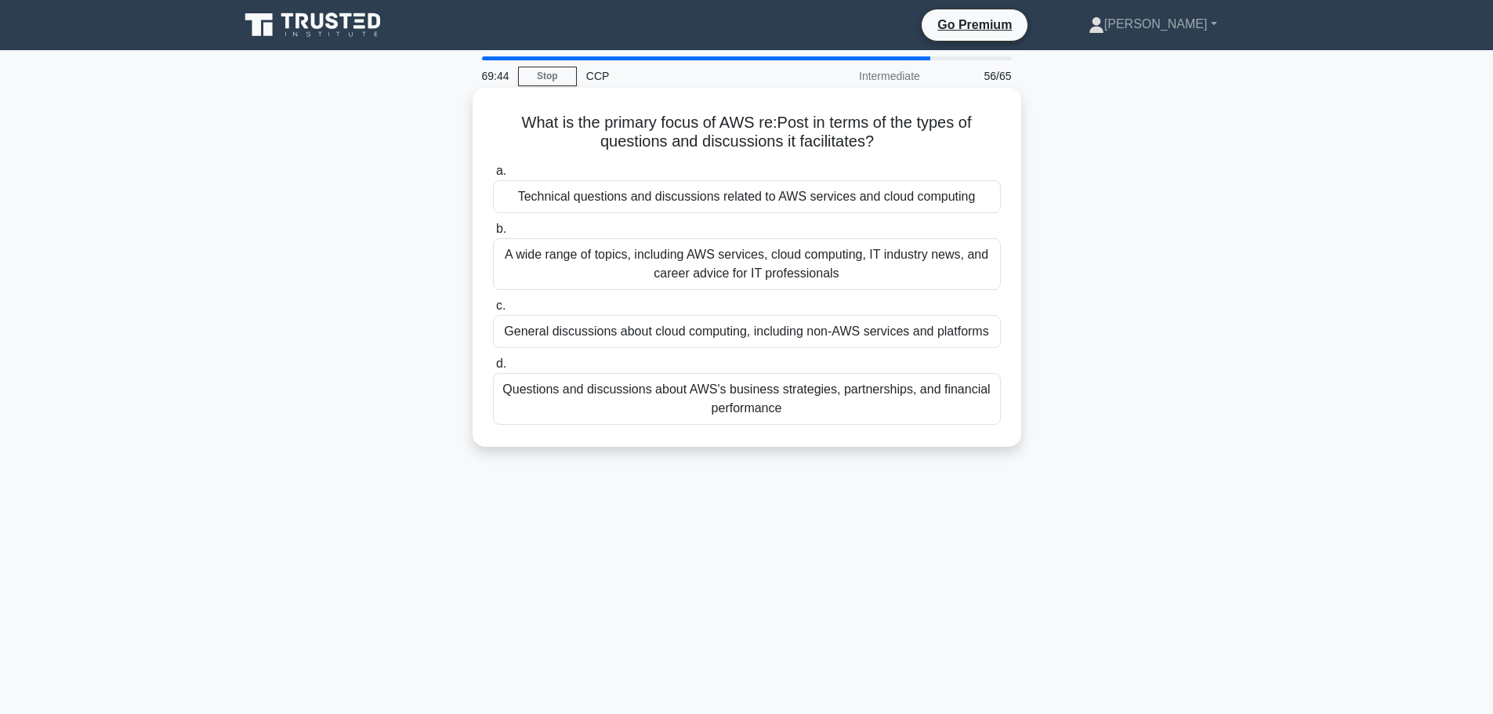
click at [764, 208] on div "Technical questions and discussions related to AWS services and cloud computing" at bounding box center [747, 196] width 508 height 33
click at [493, 176] on input "a. Technical questions and discussions related to AWS services and cloud comput…" at bounding box center [493, 171] width 0 height 10
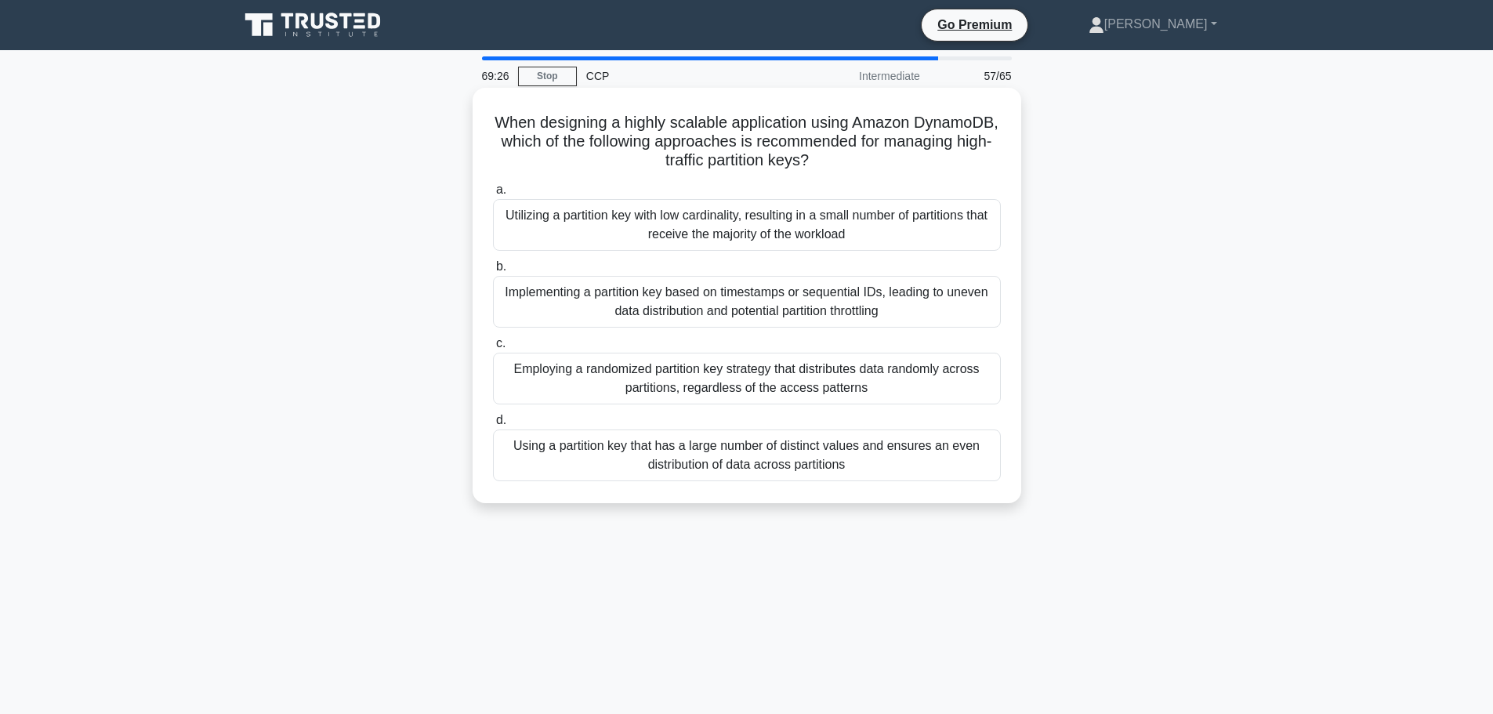
click at [738, 449] on div "Using a partition key that has a large number of distinct values and ensures an…" at bounding box center [747, 455] width 508 height 52
click at [493, 425] on input "d. Using a partition key that has a large number of distinct values and ensures…" at bounding box center [493, 420] width 0 height 10
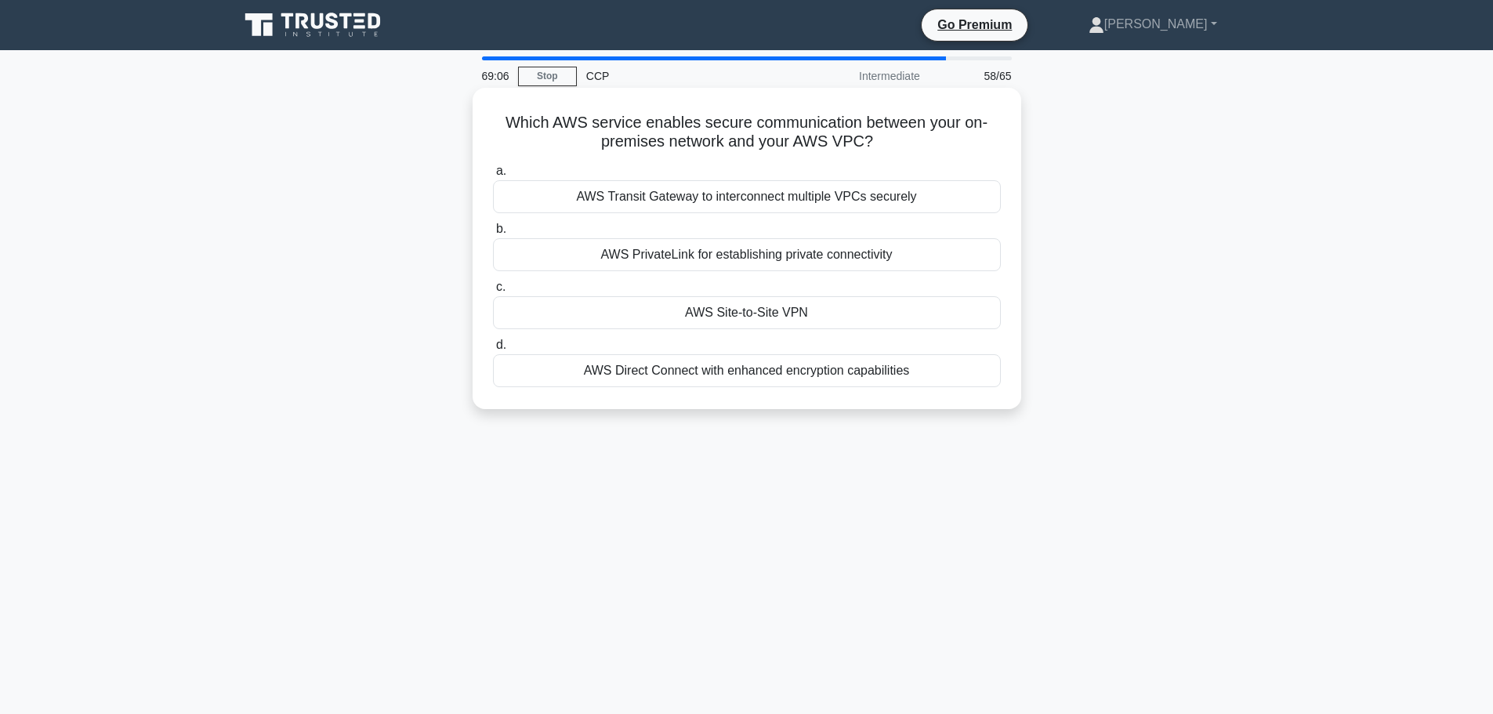
click at [835, 374] on div "AWS Direct Connect with enhanced encryption capabilities" at bounding box center [747, 370] width 508 height 33
click at [493, 350] on input "d. AWS Direct Connect with enhanced encryption capabilities" at bounding box center [493, 345] width 0 height 10
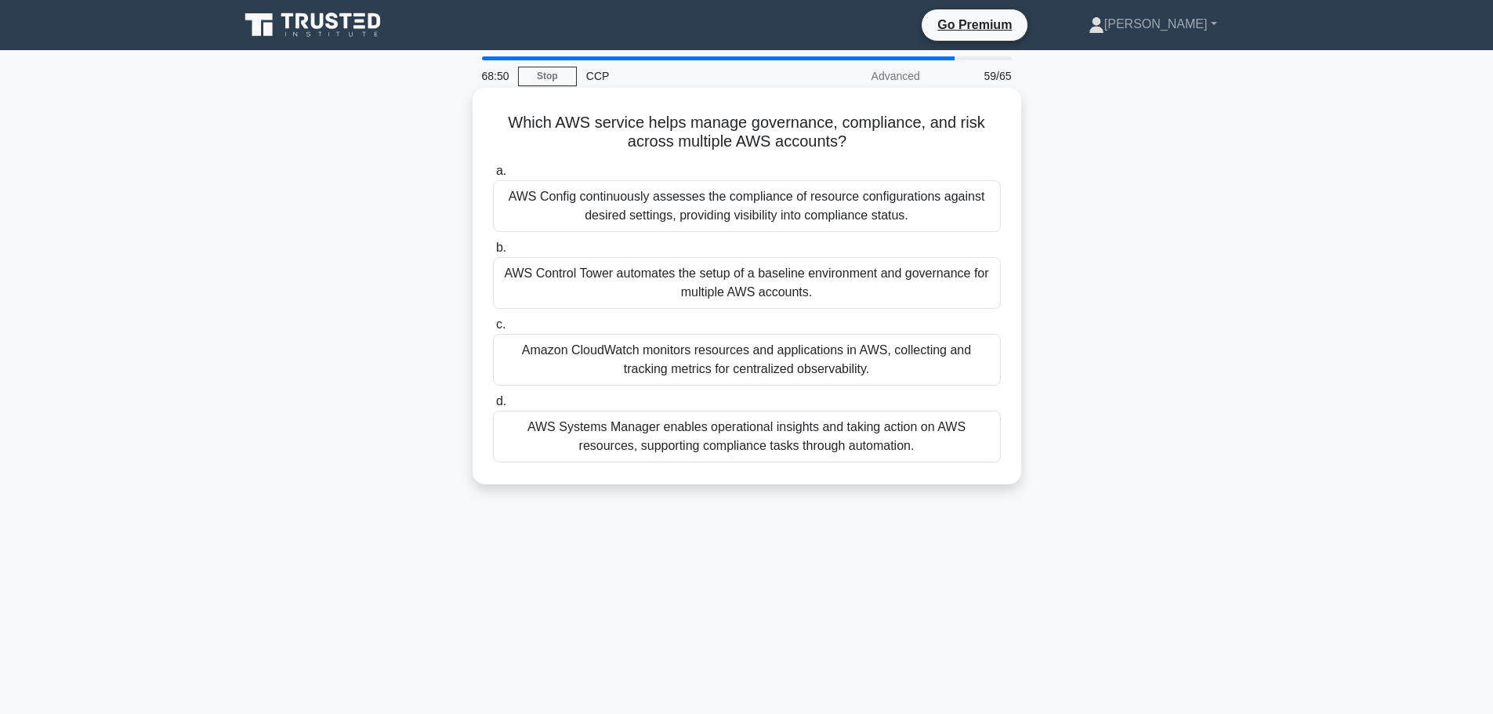
click at [736, 302] on div "AWS Control Tower automates the setup of a baseline environment and governance …" at bounding box center [747, 283] width 508 height 52
click at [493, 253] on input "b. AWS Control Tower automates the setup of a baseline environment and governan…" at bounding box center [493, 248] width 0 height 10
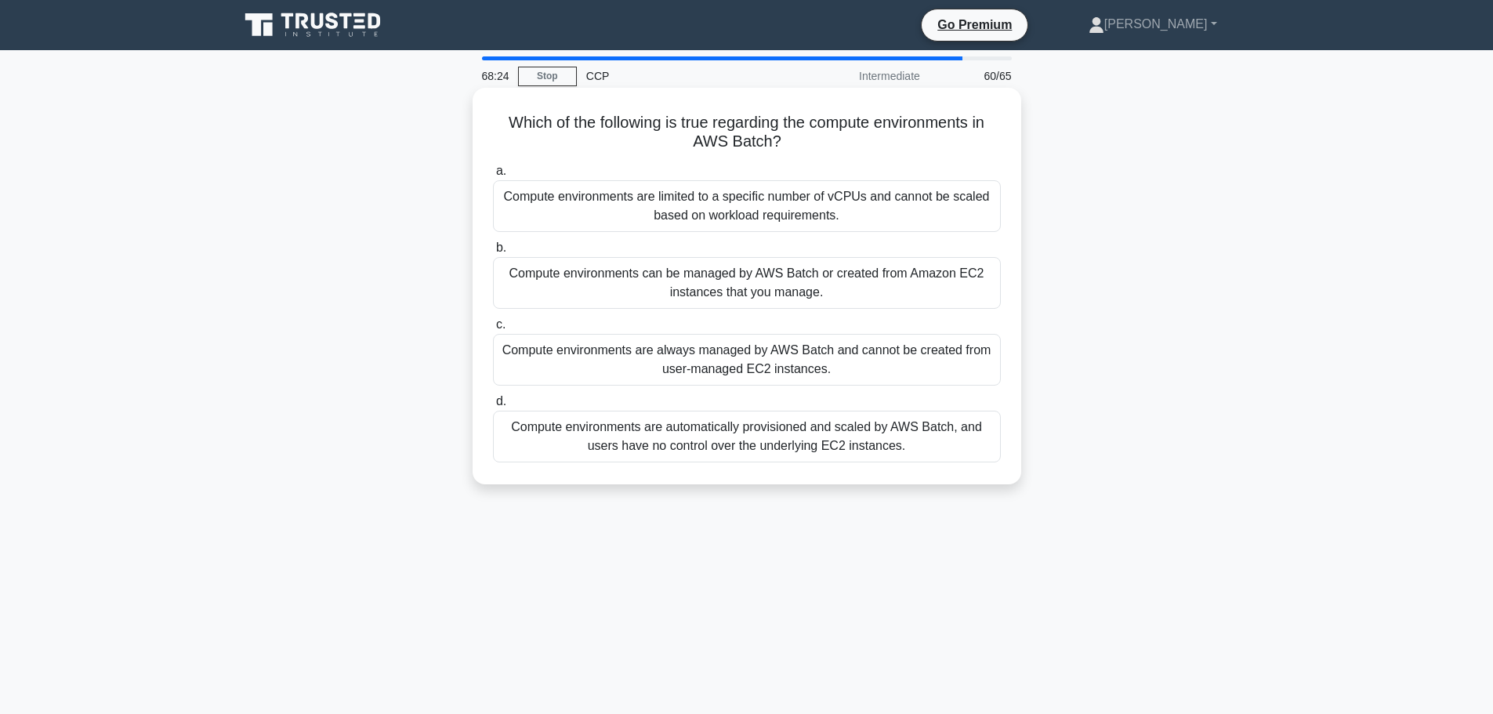
click at [903, 444] on div "Compute environments are automatically provisioned and scaled by AWS Batch, and…" at bounding box center [747, 437] width 508 height 52
click at [493, 407] on input "d. Compute environments are automatically provisioned and scaled by AWS Batch, …" at bounding box center [493, 401] width 0 height 10
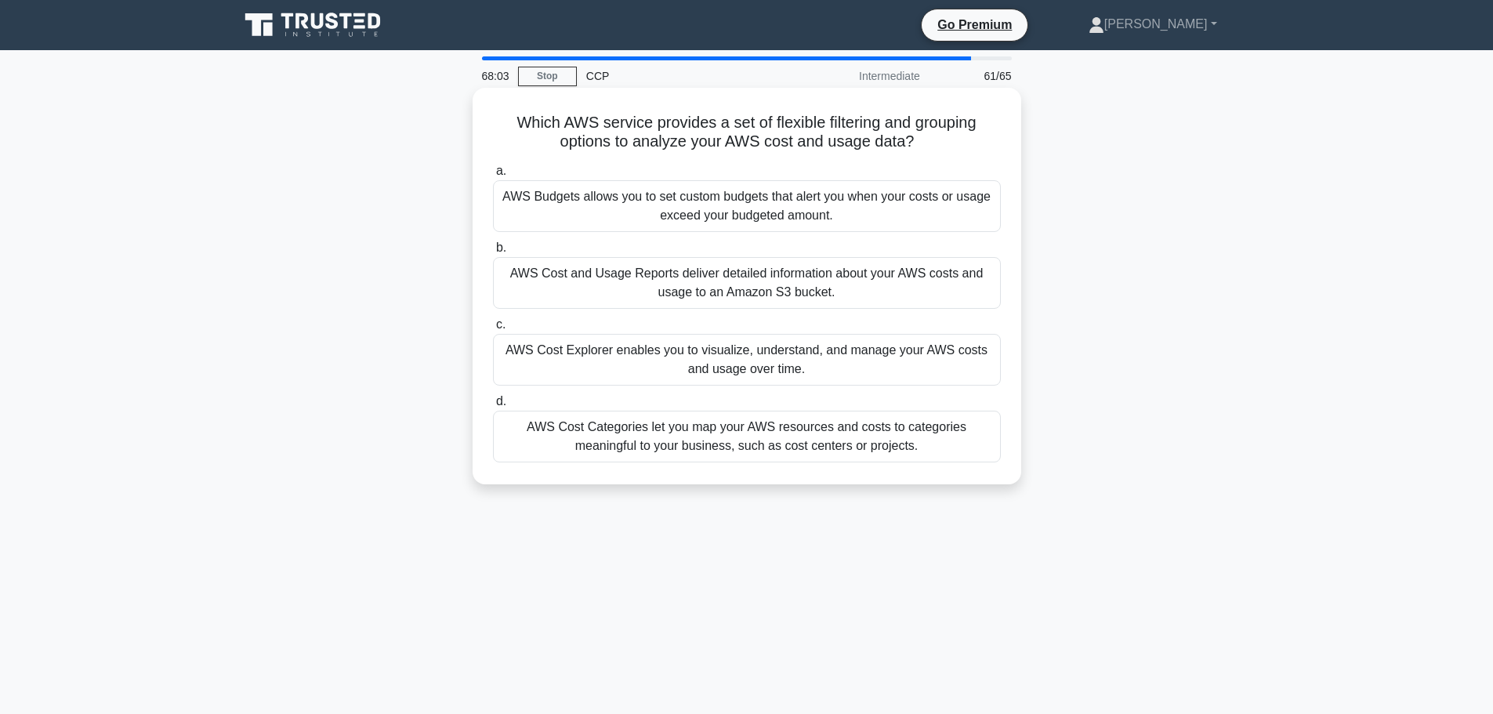
click at [820, 279] on div "AWS Cost and Usage Reports deliver detailed information about your AWS costs an…" at bounding box center [747, 283] width 508 height 52
click at [493, 253] on input "b. AWS Cost and Usage Reports deliver detailed information about your AWS costs…" at bounding box center [493, 248] width 0 height 10
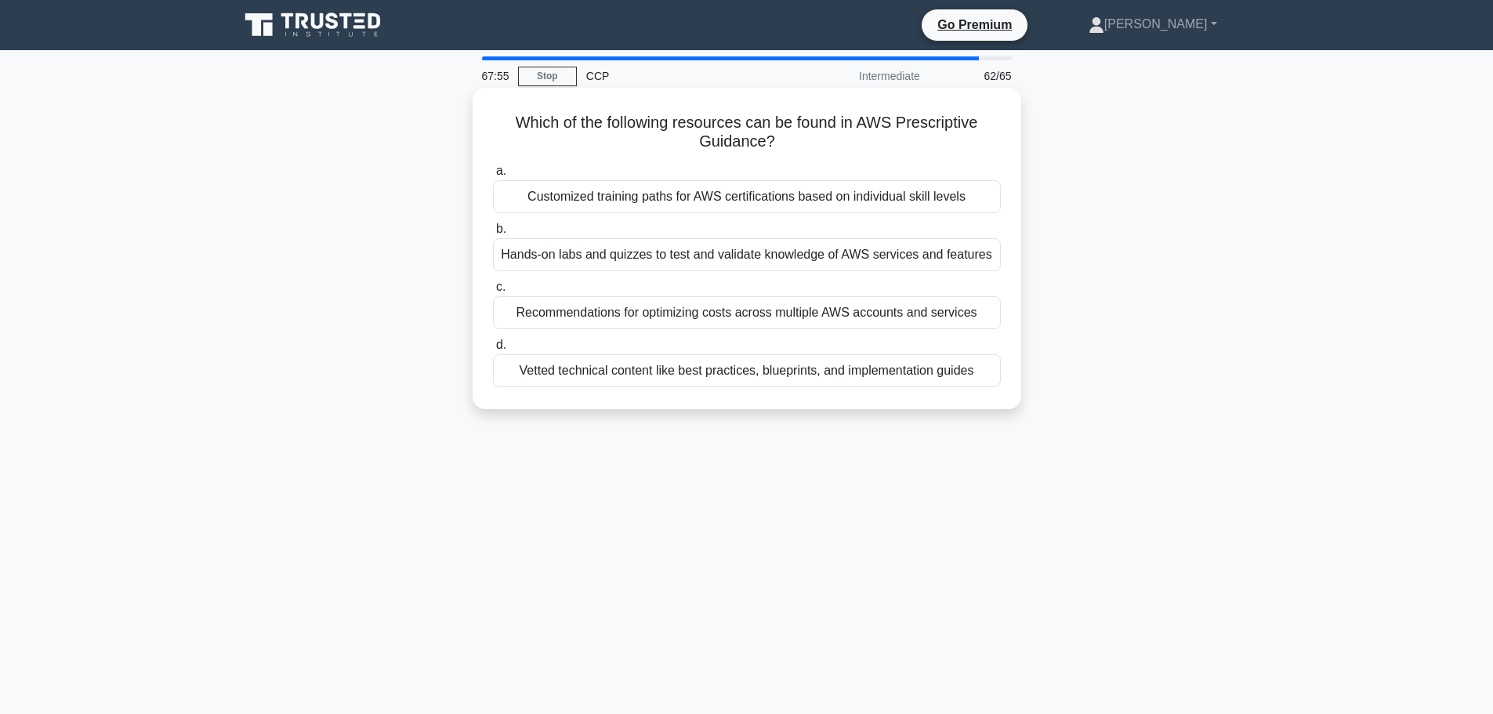
click at [726, 326] on div "Recommendations for optimizing costs across multiple AWS accounts and services" at bounding box center [747, 312] width 508 height 33
click at [493, 292] on input "c. Recommendations for optimizing costs across multiple AWS accounts and servic…" at bounding box center [493, 287] width 0 height 10
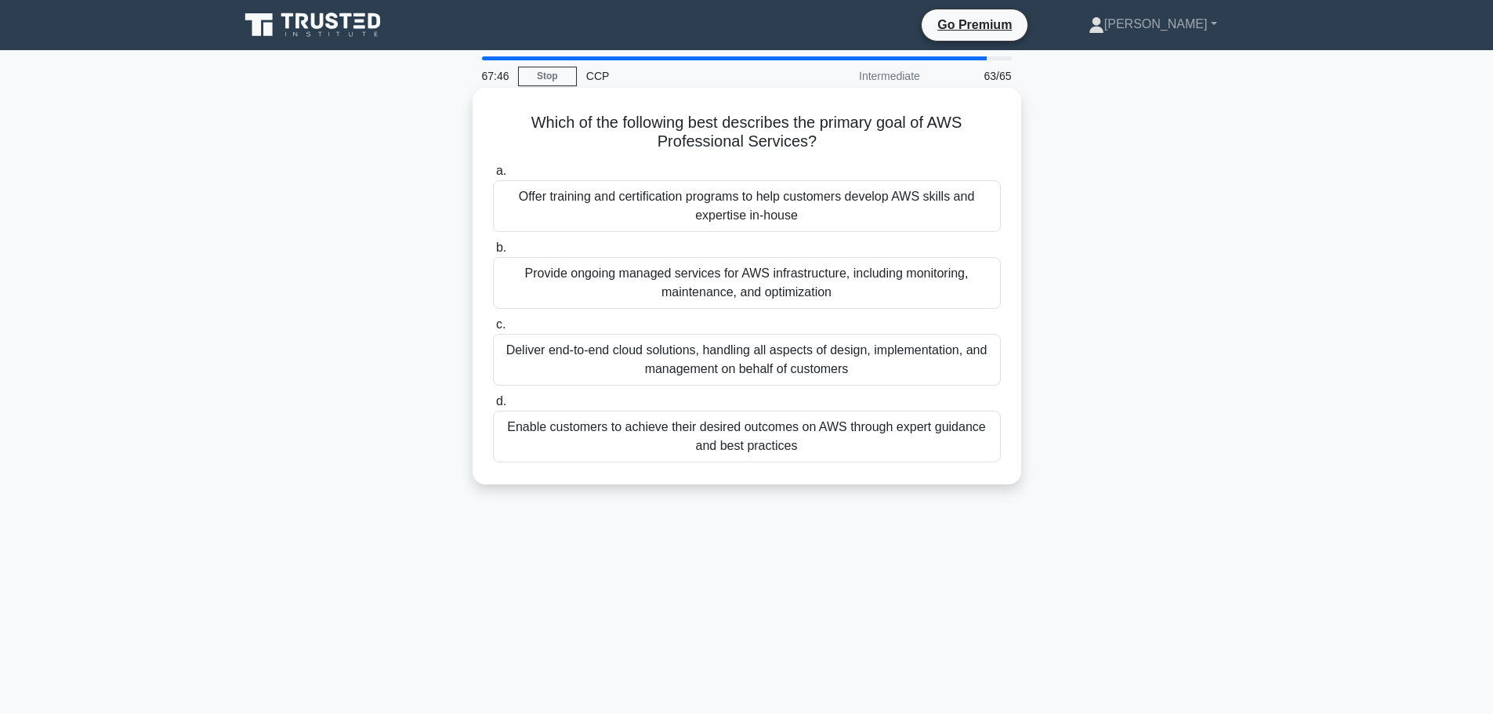
click at [821, 446] on div "Enable customers to achieve their desired outcomes on AWS through expert guidan…" at bounding box center [747, 437] width 508 height 52
click at [493, 407] on input "d. Enable customers to achieve their desired outcomes on AWS through expert gui…" at bounding box center [493, 401] width 0 height 10
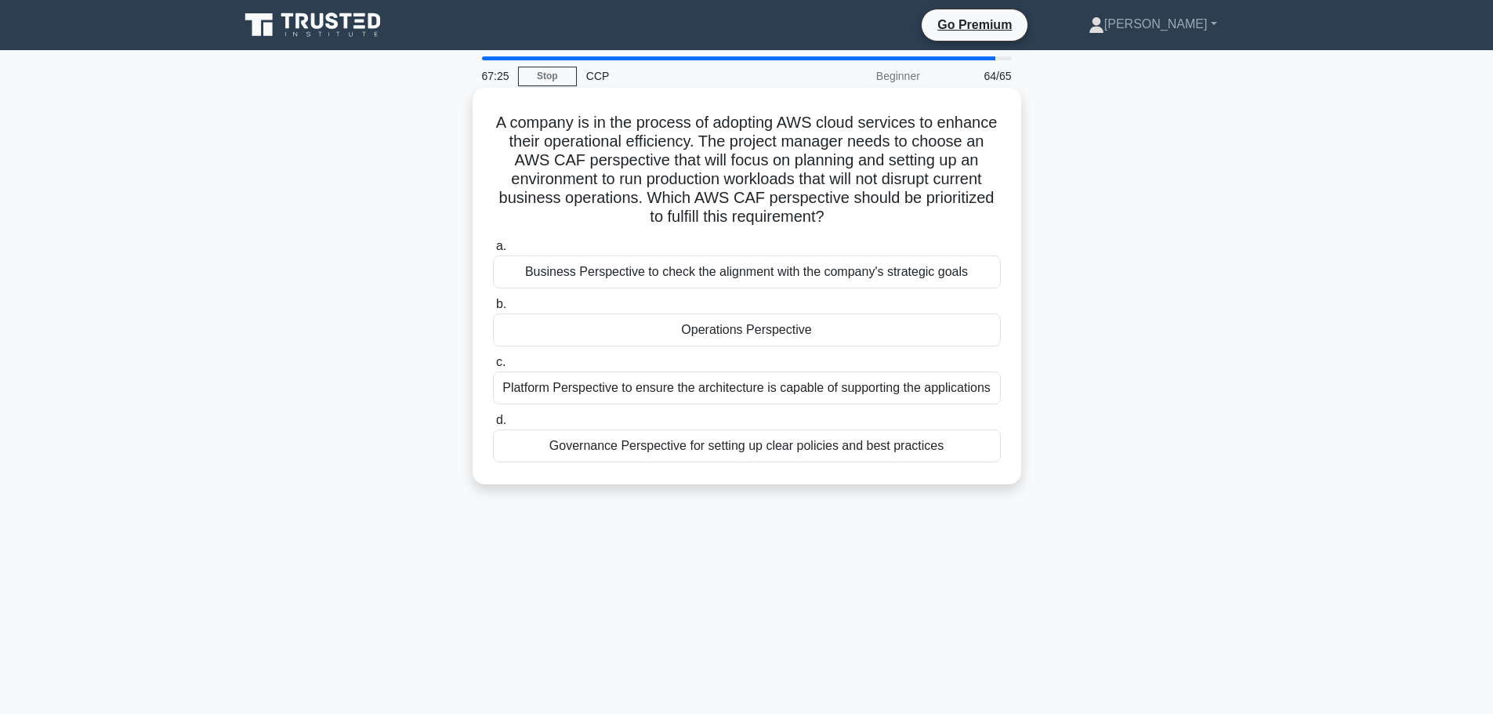
click at [914, 324] on div "Operations Perspective" at bounding box center [747, 329] width 508 height 33
click at [493, 310] on input "b. Operations Perspective" at bounding box center [493, 304] width 0 height 10
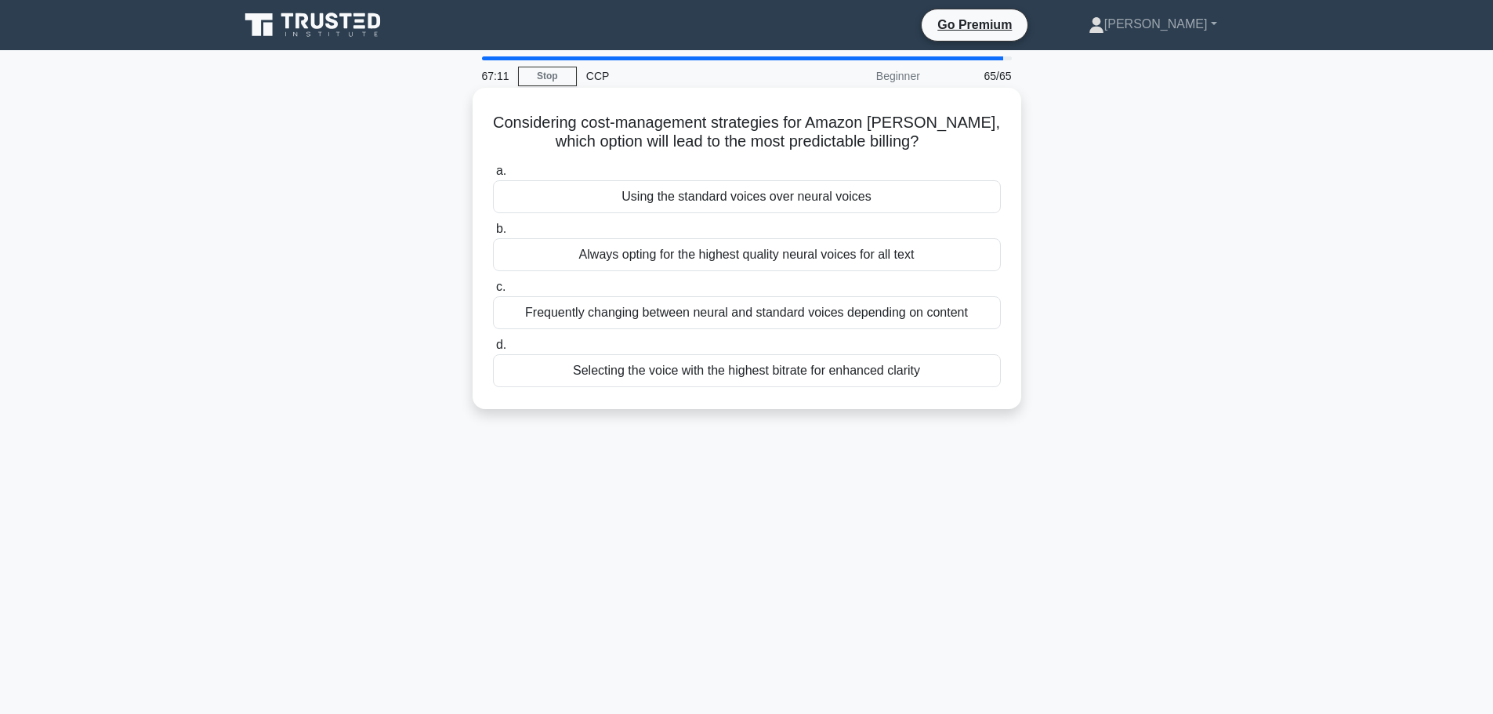
click at [846, 194] on div "Using the standard voices over neural voices" at bounding box center [747, 196] width 508 height 33
click at [493, 176] on input "a. Using the standard voices over neural voices" at bounding box center [493, 171] width 0 height 10
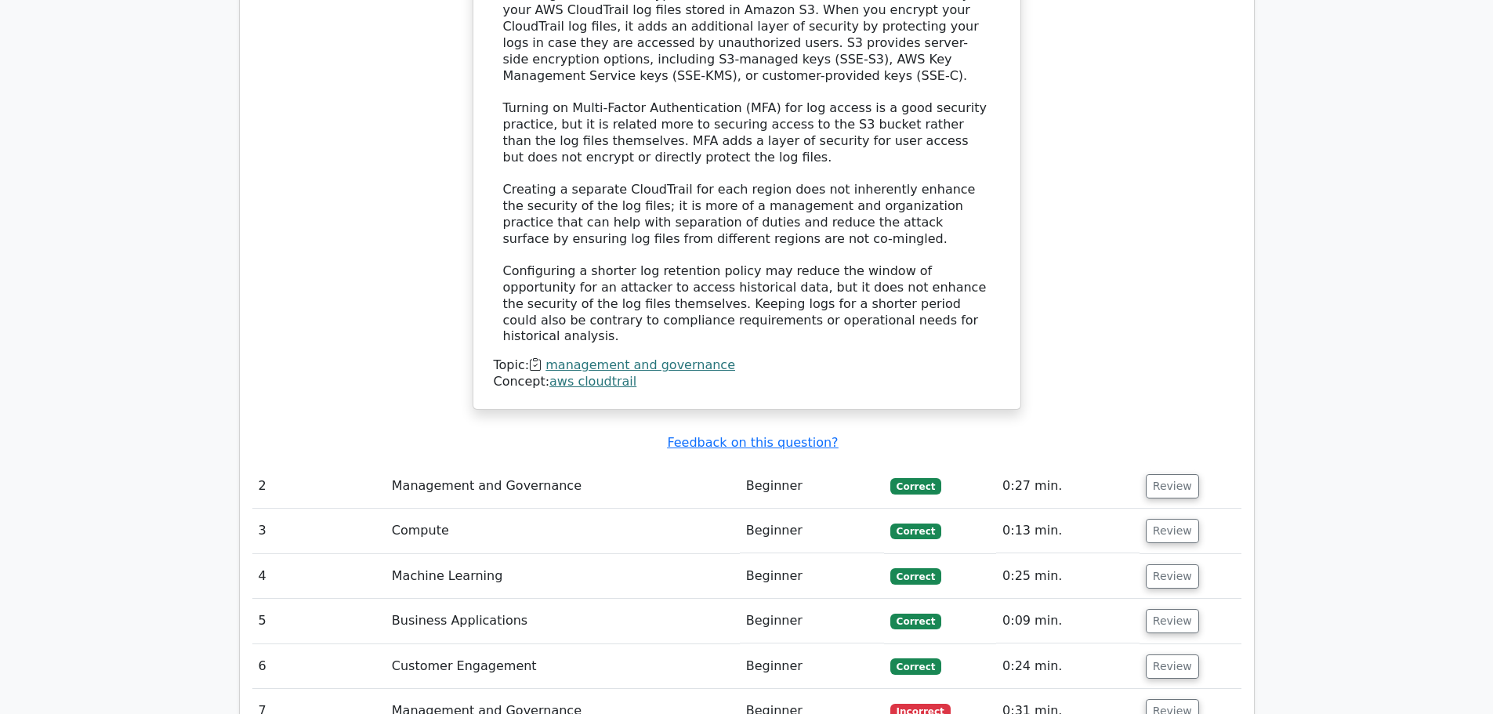
scroll to position [2351, 0]
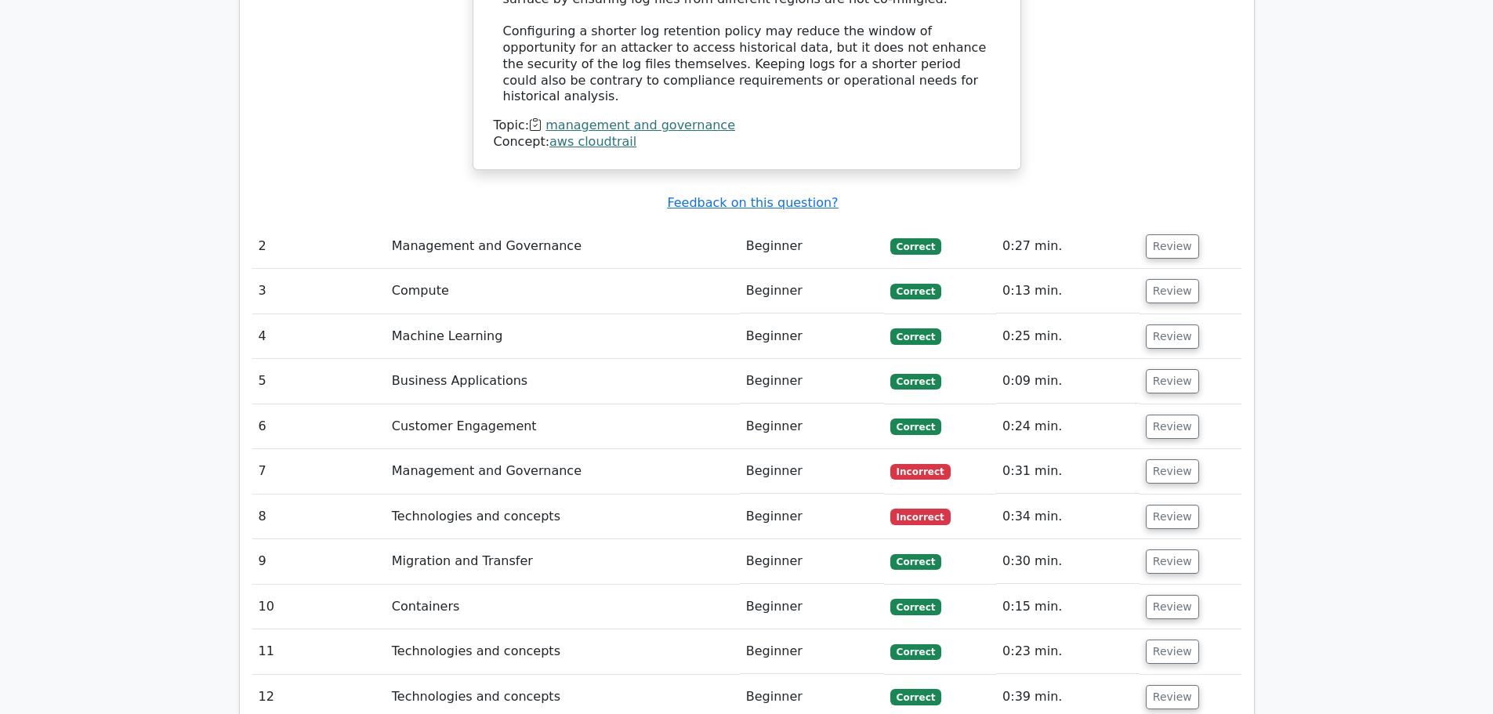
click at [912, 464] on span "Incorrect" at bounding box center [920, 472] width 60 height 16
click at [1164, 459] on button "Review" at bounding box center [1172, 471] width 53 height 24
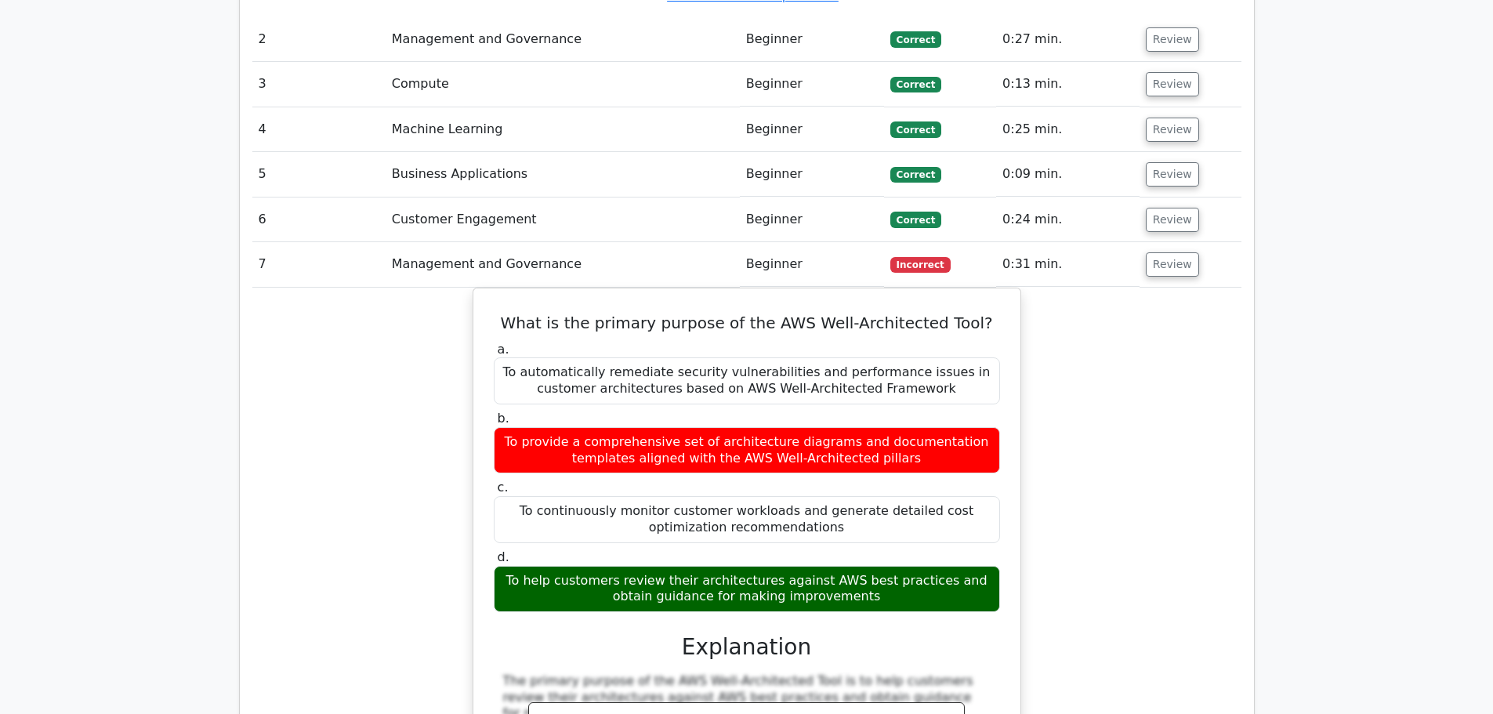
scroll to position [2586, 0]
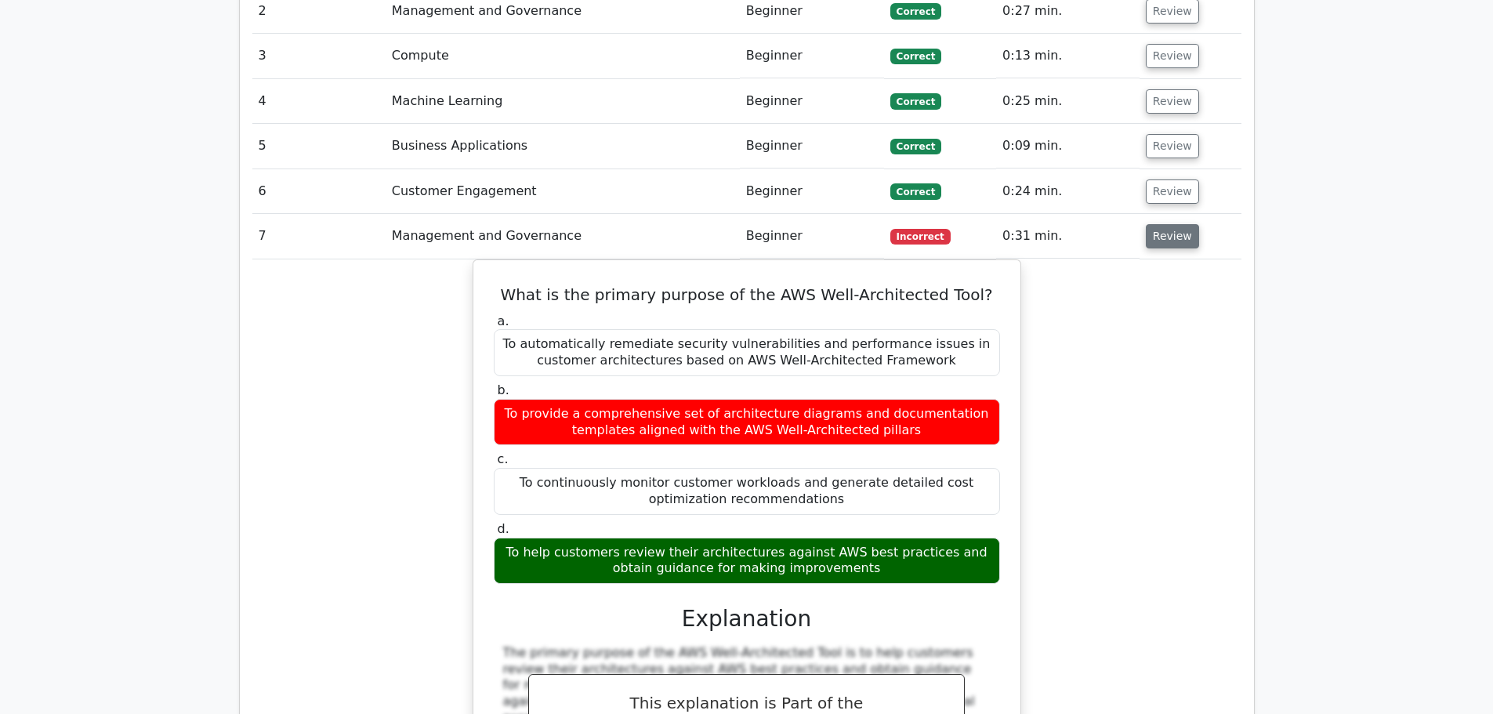
click at [1173, 224] on button "Review" at bounding box center [1172, 236] width 53 height 24
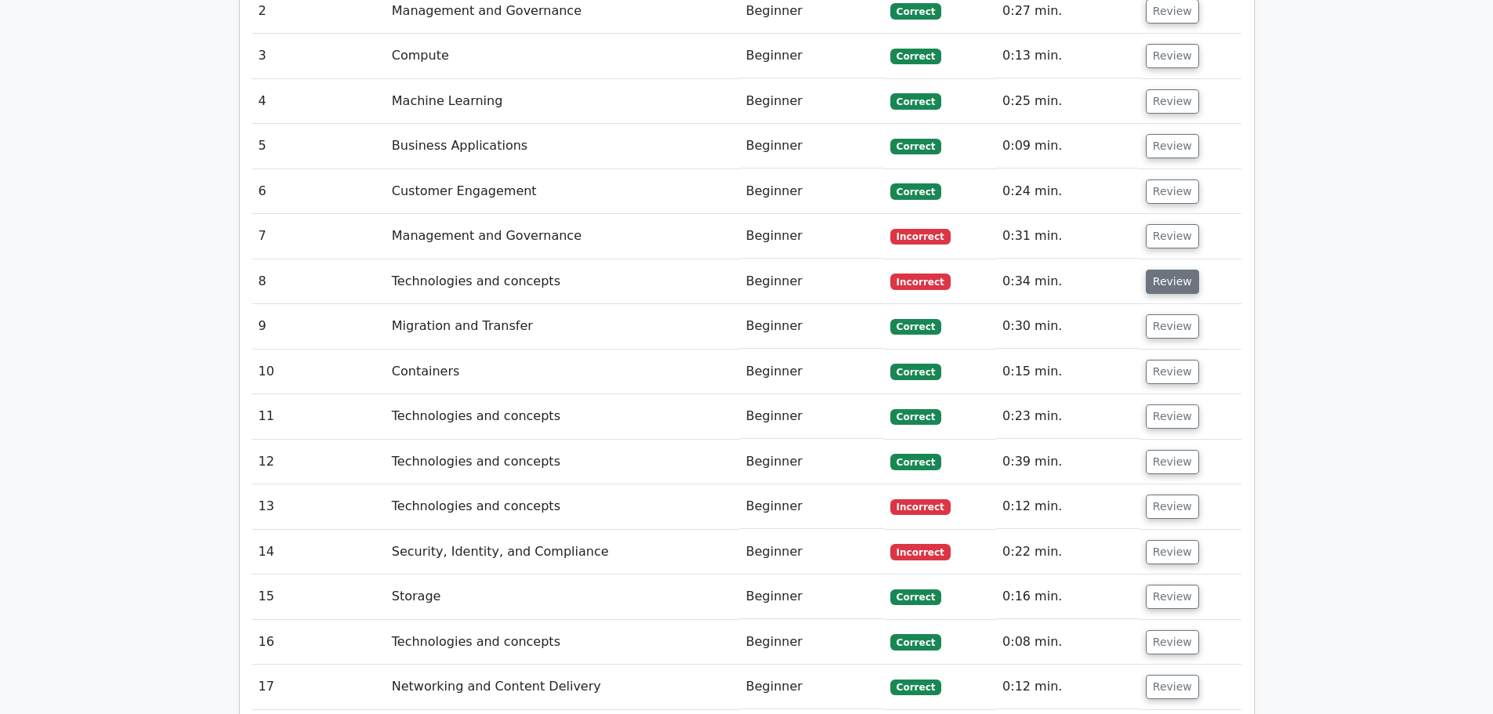
click at [1154, 270] on button "Review" at bounding box center [1172, 282] width 53 height 24
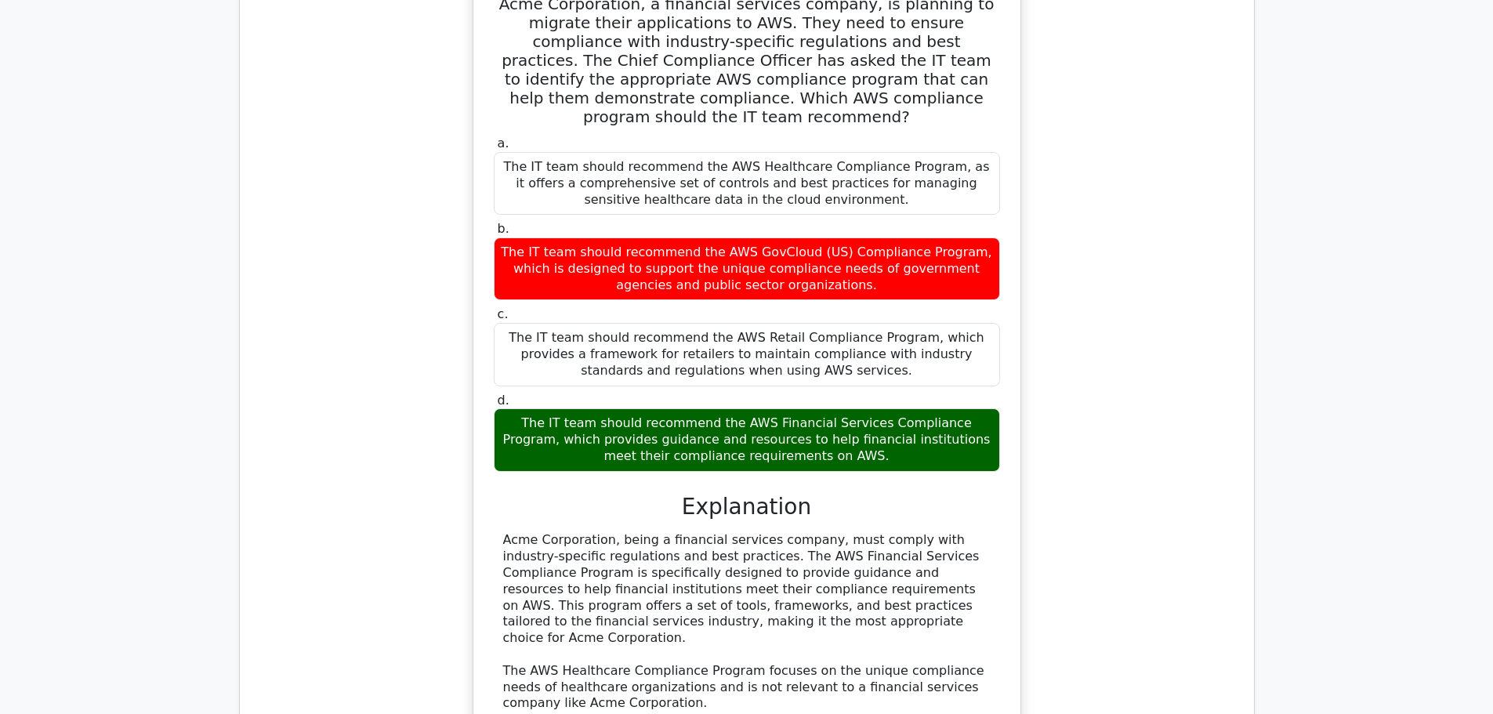
scroll to position [3056, 0]
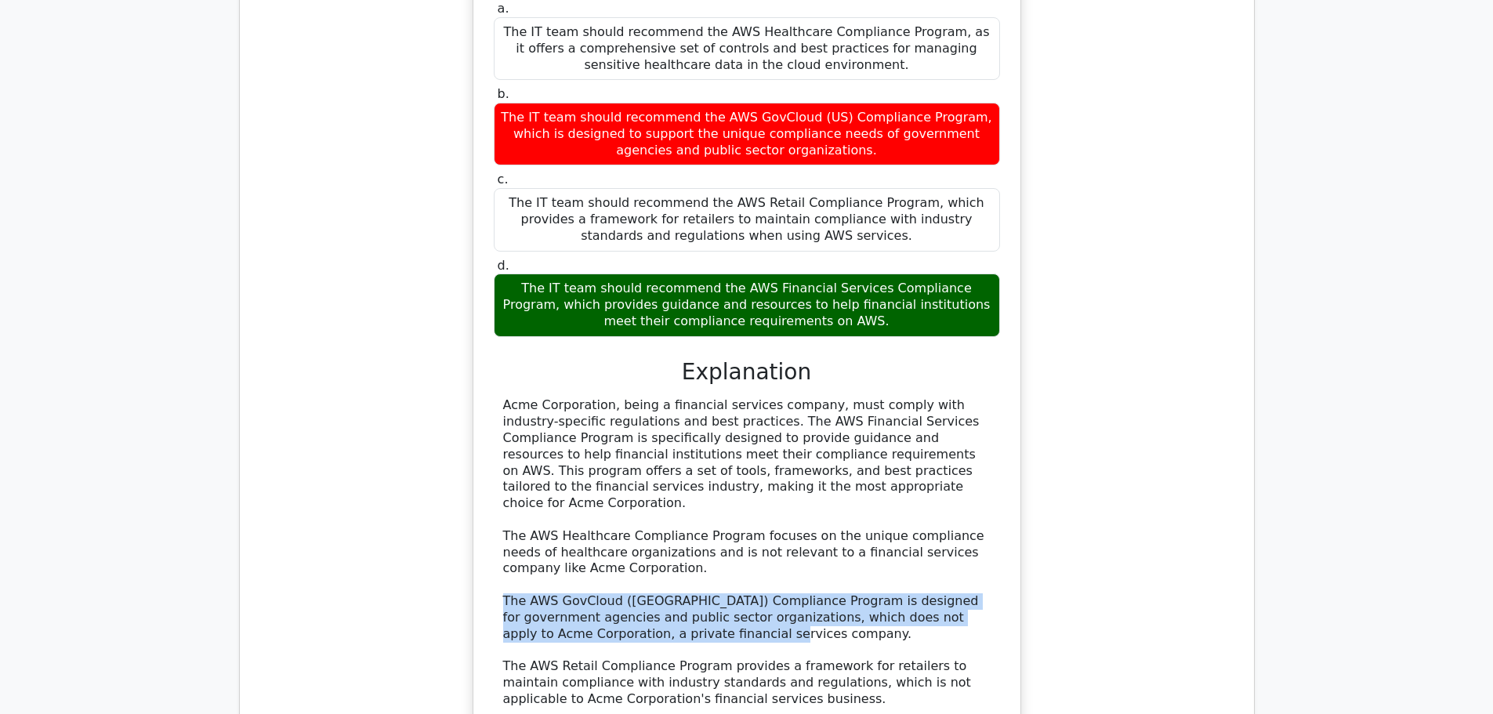
drag, startPoint x: 704, startPoint y: 533, endPoint x: 447, endPoint y: 505, distance: 258.6
click at [447, 505] on div "Acme Corporation, a financial services company, is planning to migrate their ap…" at bounding box center [746, 312] width 989 height 957
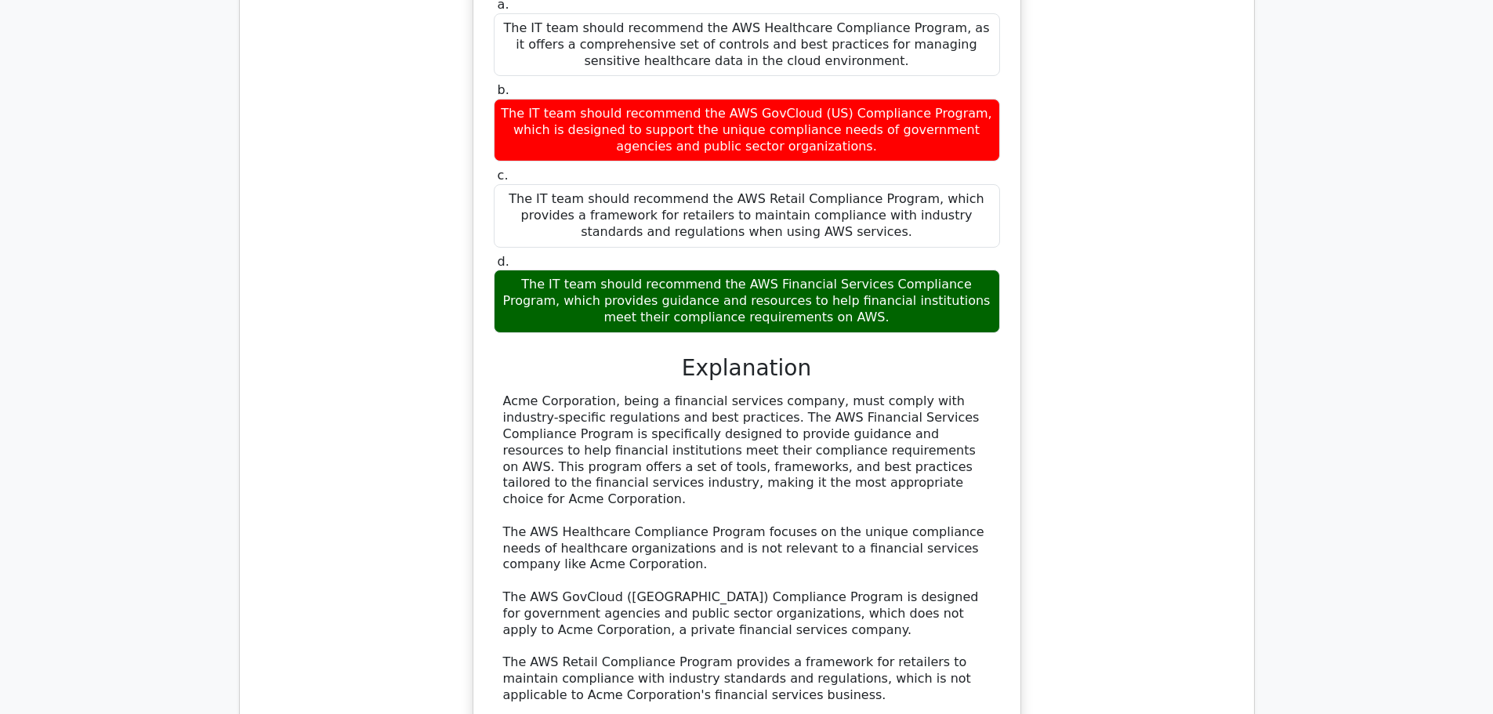
click at [704, 549] on div "Acme Corporation, being a financial services company, must comply with industry…" at bounding box center [746, 548] width 487 height 310
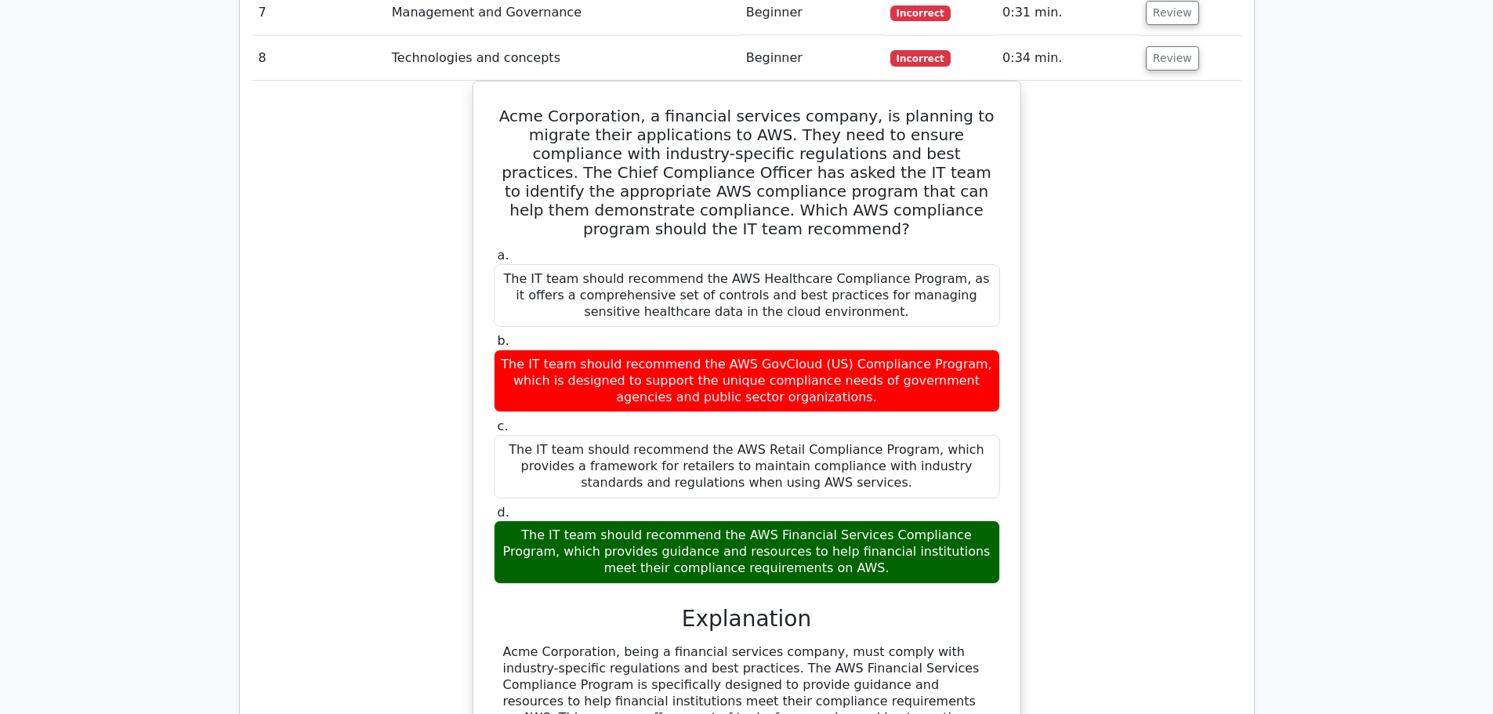
scroll to position [2664, 0]
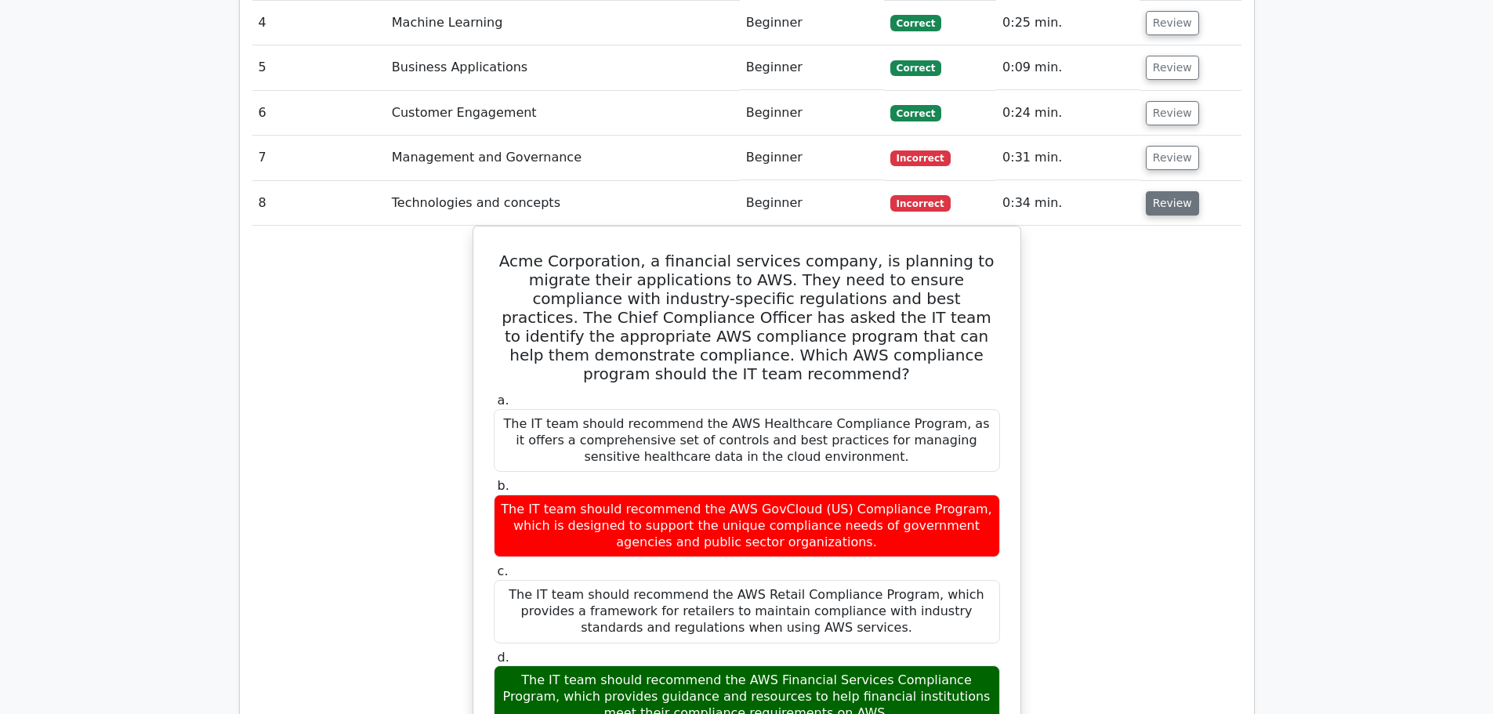
click at [1185, 191] on button "Review" at bounding box center [1172, 203] width 53 height 24
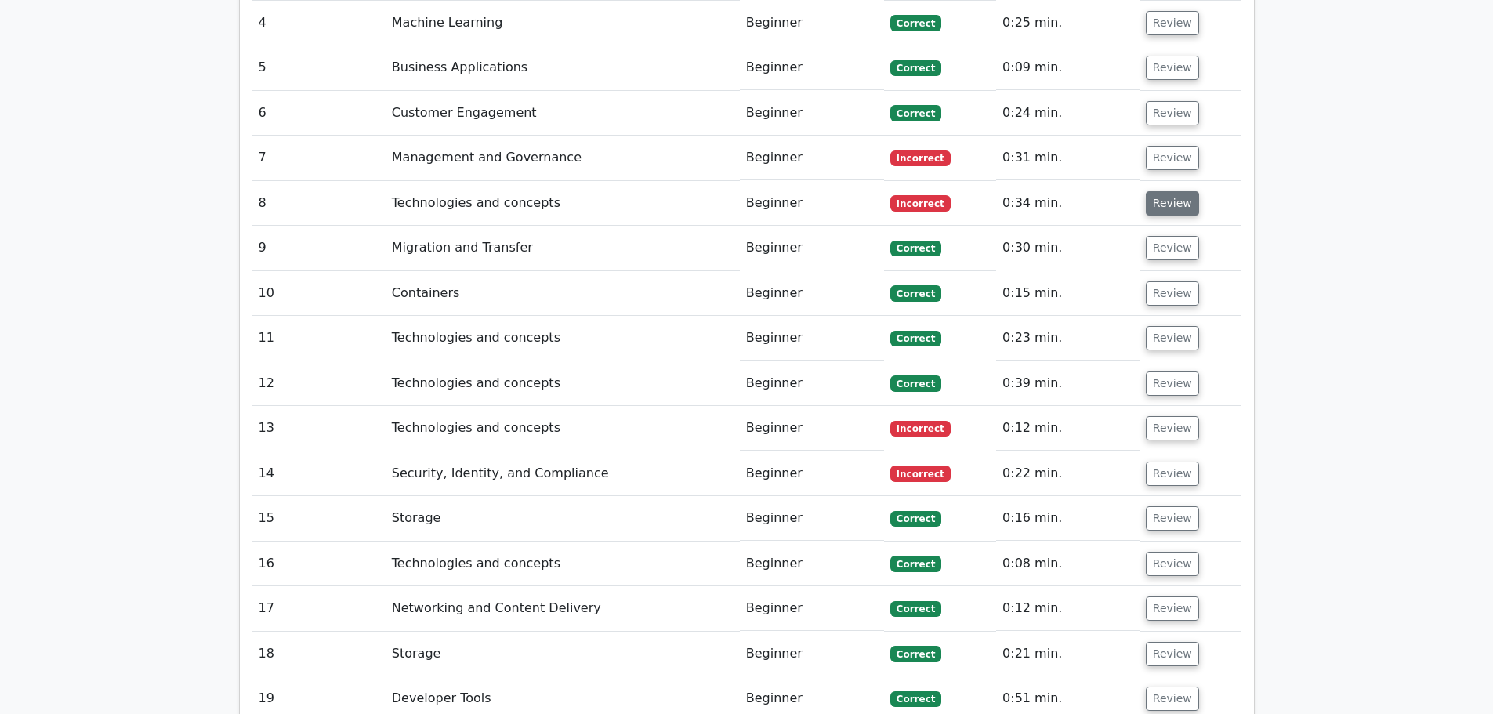
click at [1185, 191] on button "Review" at bounding box center [1172, 203] width 53 height 24
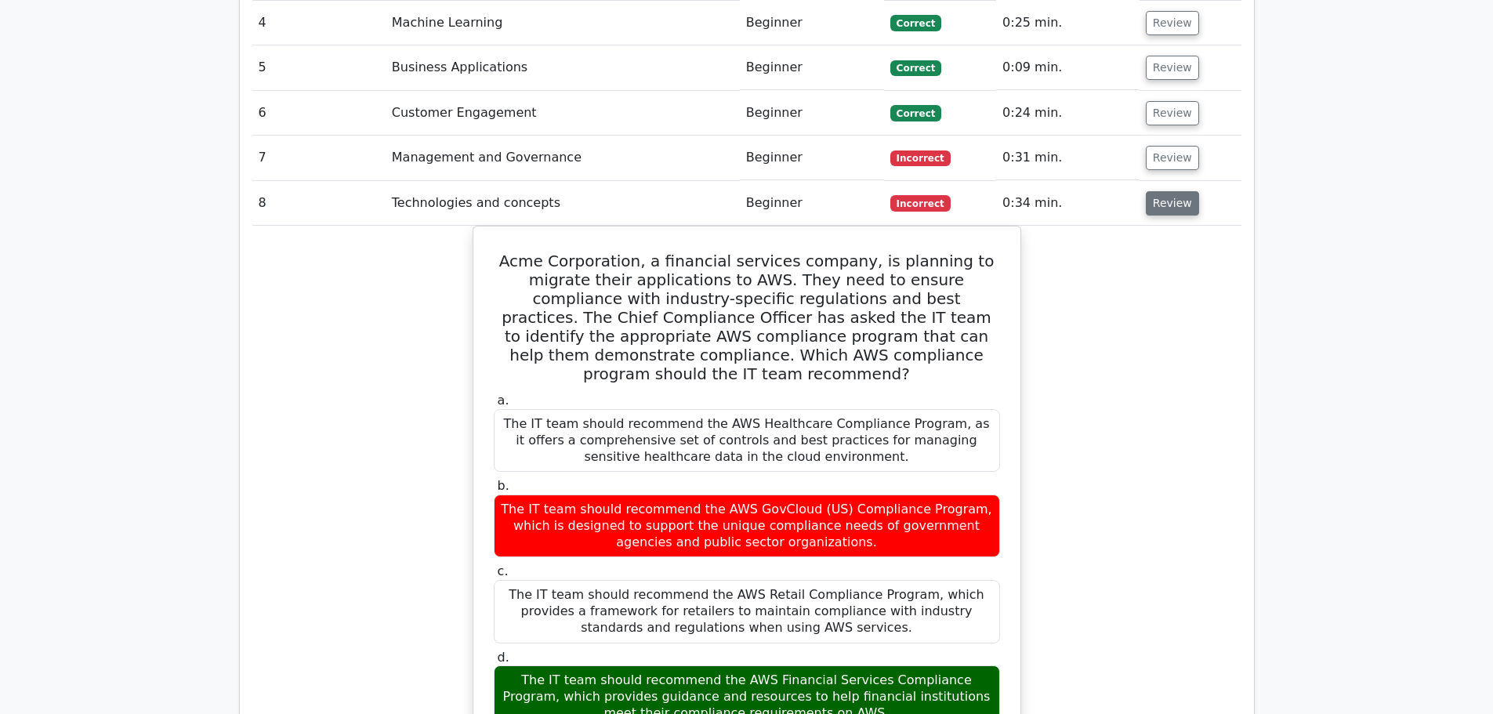
click at [1185, 191] on button "Review" at bounding box center [1172, 203] width 53 height 24
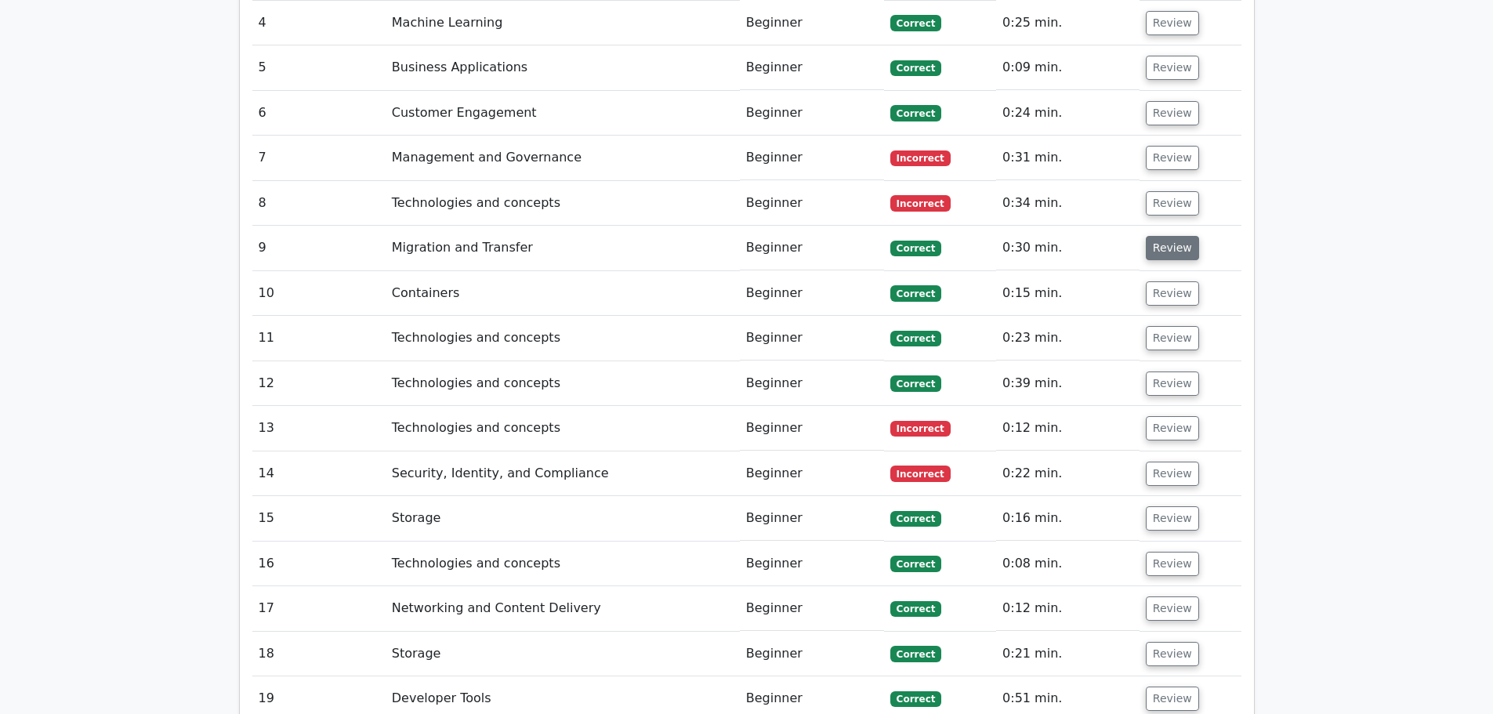
click at [1164, 236] on button "Review" at bounding box center [1172, 248] width 53 height 24
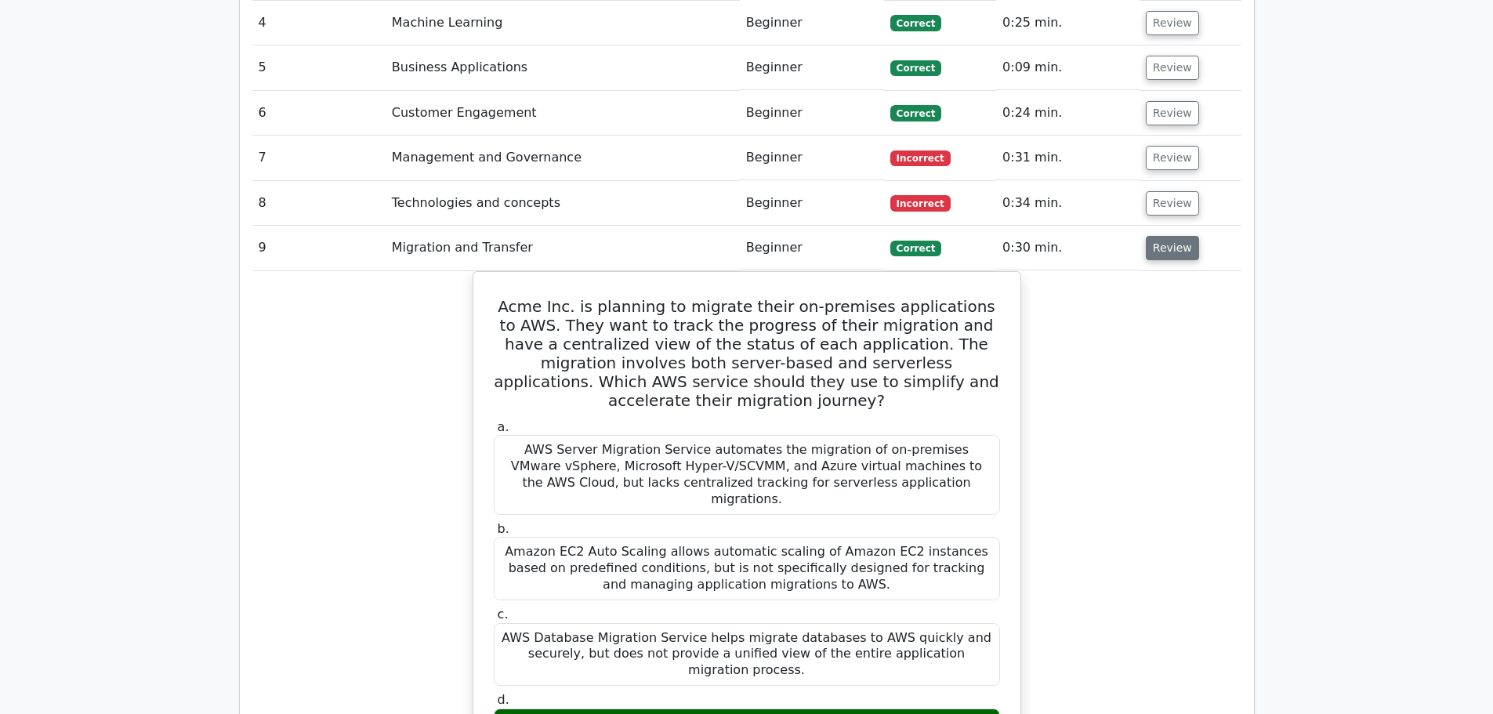
click at [1188, 236] on button "Review" at bounding box center [1172, 248] width 53 height 24
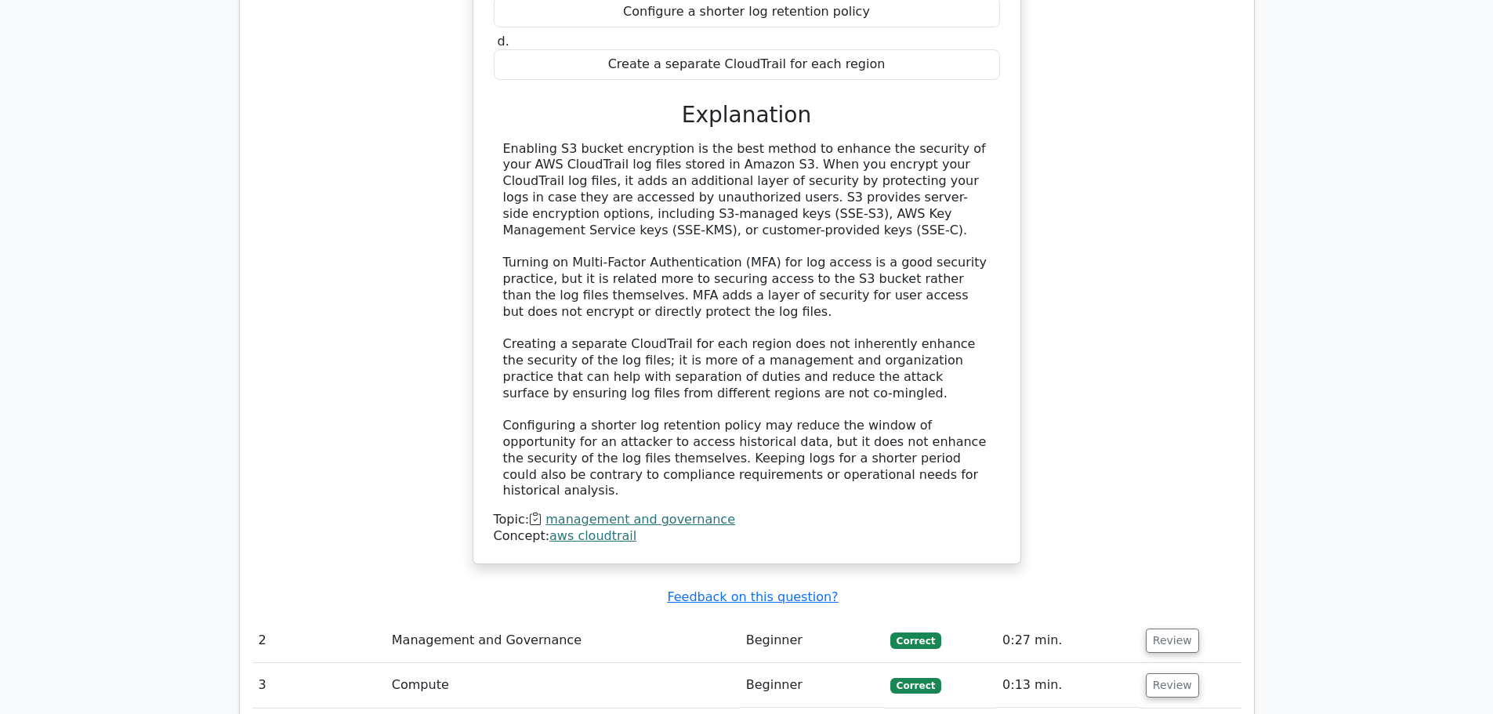
scroll to position [1802, 0]
